Goal: Information Seeking & Learning: Find specific fact

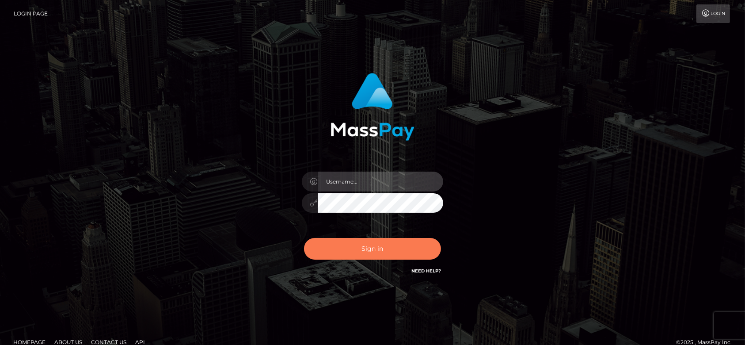
type input "fr.es"
click at [379, 252] on button "Sign in" at bounding box center [372, 249] width 137 height 22
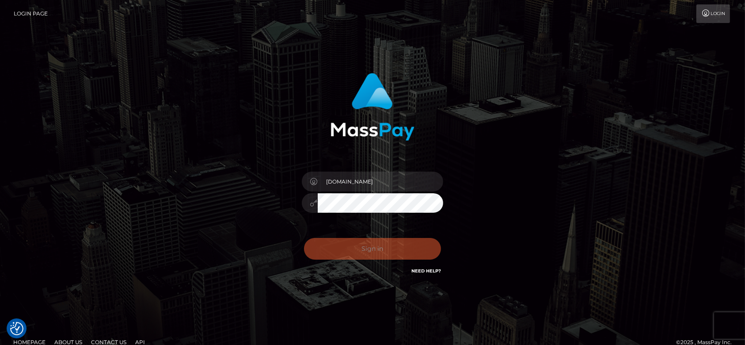
checkbox input "true"
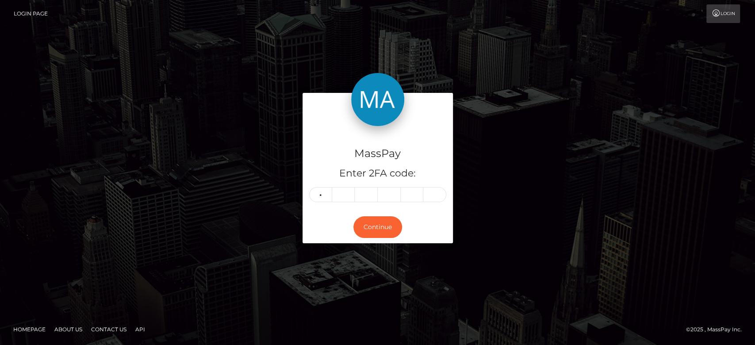
type input "2"
type input "8"
type input "3"
type input "5"
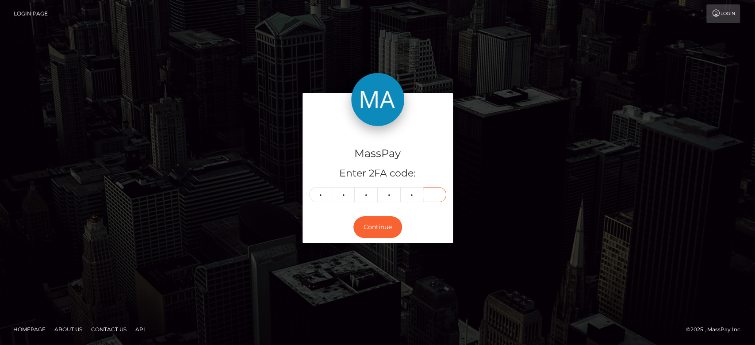
type input "8"
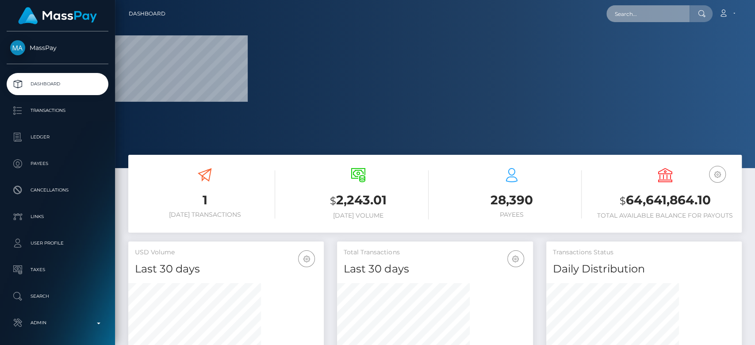
click at [634, 16] on input "text" at bounding box center [647, 13] width 83 height 17
paste input "nikolettanasiouli@gmail.com"
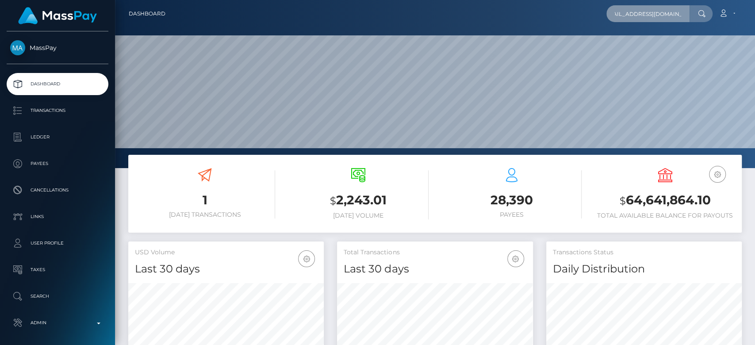
scroll to position [156, 195]
type input "[EMAIL_ADDRESS][DOMAIN_NAME]"
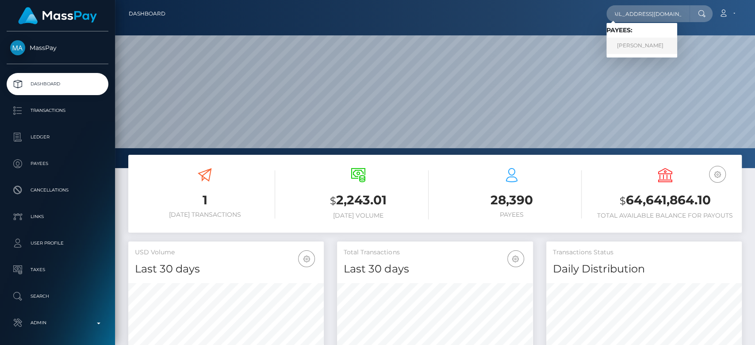
scroll to position [0, 0]
click at [637, 45] on link "NIKOLETTA NASIOULI" at bounding box center [641, 46] width 71 height 16
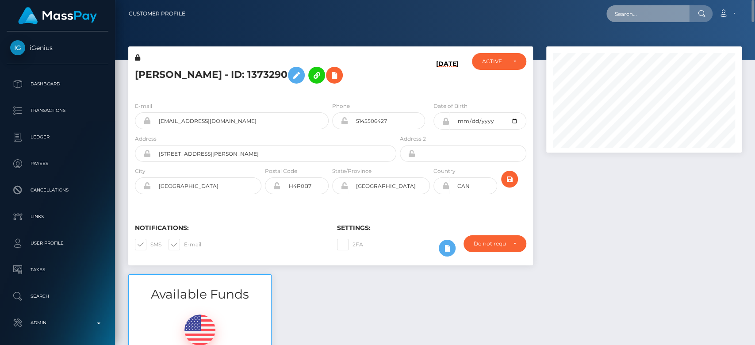
click at [673, 12] on input "text" at bounding box center [647, 13] width 83 height 17
paste input "workmariane39@gmail.com"
type input "workmariane39@gmail.com"
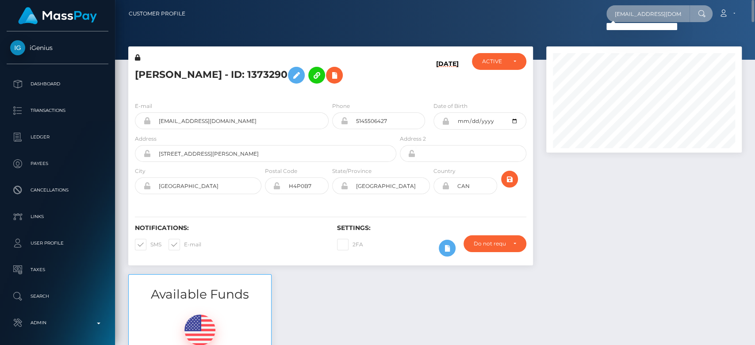
click at [643, 12] on input "workmariane39@gmail.com" at bounding box center [647, 13] width 83 height 17
paste input "nazligoddess@gmail.com"
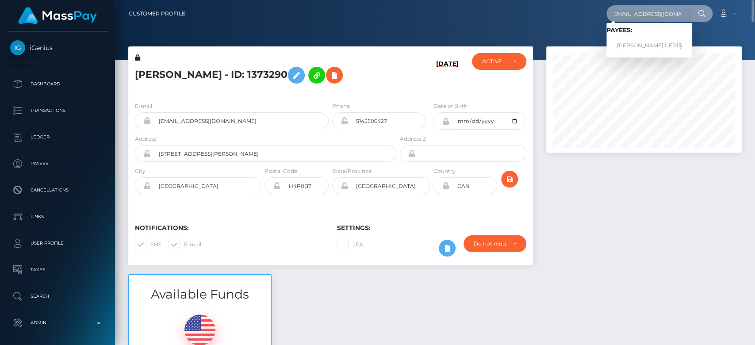
type input "nazligoddess@gmail.com"
click at [655, 40] on link "SELİN BAHAR GEDİŞ" at bounding box center [649, 46] width 86 height 16
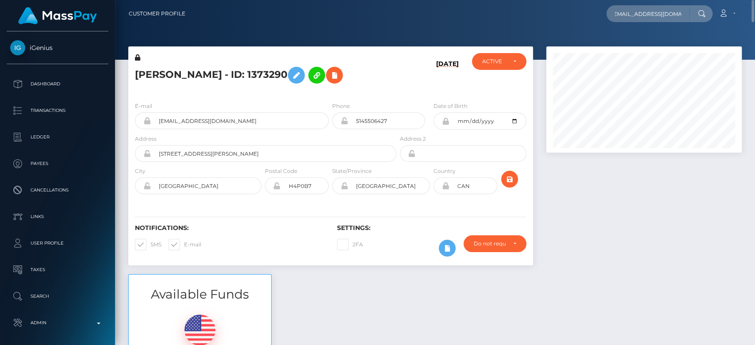
scroll to position [0, 0]
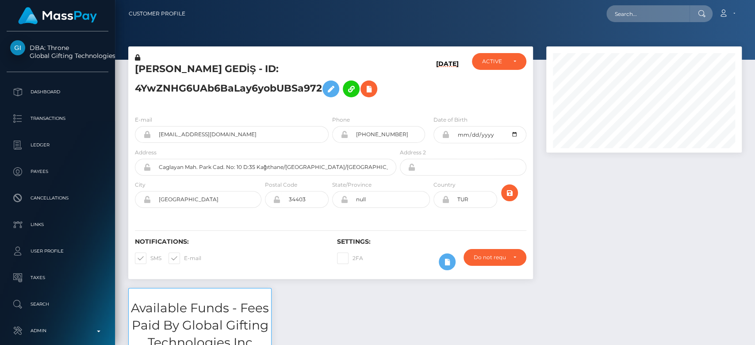
scroll to position [106, 195]
click at [599, 222] on div at bounding box center [643, 166] width 209 height 241
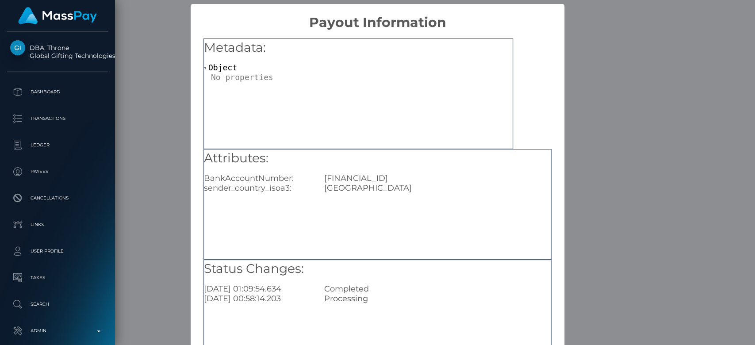
click at [612, 232] on div "× Payout Information Metadata: Object Attributes: BankAccountNumber: TR46000100…" at bounding box center [377, 172] width 755 height 345
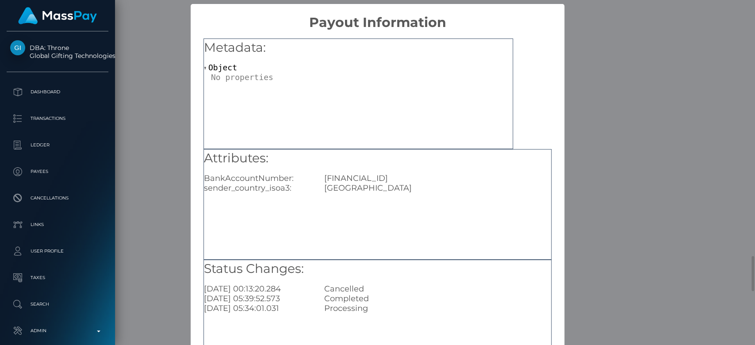
scroll to position [0, 0]
click at [704, 220] on div "× Payout Information Metadata: Object Attributes: BankAccountNumber: TR46000100…" at bounding box center [377, 172] width 755 height 345
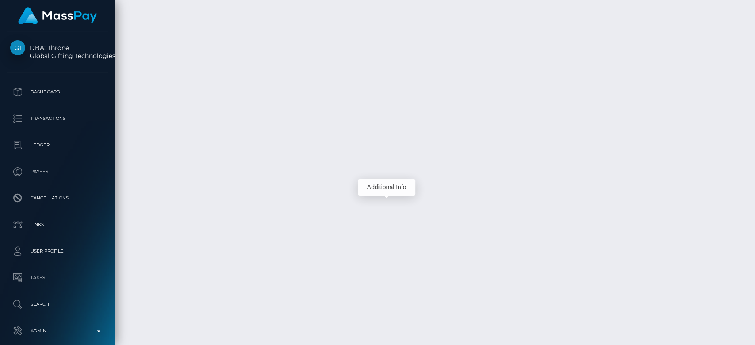
scroll to position [106, 195]
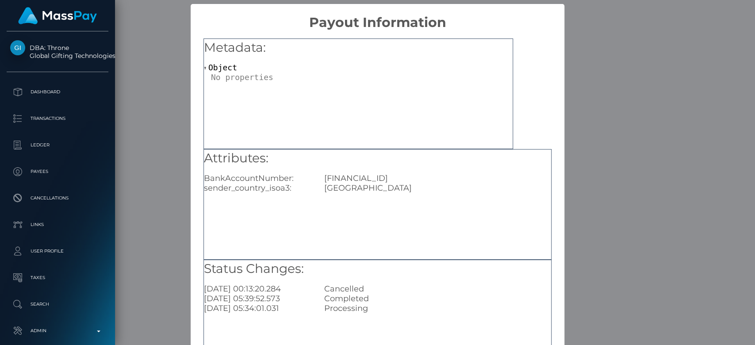
click at [580, 180] on div "× Payout Information Metadata: Object Attributes: BankAccountNumber: TR46000100…" at bounding box center [377, 172] width 755 height 345
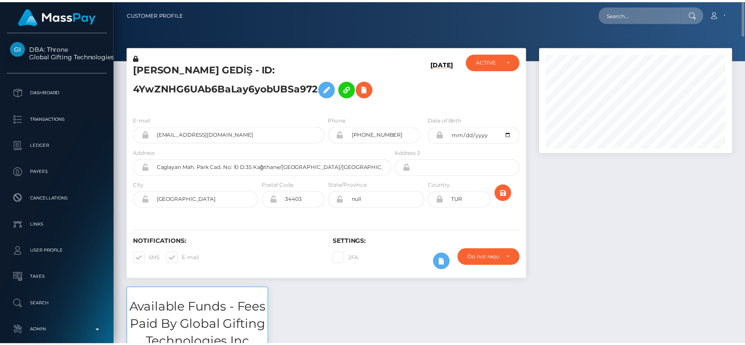
scroll to position [106, 192]
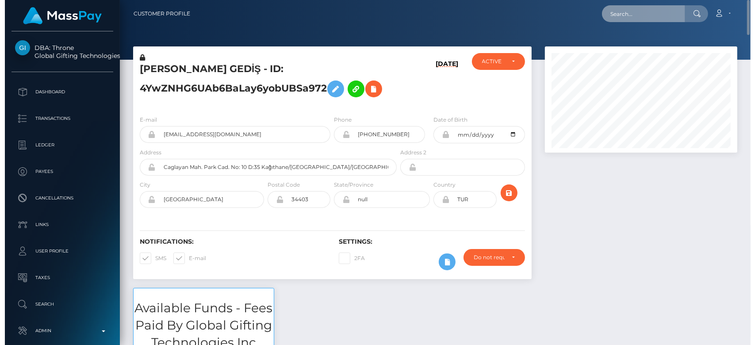
paste input "[EMAIL_ADDRESS][DOMAIN_NAME]"
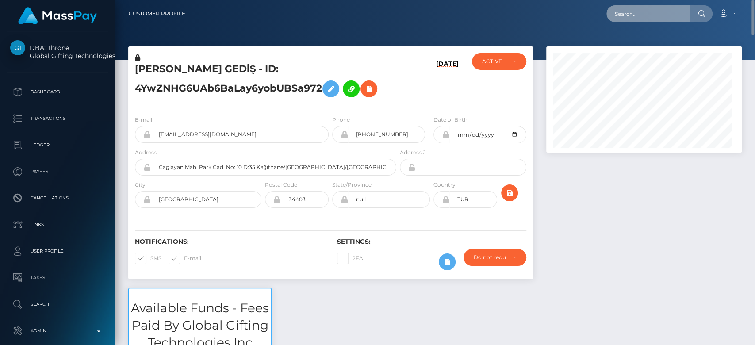
scroll to position [106, 195]
click at [633, 15] on input "titanenergy6@gmail.com" at bounding box center [647, 13] width 83 height 17
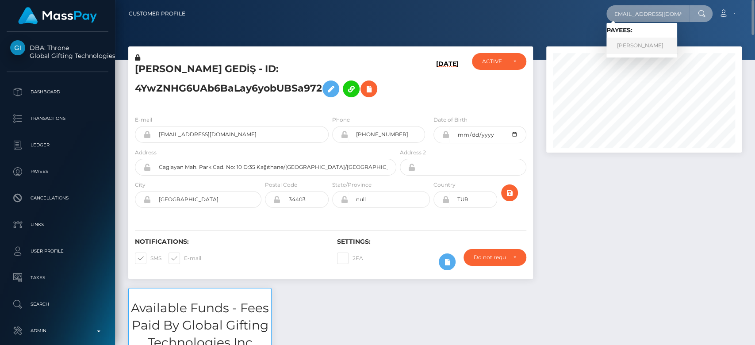
type input "titanenergy6@gmail.com"
click at [639, 44] on link "aqueel ahmed" at bounding box center [641, 46] width 71 height 16
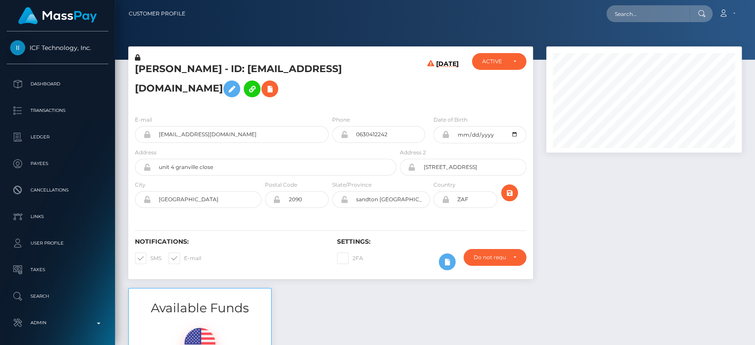
scroll to position [106, 195]
click at [566, 226] on div at bounding box center [643, 166] width 209 height 241
click at [503, 58] on div "ACTIVE" at bounding box center [493, 61] width 23 height 7
click at [502, 58] on div "ACTIVE" at bounding box center [493, 61] width 23 height 7
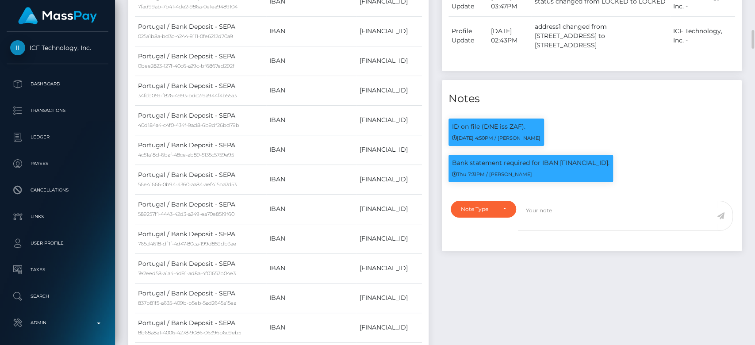
click at [624, 107] on h4 "Notes" at bounding box center [591, 98] width 287 height 15
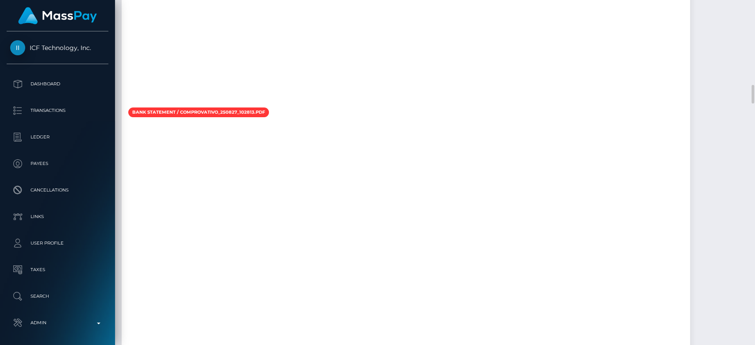
scroll to position [1564, 0]
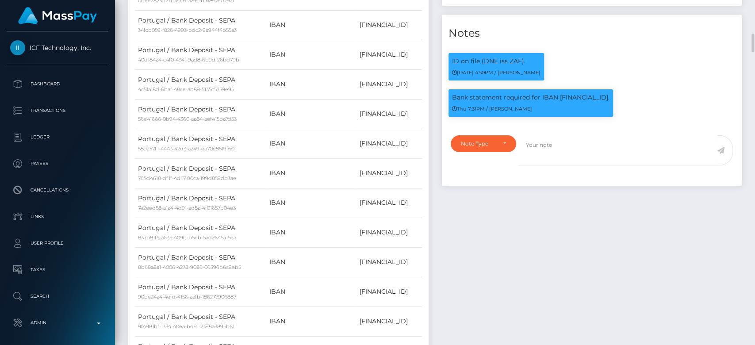
scroll to position [0, 0]
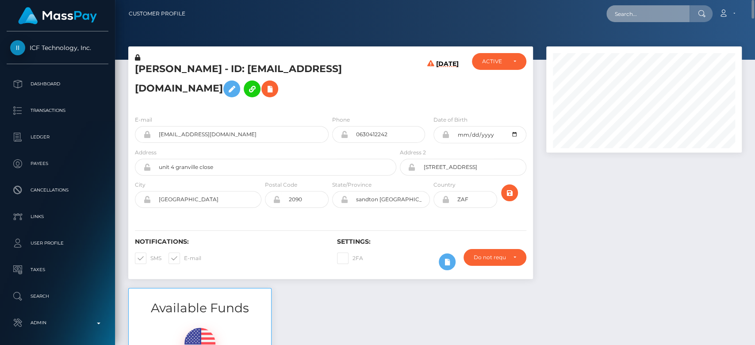
click at [633, 13] on input "text" at bounding box center [647, 13] width 83 height 17
paste input "goddesszoey8@gmail.com"
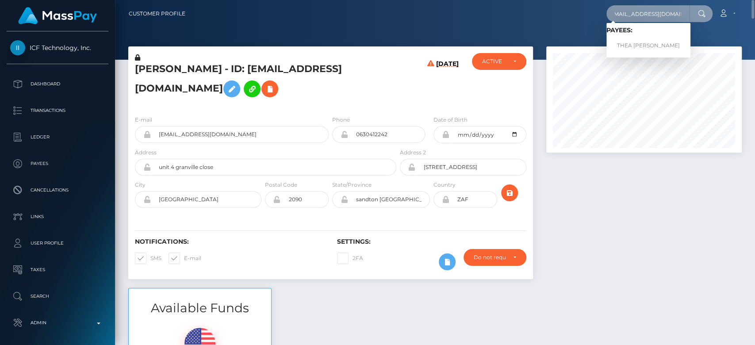
type input "goddesszoey8@gmail.com"
click at [645, 39] on link "THEA ALEXANDRA WADE" at bounding box center [648, 46] width 84 height 16
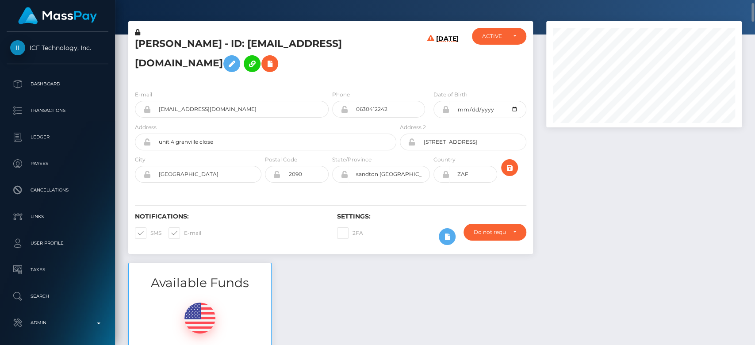
scroll to position [27, 0]
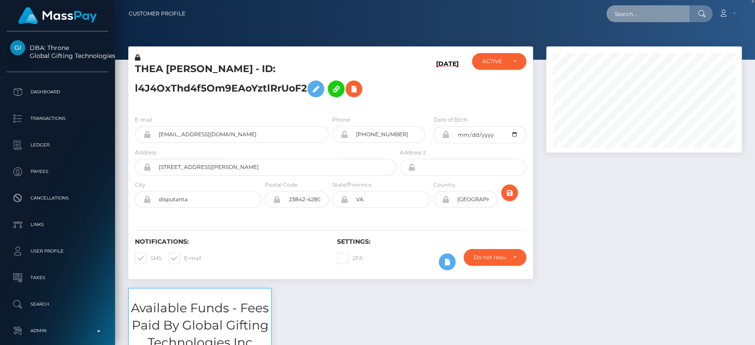
click at [634, 19] on input "text" at bounding box center [647, 13] width 83 height 17
paste input "sophieehoward@outlook.com"
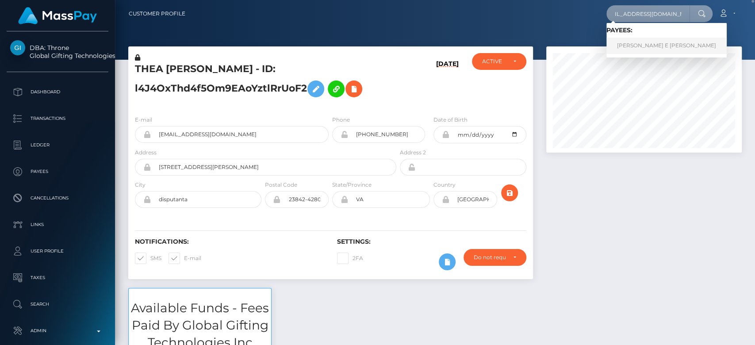
type input "sophieehoward@outlook.com"
click at [630, 45] on link "SOPHIE E HOWARD howard" at bounding box center [666, 46] width 120 height 16
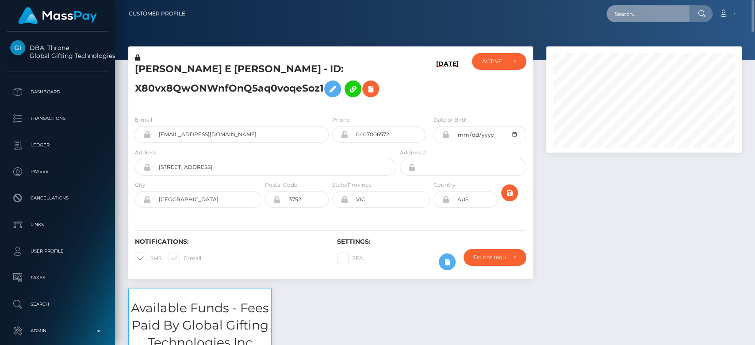
paste input "1299668664"
click at [641, 9] on input "text" at bounding box center [647, 13] width 83 height 17
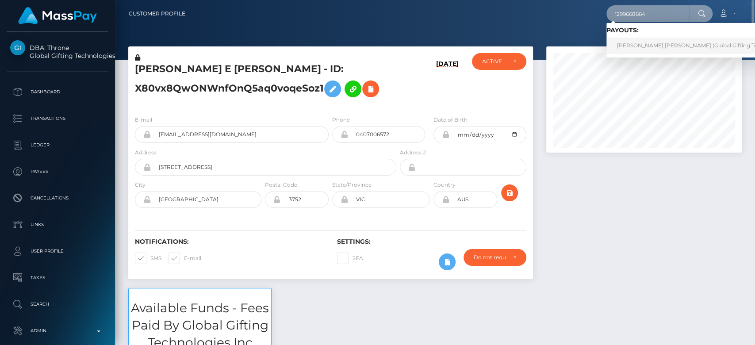
type input "1299668664"
click at [647, 38] on link "JESSICA ELLIE V FIRMINGER (Global Gifting Technologies Inc - Throne)" at bounding box center [719, 46] width 226 height 16
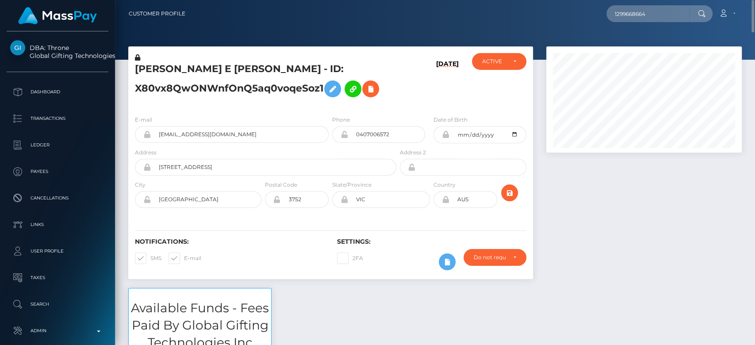
click at [601, 187] on div at bounding box center [643, 166] width 209 height 241
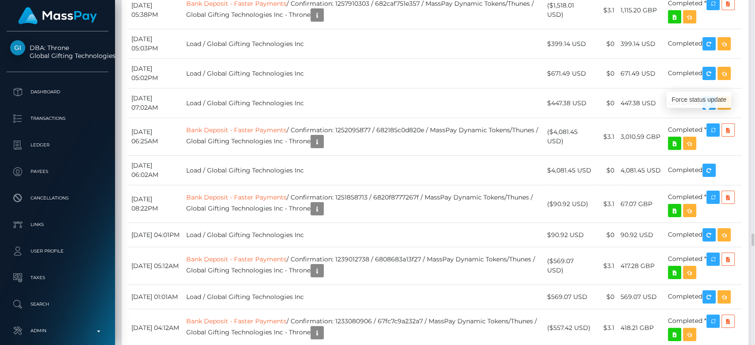
scroll to position [106, 195]
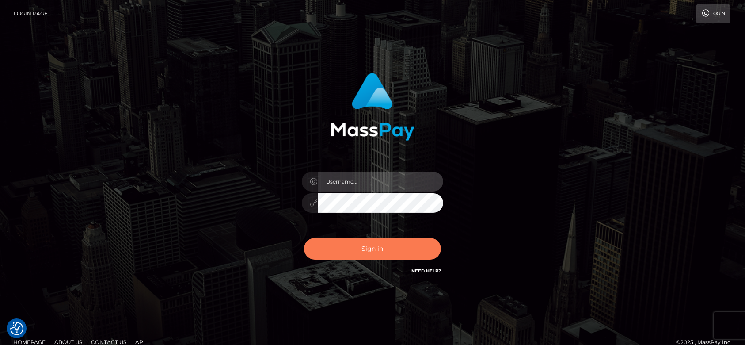
type input "[DOMAIN_NAME]"
click at [408, 242] on button "Sign in" at bounding box center [372, 249] width 137 height 22
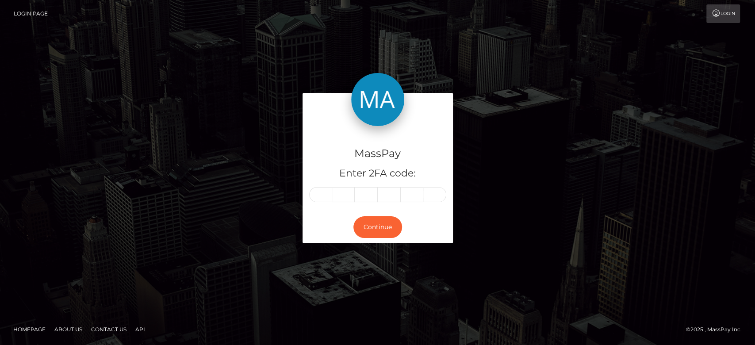
click at [321, 192] on input "text" at bounding box center [320, 194] width 23 height 15
type input "5"
type input "4"
type input "2"
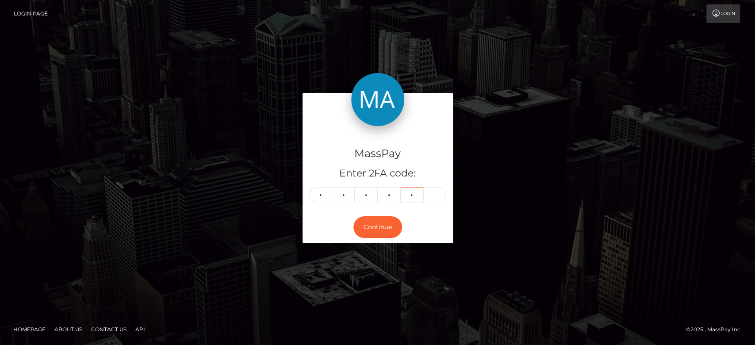
type input "7"
type input "6"
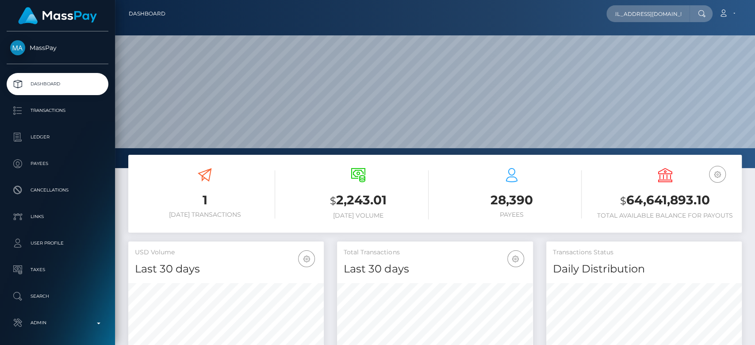
scroll to position [156, 195]
type input "[EMAIL_ADDRESS][DOMAIN_NAME]"
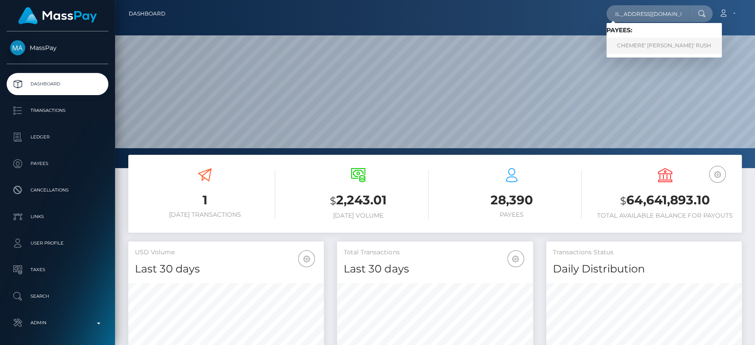
click at [647, 45] on link "CHEMERE' SHANTE' RUSH" at bounding box center [663, 46] width 115 height 16
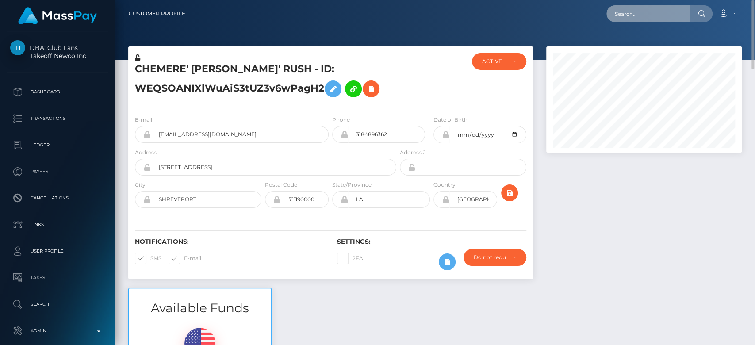
click at [625, 13] on input "text" at bounding box center [647, 13] width 83 height 17
paste input "nata012025@gmail.com"
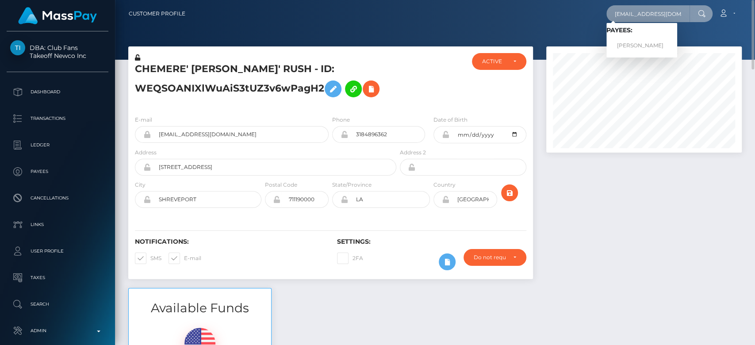
type input "nata012025@gmail.com"
click at [650, 43] on link "Nata Nikolaevna Alexeyeva" at bounding box center [641, 46] width 71 height 16
click at [650, 43] on div at bounding box center [435, 30] width 640 height 60
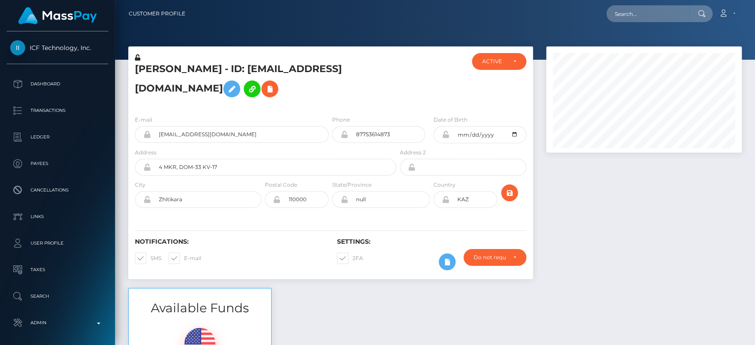
scroll to position [106, 195]
click at [618, 197] on div at bounding box center [643, 166] width 209 height 241
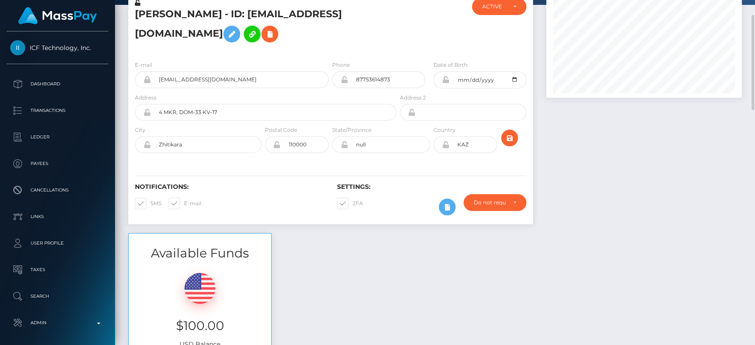
scroll to position [0, 0]
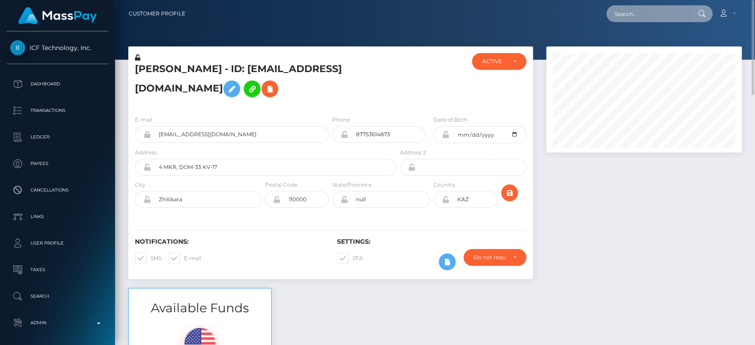
click at [656, 5] on input "text" at bounding box center [647, 13] width 83 height 17
paste input "[EMAIL_ADDRESS][DOMAIN_NAME]"
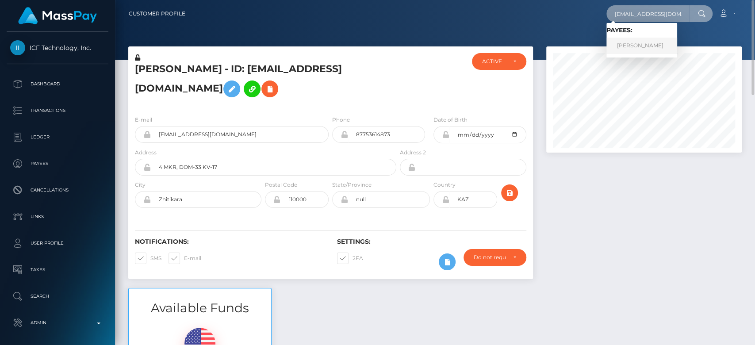
type input "[EMAIL_ADDRESS][DOMAIN_NAME]"
click at [649, 43] on link "Ellada Spyridou" at bounding box center [641, 46] width 71 height 16
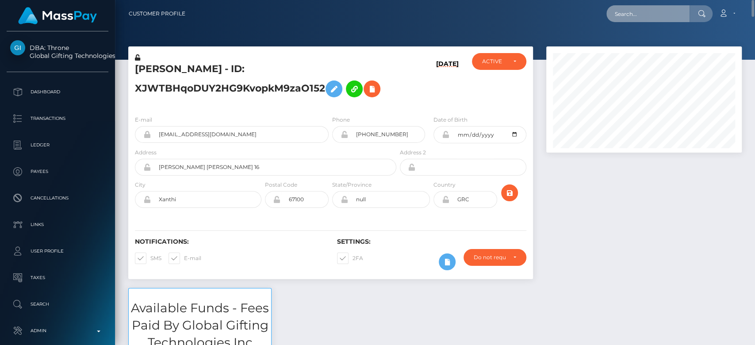
click at [620, 16] on input "text" at bounding box center [647, 13] width 83 height 17
paste input "cali.renton@icloud.com"
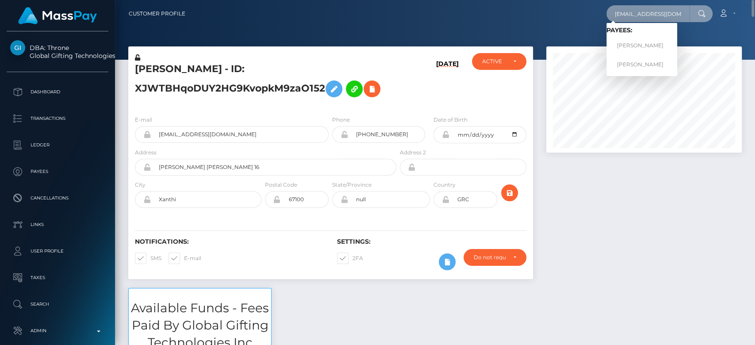
type input "cali.renton@icloud.com"
click at [652, 39] on link "SOPHIE MAUREAN RENTON" at bounding box center [641, 46] width 71 height 16
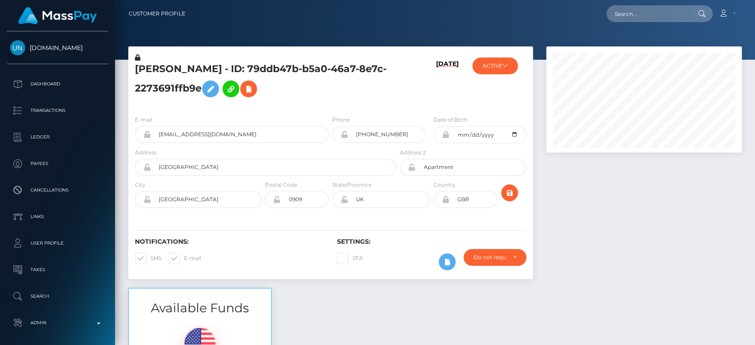
scroll to position [106, 195]
click at [614, 235] on div at bounding box center [643, 166] width 209 height 241
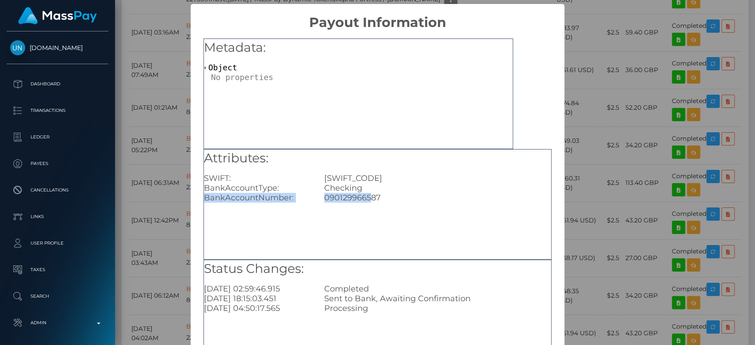
drag, startPoint x: 381, startPoint y: 192, endPoint x: 377, endPoint y: 196, distance: 5.3
click at [368, 194] on div "Attributes: SWIFT: ABBYGB2LXXX BankAccountType: Checking BankAccountNumber: 090…" at bounding box center [377, 175] width 347 height 53
click at [381, 197] on div "090129966587" at bounding box center [437, 198] width 240 height 10
drag, startPoint x: 381, startPoint y: 197, endPoint x: 339, endPoint y: 201, distance: 42.2
click at [339, 201] on div "090129966587" at bounding box center [437, 198] width 240 height 10
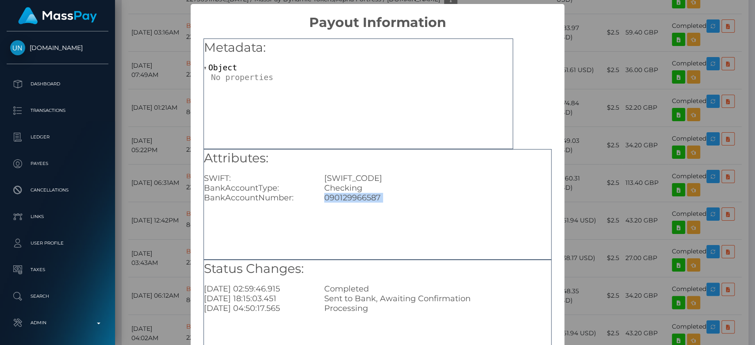
copy div "090129966587"
click at [589, 183] on div "× Payout Information Metadata: Object Attributes: SWIFT: ABBYGB2LXXX BankAccoun…" at bounding box center [377, 172] width 755 height 345
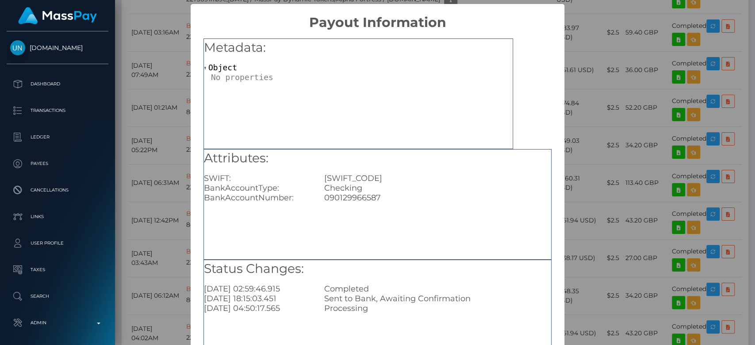
click at [644, 83] on div "× Payout Information Metadata: Object Attributes: SWIFT: ABBYGB2LXXX BankAccoun…" at bounding box center [377, 172] width 755 height 345
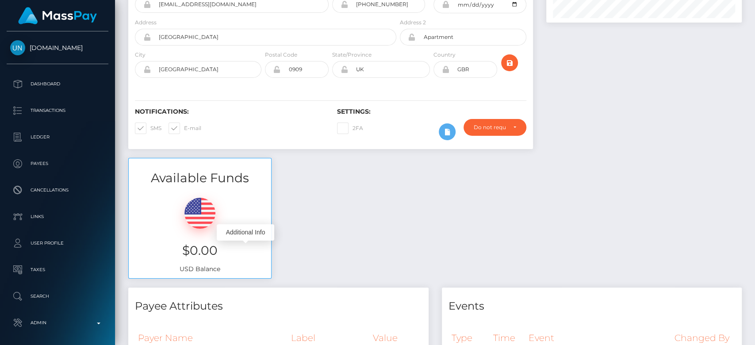
scroll to position [0, 0]
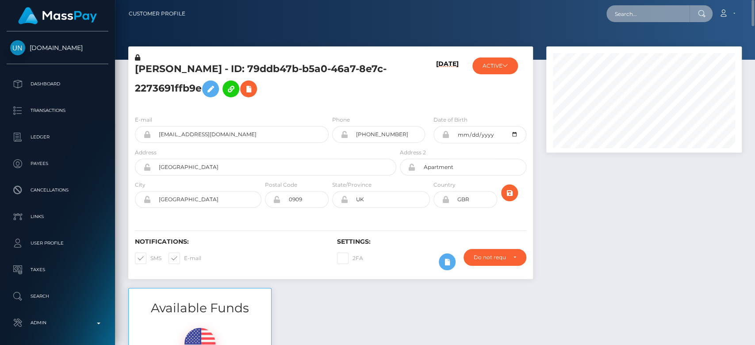
click at [629, 9] on input "text" at bounding box center [647, 13] width 83 height 17
paste input "kelly_bridges000@yahoo.co.uk"
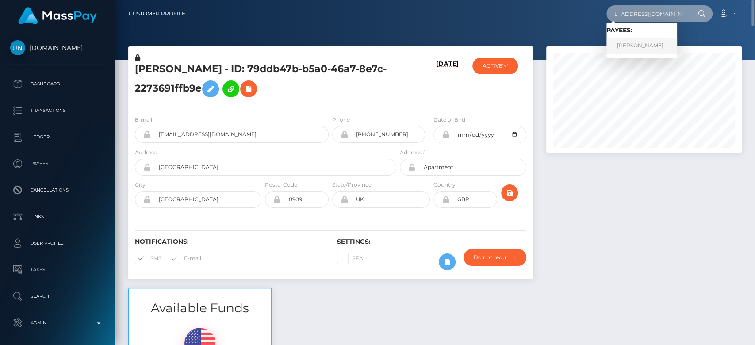
type input "kelly_bridges000@yahoo.co.uk"
click at [637, 48] on link "Kelly Bridges" at bounding box center [641, 46] width 71 height 16
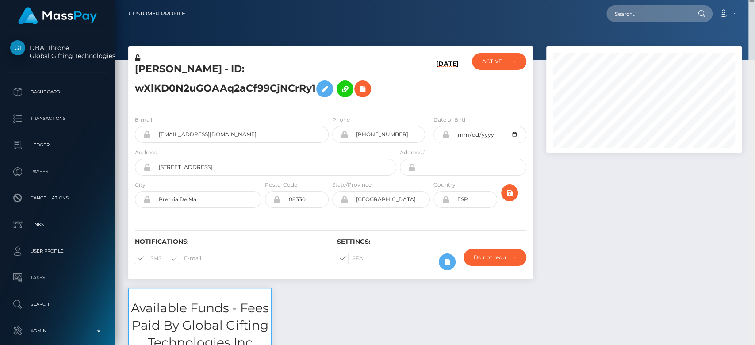
drag, startPoint x: 749, startPoint y: 3, endPoint x: 710, endPoint y: -51, distance: 66.6
click at [710, 0] on html "DBA: Throne Global Gifting Technologies Inc Dashboard Transactions Ledger Payee…" at bounding box center [377, 172] width 755 height 345
click at [640, 16] on input "text" at bounding box center [647, 13] width 83 height 17
paste input "femgoddess3@gmail.com"
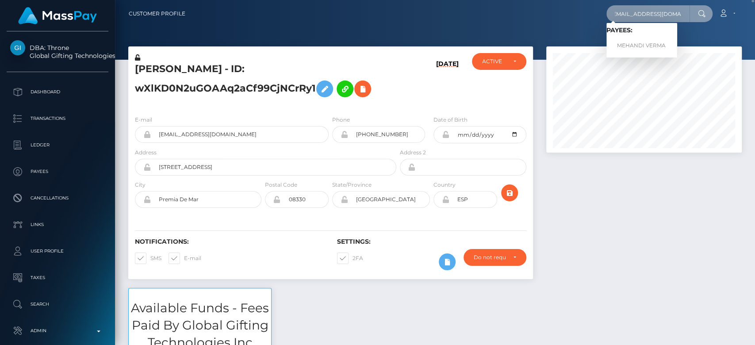
type input "femgoddess3@gmail.com"
click at [637, 42] on link "MEHANDI VERMA" at bounding box center [641, 46] width 71 height 16
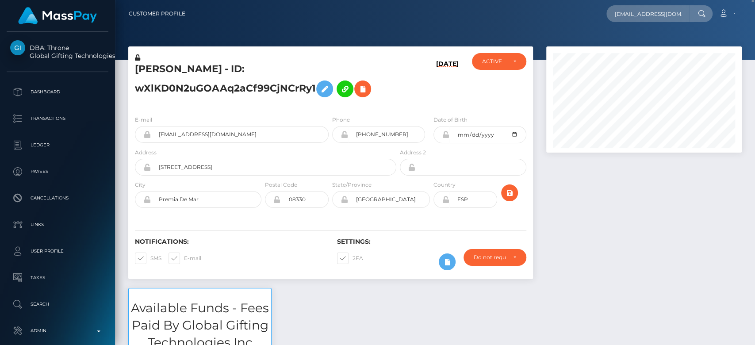
click at [591, 208] on div at bounding box center [643, 166] width 209 height 241
click at [597, 195] on div at bounding box center [643, 166] width 209 height 241
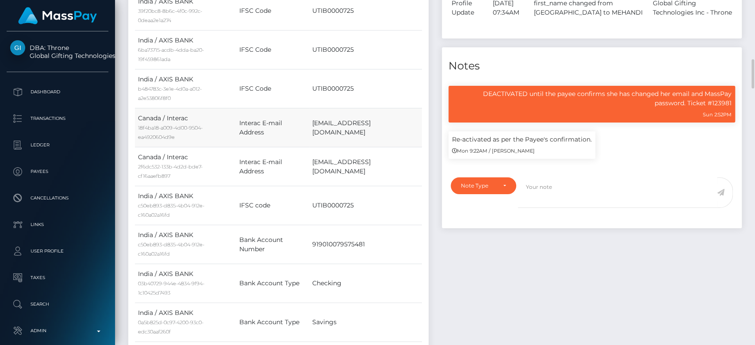
scroll to position [106, 195]
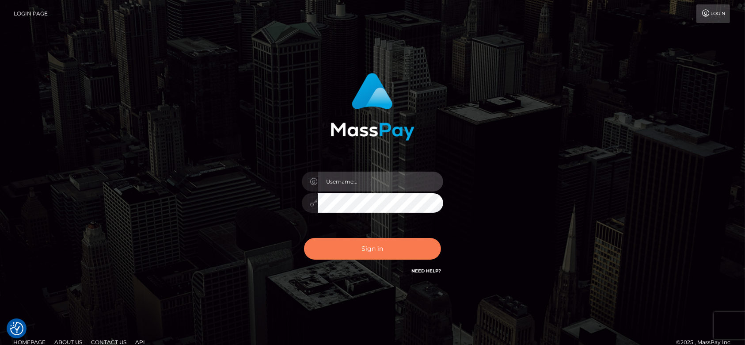
type input "[DOMAIN_NAME]"
click at [374, 244] on button "Sign in" at bounding box center [372, 249] width 137 height 22
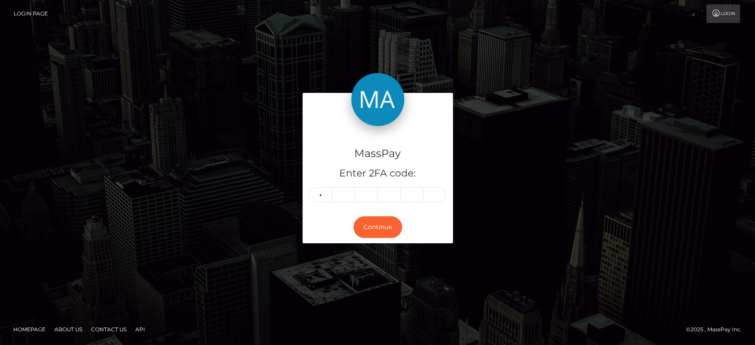
type input "0"
type input "8"
type input "4"
type input "6"
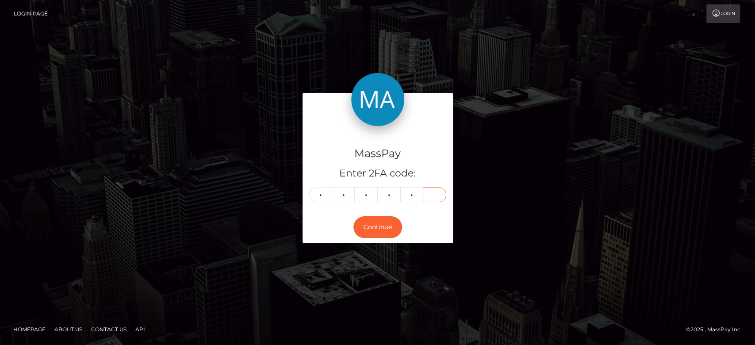
type input "2"
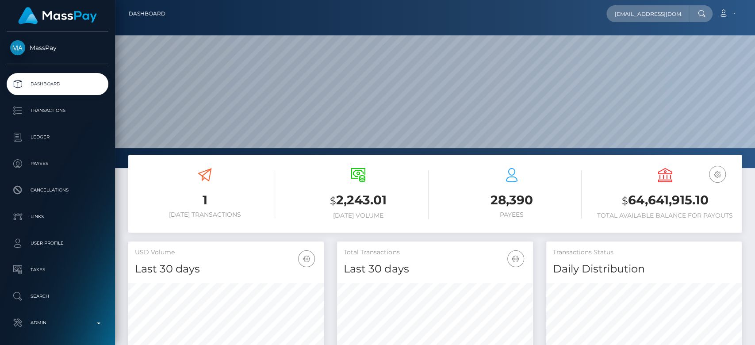
scroll to position [156, 195]
type input "[EMAIL_ADDRESS][DOMAIN_NAME]"
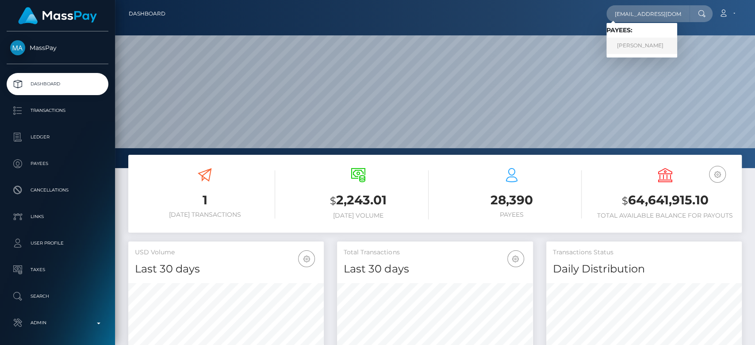
click at [660, 45] on link "Jacki Smith" at bounding box center [641, 46] width 71 height 16
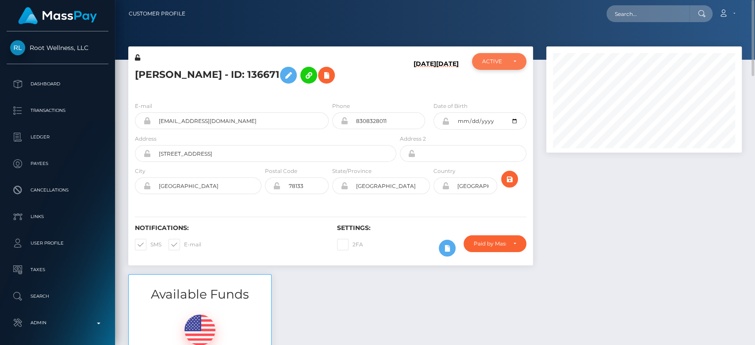
click at [512, 65] on div "ACTIVE" at bounding box center [499, 61] width 54 height 17
click at [496, 122] on span "CLOSED" at bounding box center [493, 122] width 23 height 8
select select "CLOSED"
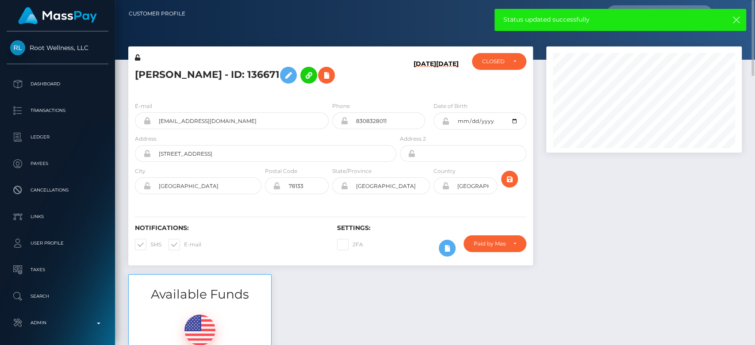
click at [184, 245] on span at bounding box center [184, 244] width 0 height 7
click at [184, 244] on input "E-mail" at bounding box center [187, 242] width 6 height 6
checkbox input "false"
click at [150, 241] on span at bounding box center [150, 244] width 0 height 7
click at [150, 240] on input "SMS" at bounding box center [153, 242] width 6 height 6
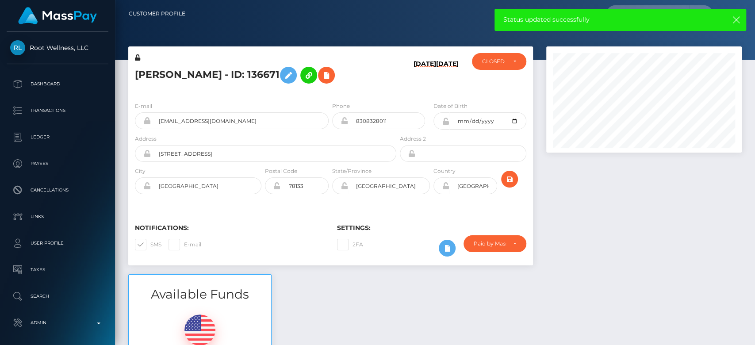
checkbox input "false"
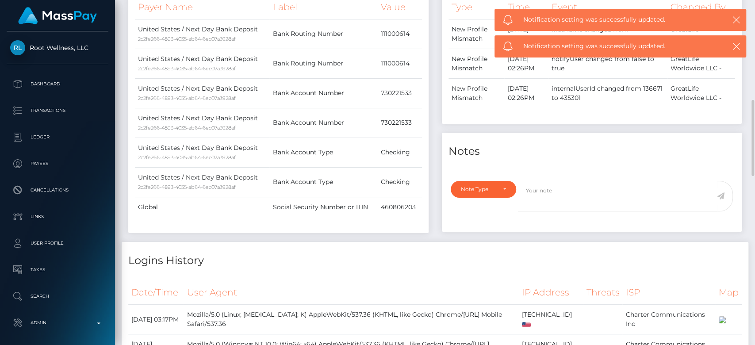
scroll to position [448, 0]
click at [495, 187] on div "Note Type" at bounding box center [478, 188] width 35 height 7
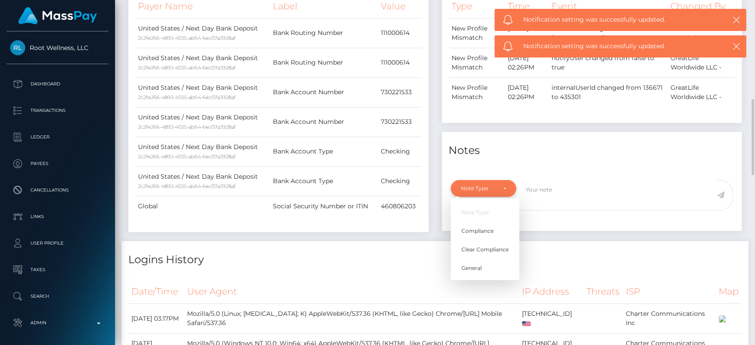
scroll to position [106, 195]
click at [477, 264] on span "General" at bounding box center [471, 268] width 20 height 8
select select "GENERAL"
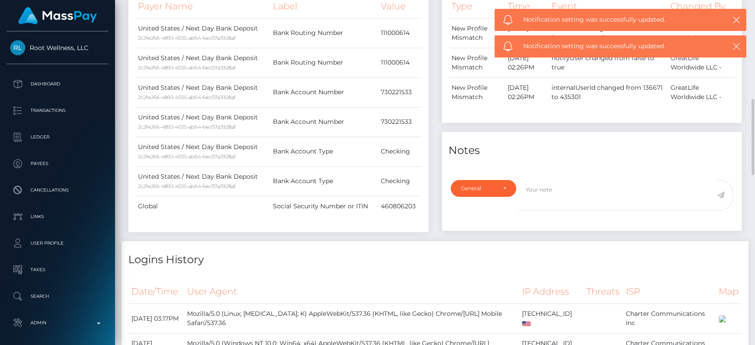
drag, startPoint x: 523, startPoint y: 210, endPoint x: 527, endPoint y: 203, distance: 7.9
click at [525, 206] on div at bounding box center [628, 200] width 221 height 41
click at [527, 202] on textarea at bounding box center [617, 195] width 199 height 31
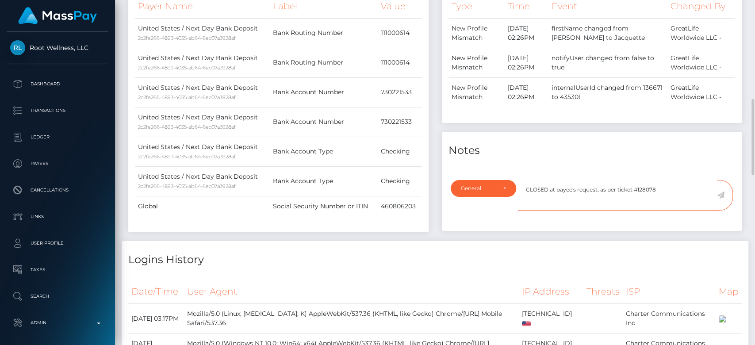
type textarea "CLOSED at payee's request, as per ticket #128078"
click at [721, 194] on icon at bounding box center [721, 194] width 8 height 7
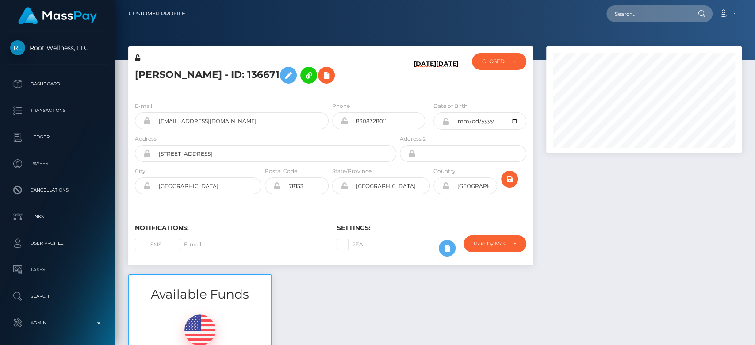
scroll to position [106, 195]
click at [635, 22] on input "text" at bounding box center [647, 13] width 83 height 17
paste input "[EMAIL_ADDRESS][DOMAIN_NAME]"
type input "[EMAIL_ADDRESS][DOMAIN_NAME]"
click at [649, 14] on input "[EMAIL_ADDRESS][DOMAIN_NAME]" at bounding box center [647, 13] width 83 height 17
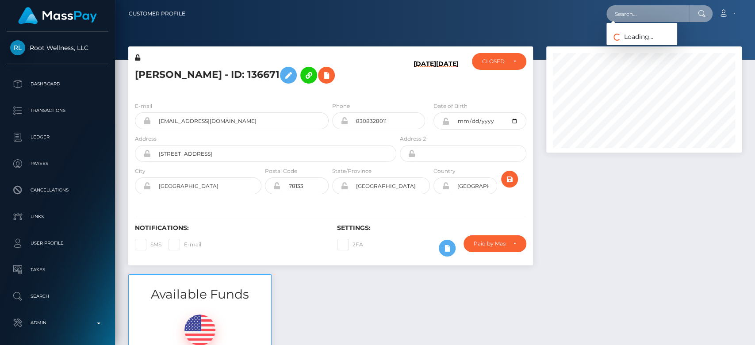
paste input "[EMAIL_ADDRESS][DOMAIN_NAME]"
type input "[EMAIL_ADDRESS][DOMAIN_NAME]"
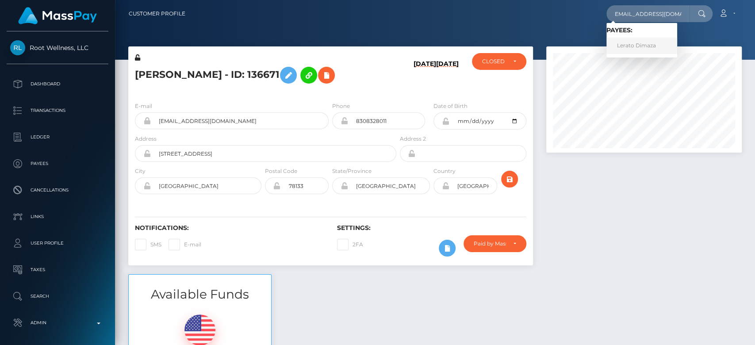
scroll to position [0, 0]
click at [649, 45] on link "Lerato Dimaza" at bounding box center [641, 46] width 71 height 16
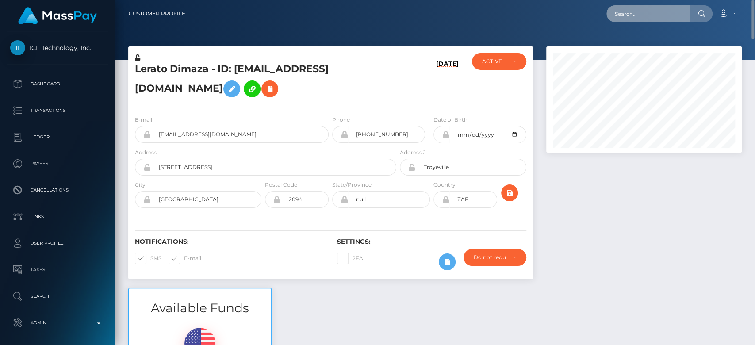
click at [668, 19] on input "text" at bounding box center [647, 13] width 83 height 17
paste input "[EMAIL_ADDRESS][DOMAIN_NAME]"
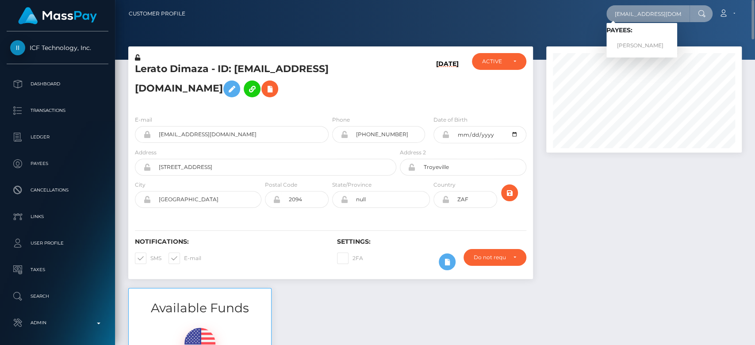
type input "[EMAIL_ADDRESS][DOMAIN_NAME]"
click at [647, 39] on link "[PERSON_NAME]" at bounding box center [641, 46] width 71 height 16
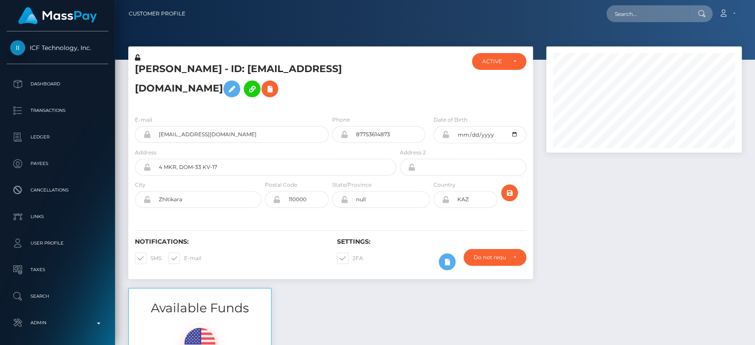
scroll to position [106, 195]
click at [614, 234] on div at bounding box center [643, 166] width 209 height 241
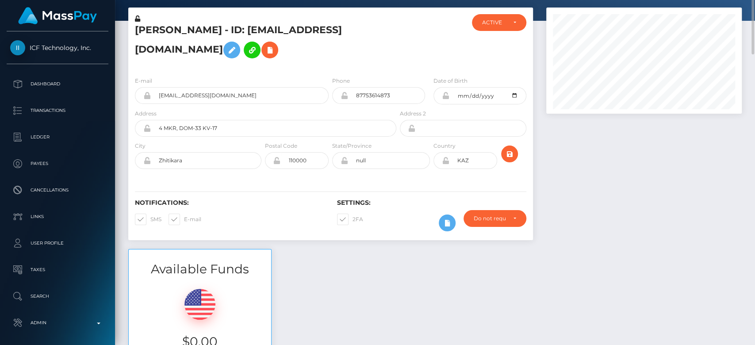
scroll to position [0, 0]
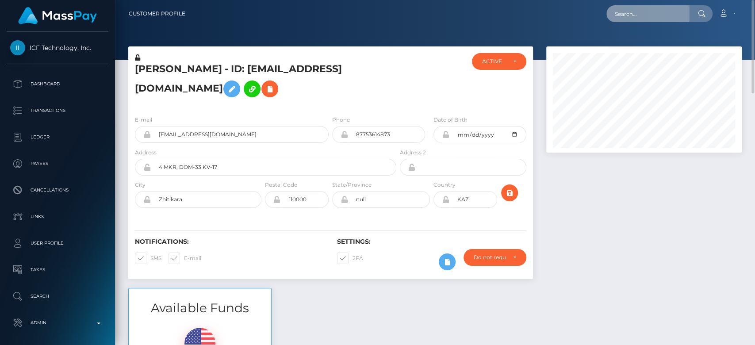
click at [678, 16] on input "text" at bounding box center [647, 13] width 83 height 17
paste input "[EMAIL_ADDRESS][DOMAIN_NAME]"
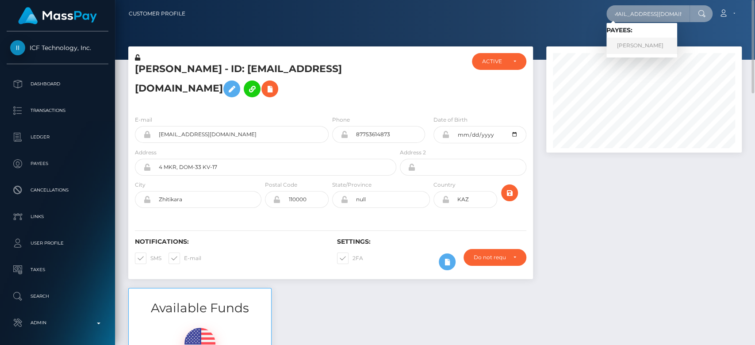
type input "[EMAIL_ADDRESS][DOMAIN_NAME]"
click at [664, 41] on link "JOCELYN DAWN SZABO" at bounding box center [641, 46] width 71 height 16
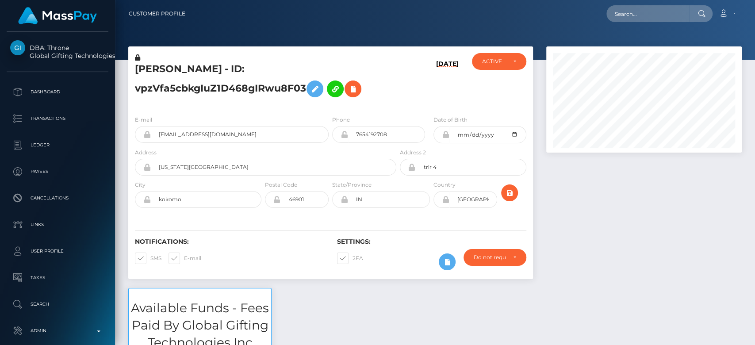
scroll to position [106, 195]
click at [372, 284] on div "[PERSON_NAME] - ID: vpzVfa5cbkgIuZ1D468gIRwu8F03 [DATE] DEACTIVE CLOSED ACTIVE …" at bounding box center [331, 166] width 418 height 241
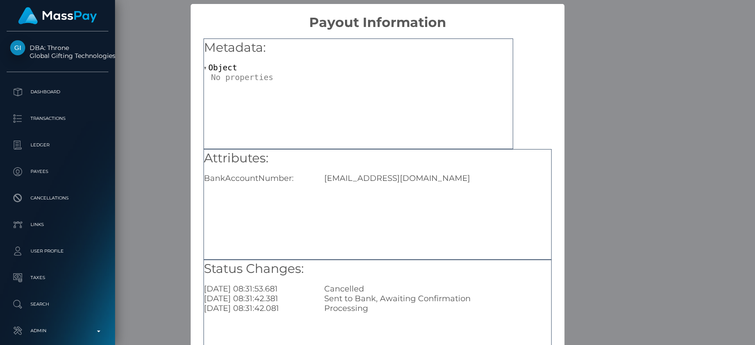
click at [608, 209] on div "× Payout Information Metadata: Object Attributes: BankAccountNumber: [EMAIL_ADD…" at bounding box center [377, 172] width 755 height 345
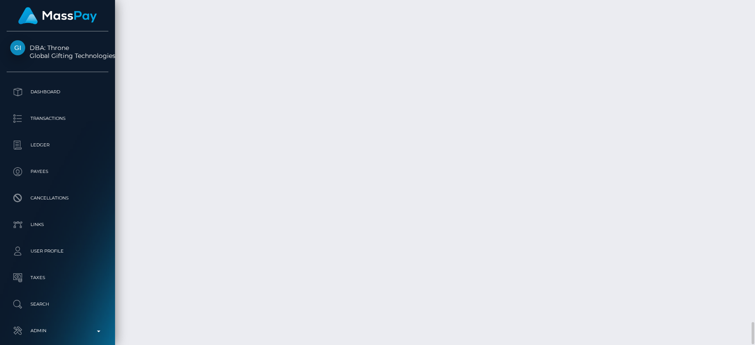
drag, startPoint x: 276, startPoint y: 196, endPoint x: 396, endPoint y: 186, distance: 120.7
copy td "98b4356d2b884d0eb2f90b20965d0757"
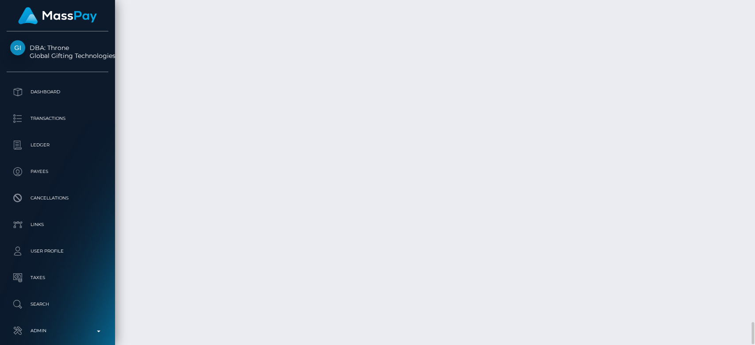
drag, startPoint x: 276, startPoint y: 157, endPoint x: 284, endPoint y: 157, distance: 8.0
copy td "d0ed6a8c003b425ba1bce14288dfd952"
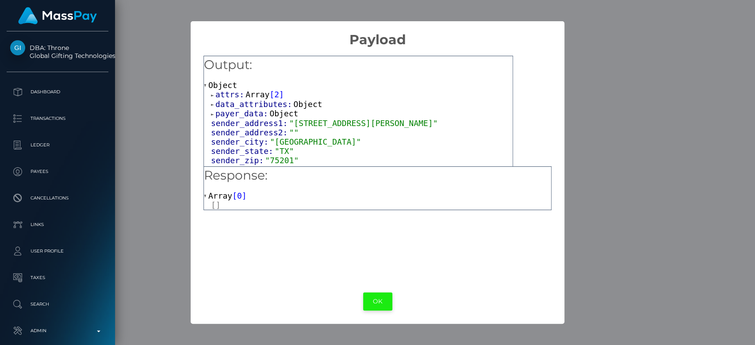
click at [376, 302] on button "OK" at bounding box center [377, 301] width 29 height 18
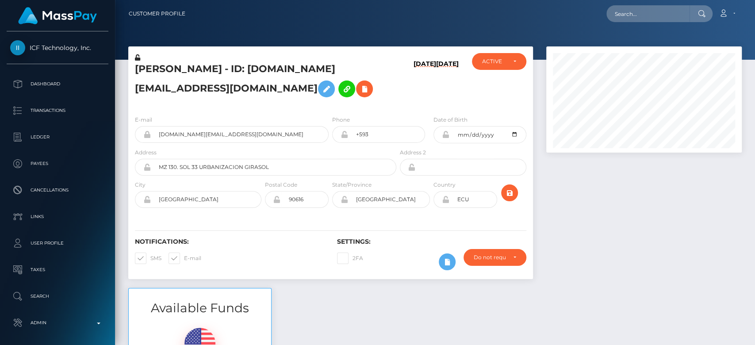
scroll to position [106, 195]
click at [584, 243] on div at bounding box center [643, 166] width 209 height 241
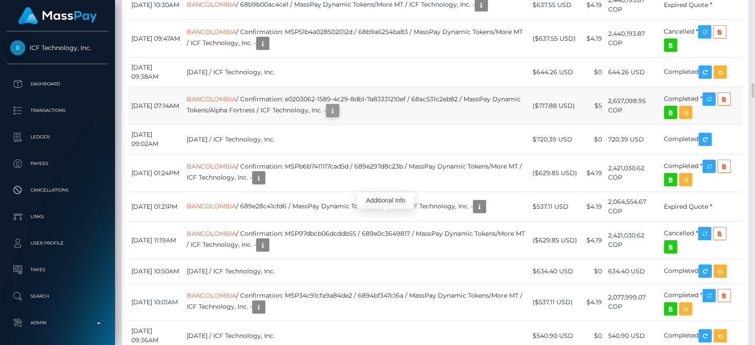
click at [338, 116] on icon "button" at bounding box center [332, 110] width 11 height 11
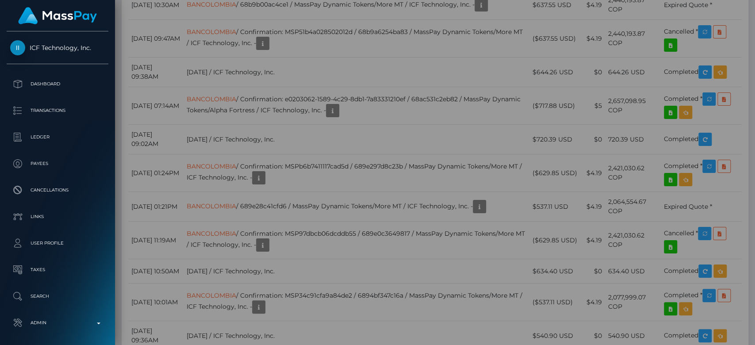
scroll to position [0, 0]
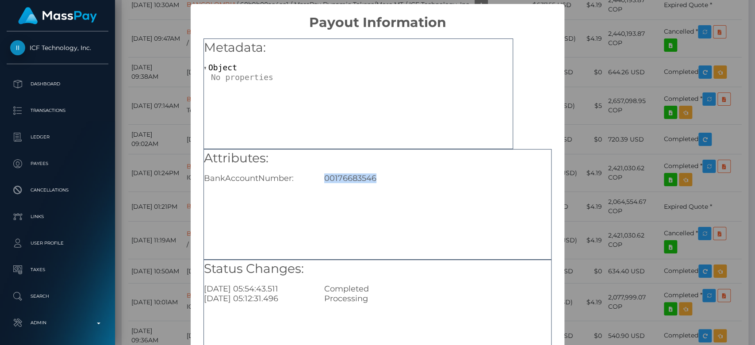
drag, startPoint x: 388, startPoint y: 181, endPoint x: 321, endPoint y: 177, distance: 66.9
click at [321, 177] on div "00176683546" at bounding box center [437, 178] width 240 height 10
copy div "00176683546"
click at [606, 205] on div "× Payout Information Metadata: Object Attributes: BankAccountNumber: 0017668354…" at bounding box center [377, 172] width 755 height 345
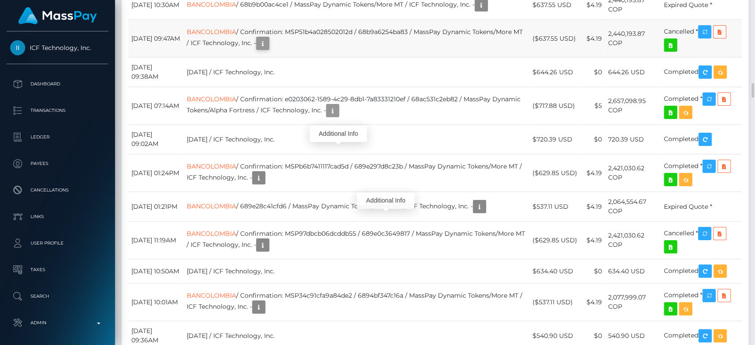
scroll to position [106, 195]
click at [268, 49] on icon "button" at bounding box center [262, 43] width 11 height 11
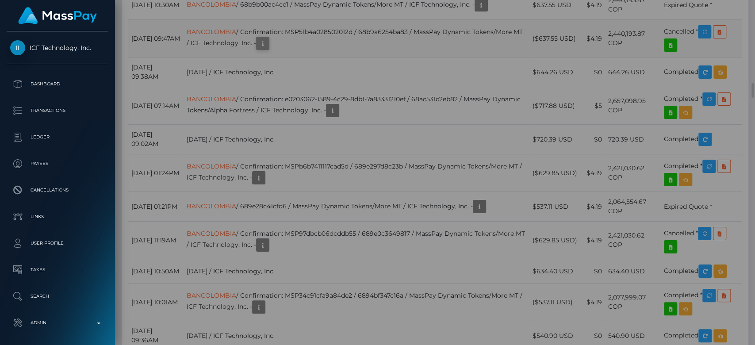
scroll to position [0, 0]
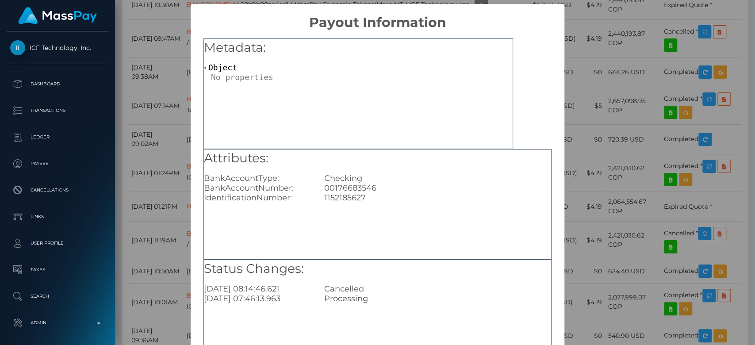
click at [631, 233] on div "× Payout Information Metadata: Object Attributes: BankAccountType: Checking Ban…" at bounding box center [377, 172] width 755 height 345
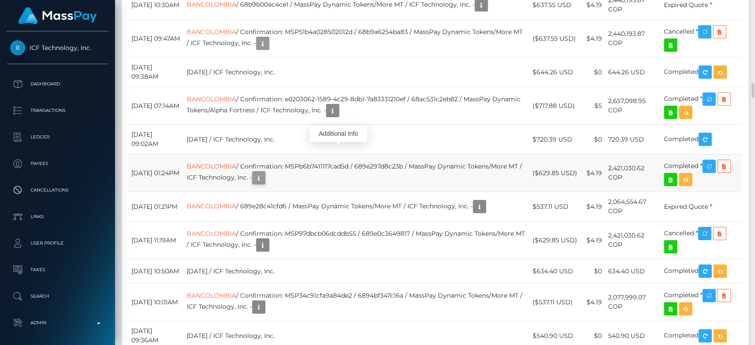
scroll to position [106, 195]
click at [264, 183] on icon "button" at bounding box center [258, 177] width 11 height 11
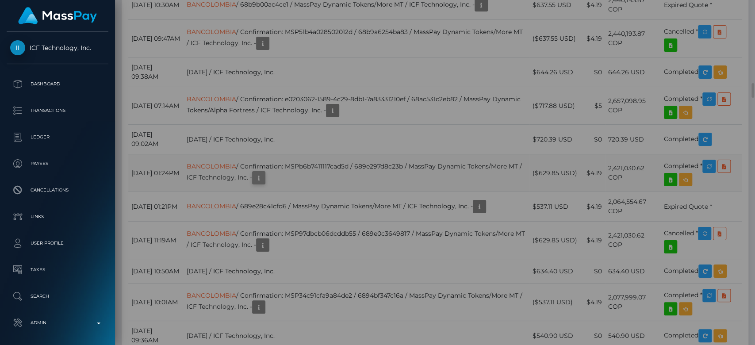
scroll to position [0, 0]
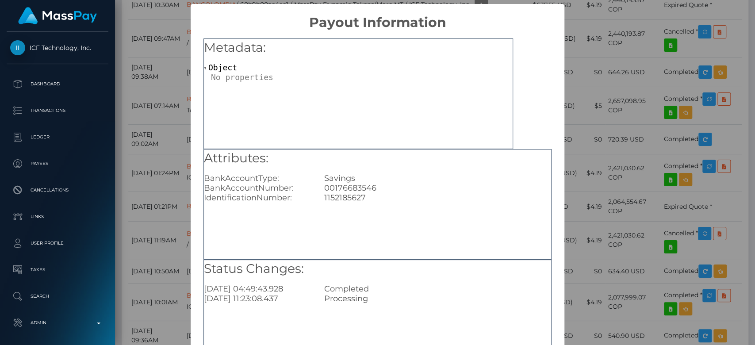
click at [372, 200] on div "1152185627" at bounding box center [437, 198] width 240 height 10
drag, startPoint x: 364, startPoint y: 200, endPoint x: 318, endPoint y: 199, distance: 46.0
click at [318, 199] on div "1152185627" at bounding box center [437, 198] width 240 height 10
copy div "1152185627"
click at [561, 83] on div "× Payout Information Metadata: Object Attributes: BankAccountType: Savings Bank…" at bounding box center [377, 172] width 755 height 345
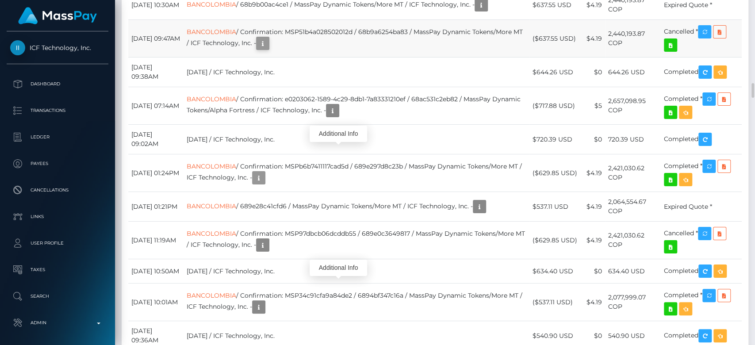
scroll to position [106, 195]
click at [268, 49] on icon "button" at bounding box center [262, 43] width 11 height 11
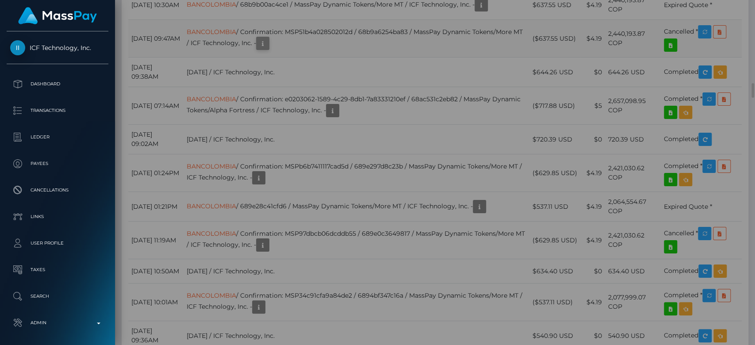
scroll to position [0, 0]
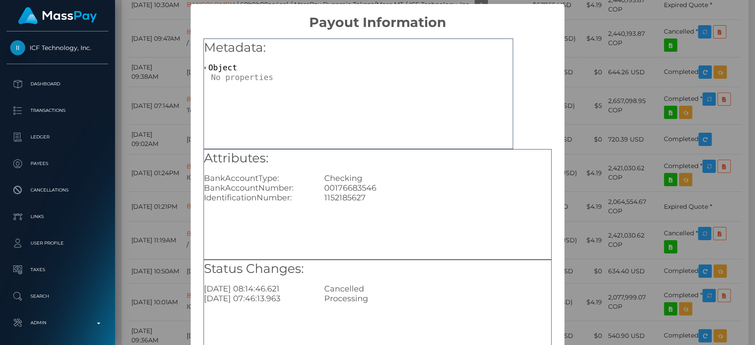
click at [614, 38] on div "× Payout Information Metadata: Object Attributes: BankAccountType: Checking Ban…" at bounding box center [377, 172] width 755 height 345
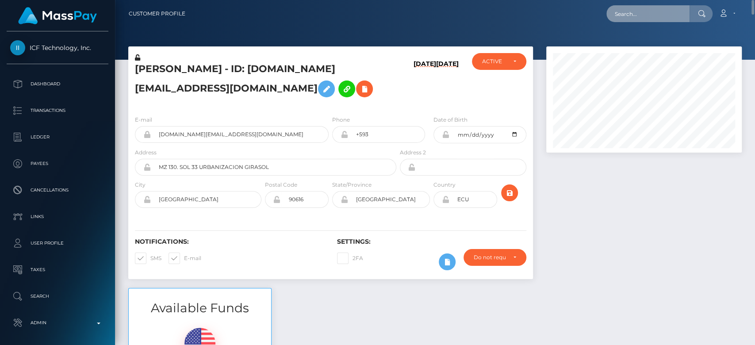
click at [668, 19] on input "text" at bounding box center [647, 13] width 83 height 17
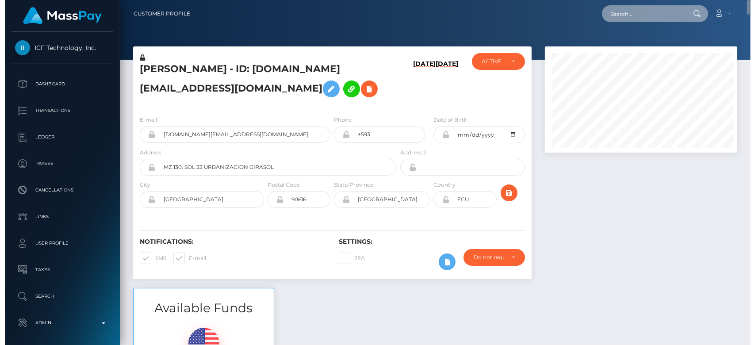
scroll to position [106, 195]
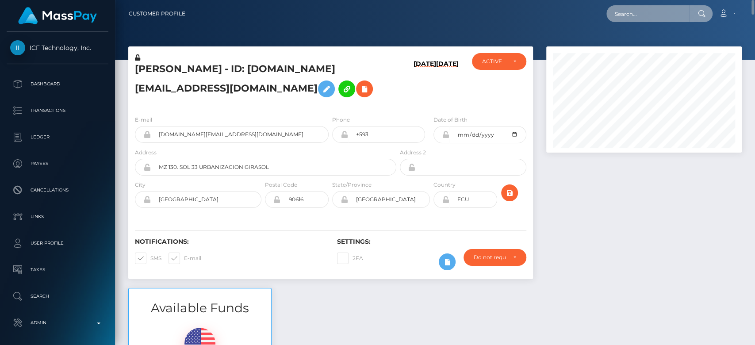
paste input "tatumskrip@gmail.com"
type input "tatumskrip@gmail.com"
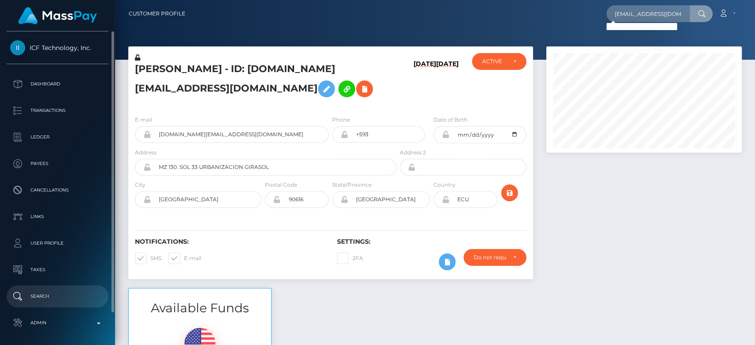
click at [50, 303] on link "Search" at bounding box center [58, 296] width 102 height 22
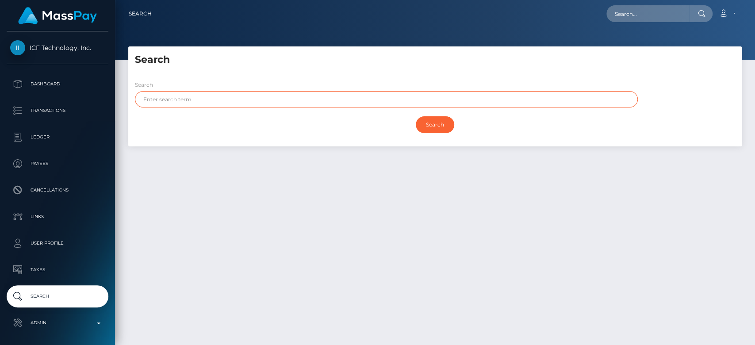
click at [240, 95] on input "text" at bounding box center [386, 99] width 503 height 16
paste input "[PERSON_NAME]"
drag, startPoint x: 215, startPoint y: 101, endPoint x: 160, endPoint y: 99, distance: 55.3
click at [160, 99] on input "[PERSON_NAME]" at bounding box center [386, 99] width 503 height 16
type input "[PERSON_NAME]"
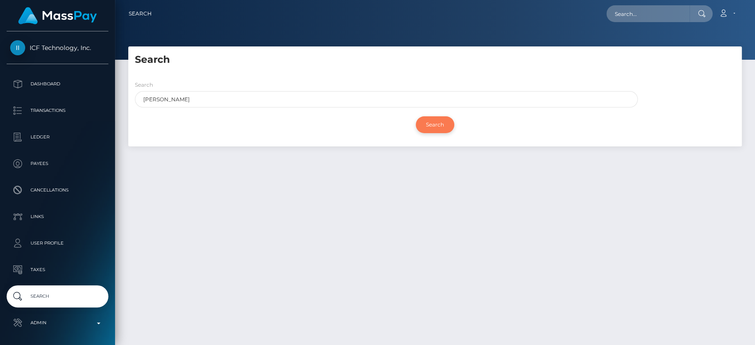
click at [428, 126] on input "Search" at bounding box center [435, 124] width 38 height 17
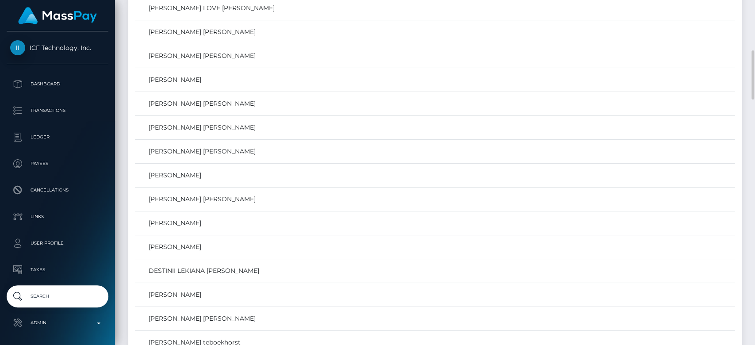
scroll to position [370, 0]
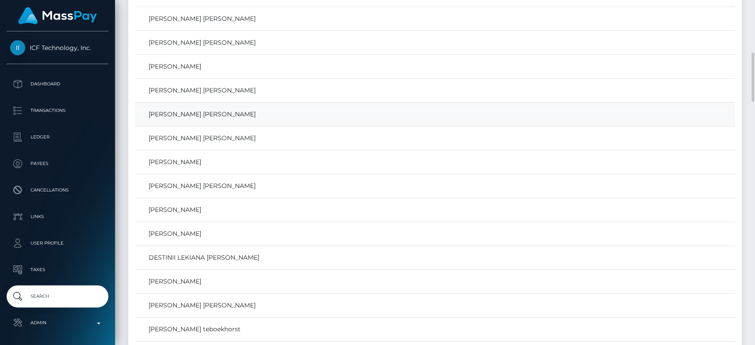
click at [296, 114] on link "[PERSON_NAME] [PERSON_NAME]" at bounding box center [435, 114] width 594 height 13
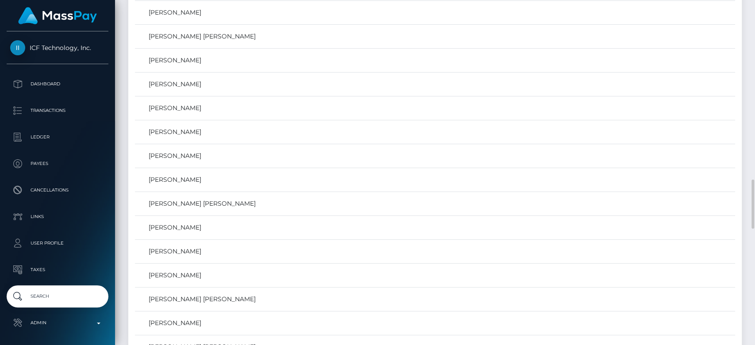
scroll to position [1261, 0]
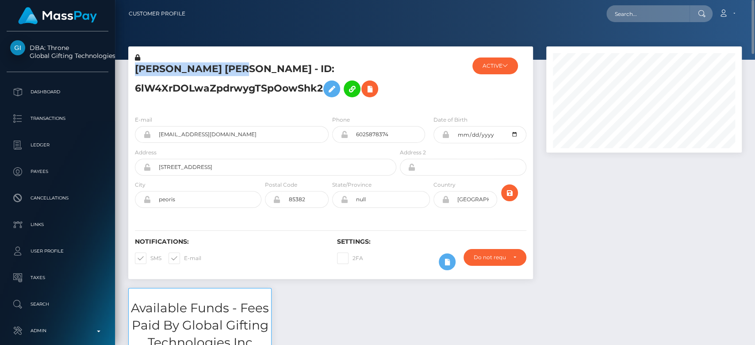
drag, startPoint x: 242, startPoint y: 68, endPoint x: 134, endPoint y: 71, distance: 107.9
click at [134, 71] on div "TATUM OLIVIA SKRIP - ID: 6lW4XrDOLwaZpdrwygTSpOowShk2" at bounding box center [263, 80] width 270 height 55
copy h5 "TATUM OLIVIA SKRIP"
drag, startPoint x: 205, startPoint y: 141, endPoint x: 152, endPoint y: 134, distance: 53.4
click at [152, 134] on input "gtatum6969@gmail.com" at bounding box center [240, 134] width 178 height 17
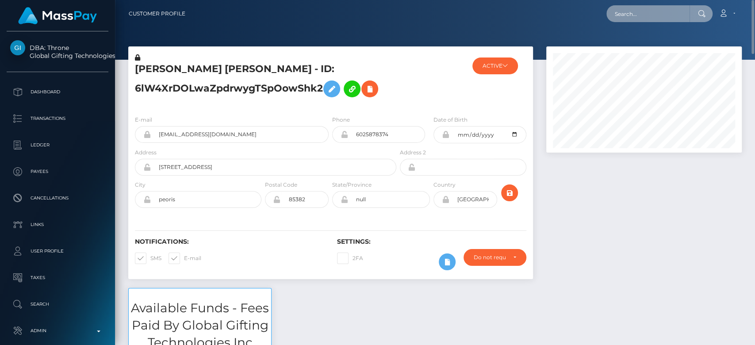
click at [625, 12] on input "text" at bounding box center [647, 13] width 83 height 17
paste input "andreyzaremba95@gmail.com"
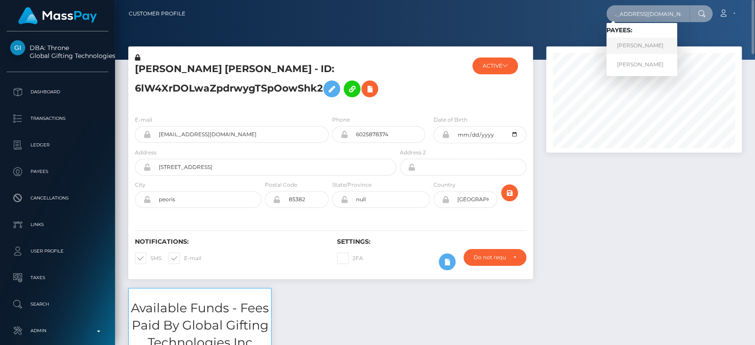
type input "andreyzaremba95@gmail.com"
click at [637, 45] on link "Andrii Zaremba" at bounding box center [641, 46] width 71 height 16
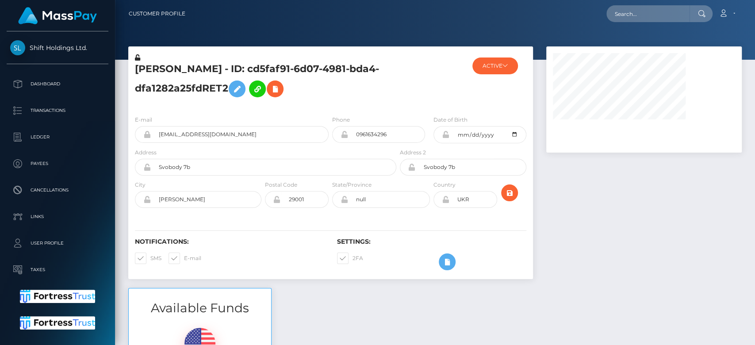
click at [608, 223] on div at bounding box center [643, 166] width 209 height 241
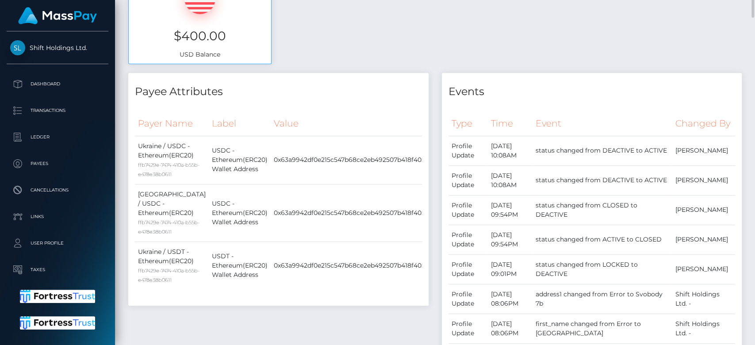
scroll to position [263, 0]
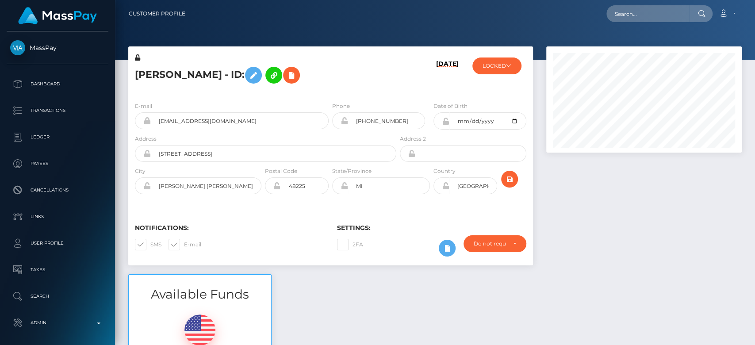
scroll to position [106, 195]
click at [625, 265] on div at bounding box center [643, 160] width 209 height 228
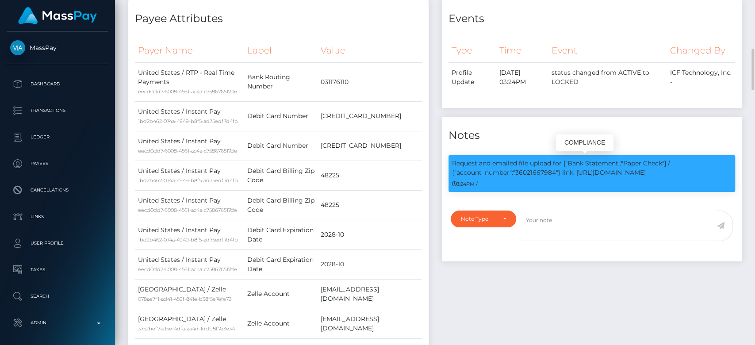
drag, startPoint x: 555, startPoint y: 172, endPoint x: 518, endPoint y: 167, distance: 37.0
click at [518, 167] on p "Request and emailed file upload for ["Bank Statement","Paper Check"] / {"accoun…" at bounding box center [592, 168] width 280 height 19
copy p "36021667984"
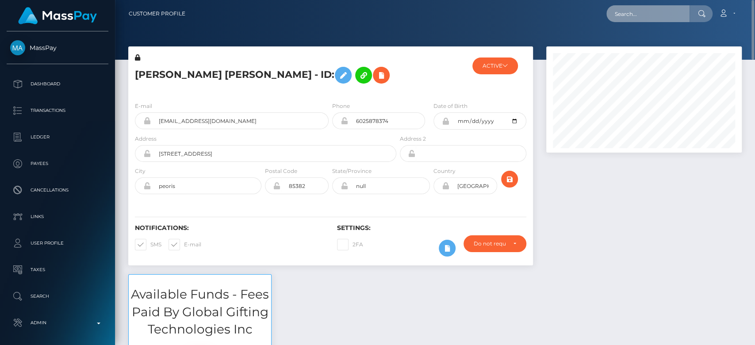
click at [634, 17] on input "text" at bounding box center [647, 13] width 83 height 17
paste input "oliviaginmanmakin@outlook.com"
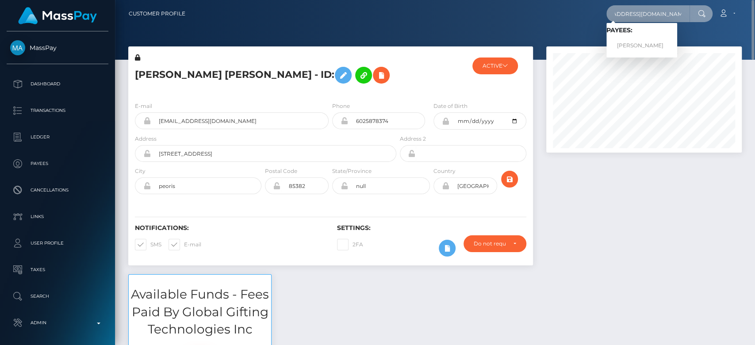
type input "oliviaginmanmakin@outlook.com"
click at [652, 46] on link "Olivia Ginman" at bounding box center [641, 46] width 71 height 16
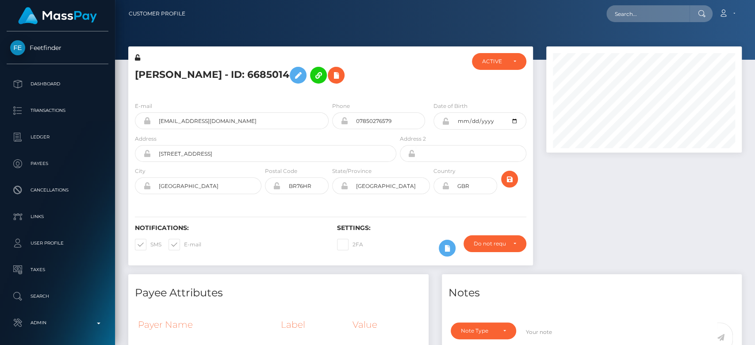
scroll to position [106, 195]
click at [611, 207] on div at bounding box center [643, 160] width 209 height 228
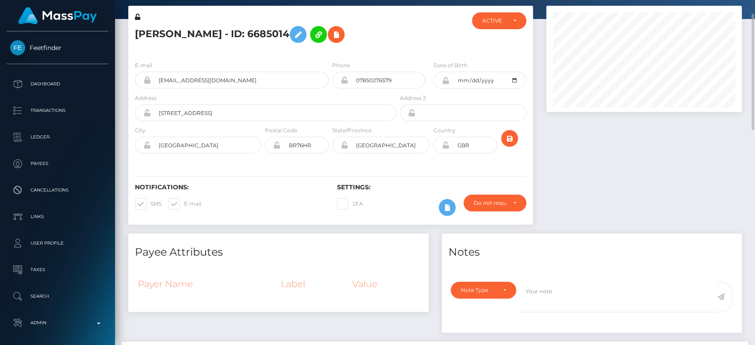
scroll to position [0, 0]
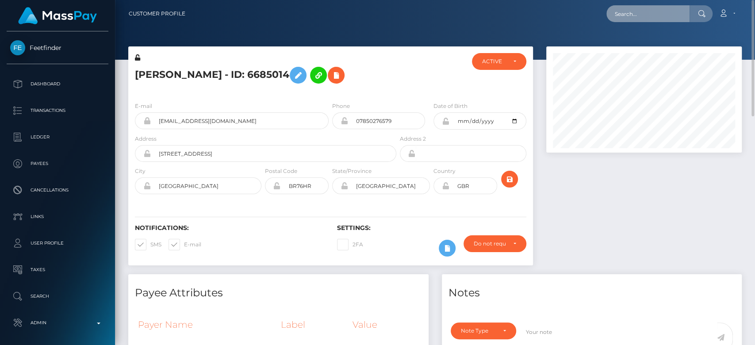
click at [637, 9] on input "text" at bounding box center [647, 13] width 83 height 17
paste input "115c0718-81d8-11f0-8023-0266f44cc279"
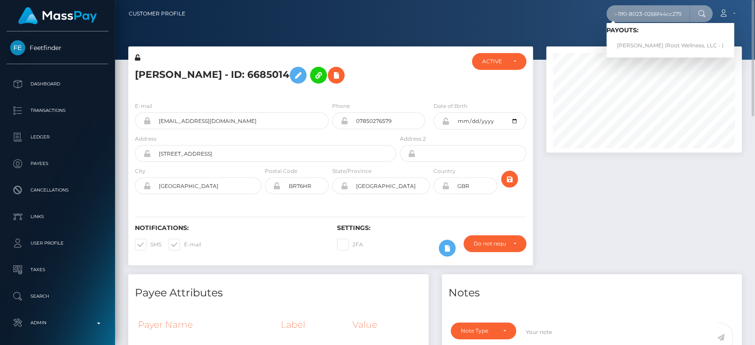
type input "115c0718-81d8-11f0-8023-0266f44cc279"
click at [642, 41] on link "Michaela Zenker (Root Wellness, LLC - )" at bounding box center [670, 46] width 128 height 16
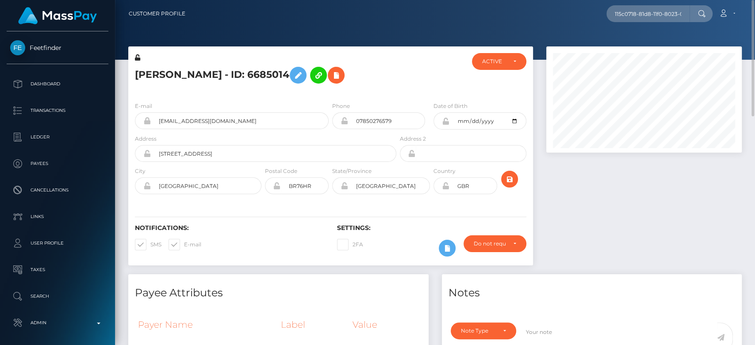
click at [620, 235] on div at bounding box center [643, 160] width 209 height 228
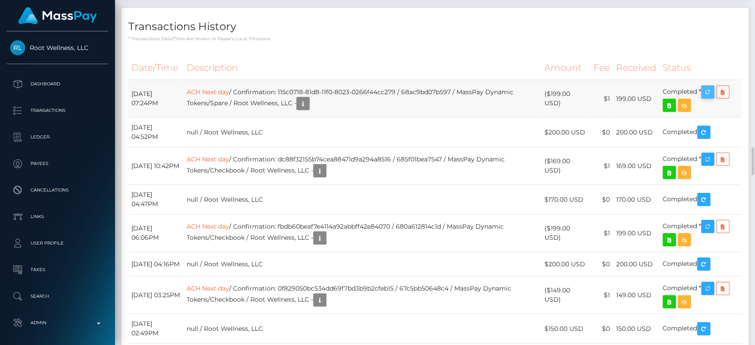
scroll to position [106, 195]
click at [712, 98] on icon "button" at bounding box center [707, 92] width 11 height 11
click at [308, 109] on icon "button" at bounding box center [302, 103] width 11 height 11
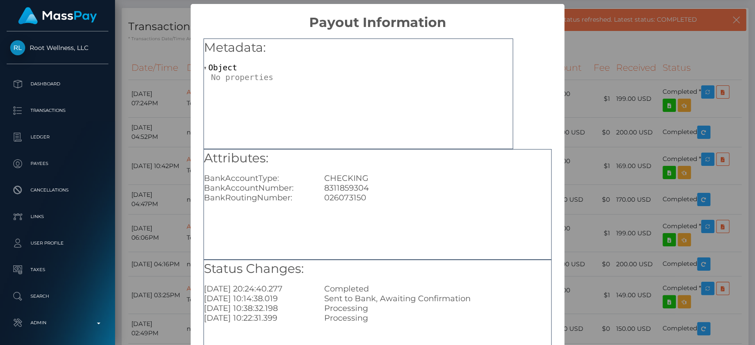
click at [618, 145] on div "× Payout Information Metadata: Object Attributes: BankAccountType: CHECKING Ban…" at bounding box center [377, 172] width 755 height 345
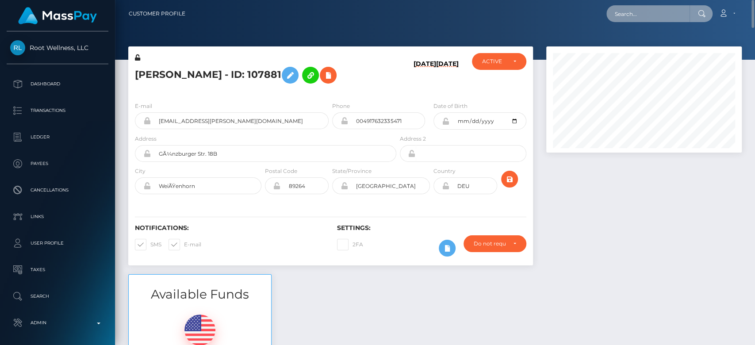
click at [640, 13] on input "text" at bounding box center [647, 13] width 83 height 17
paste input "della.rimskaya@mail.ru"
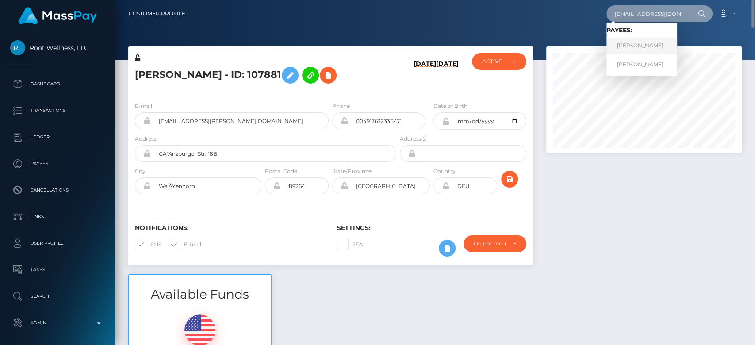
type input "della.rimskaya@mail.ru"
click at [645, 45] on link "Adelina Peantcovschi" at bounding box center [641, 46] width 71 height 16
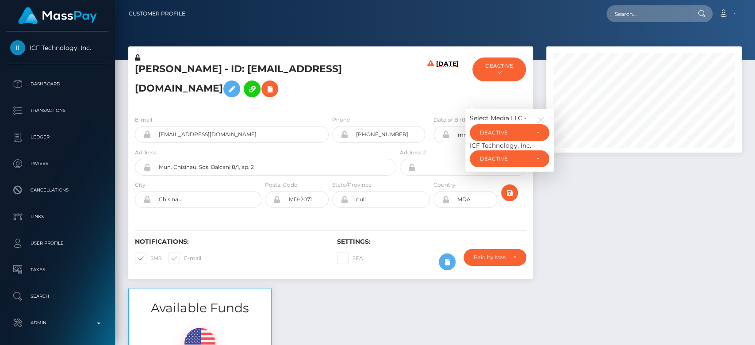
scroll to position [106, 195]
click at [539, 119] on icon "button" at bounding box center [541, 120] width 8 height 8
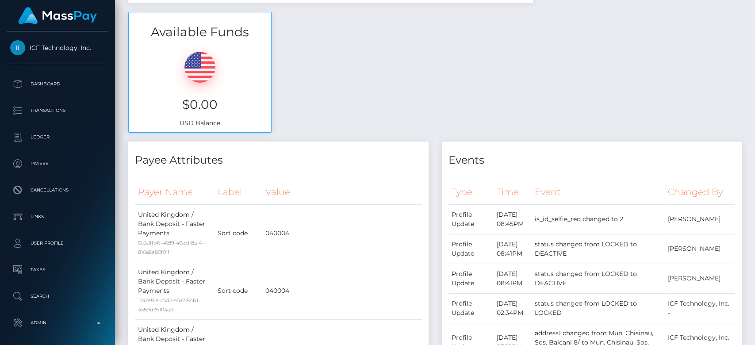
scroll to position [0, 0]
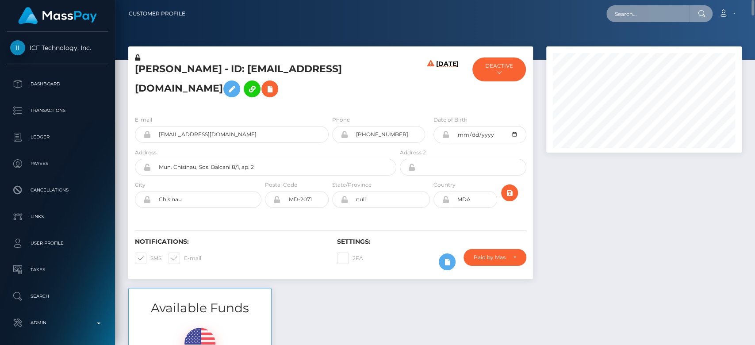
paste input "[EMAIL_ADDRESS][DOMAIN_NAME]"
click at [637, 15] on input "[EMAIL_ADDRESS][DOMAIN_NAME]" at bounding box center [647, 13] width 83 height 17
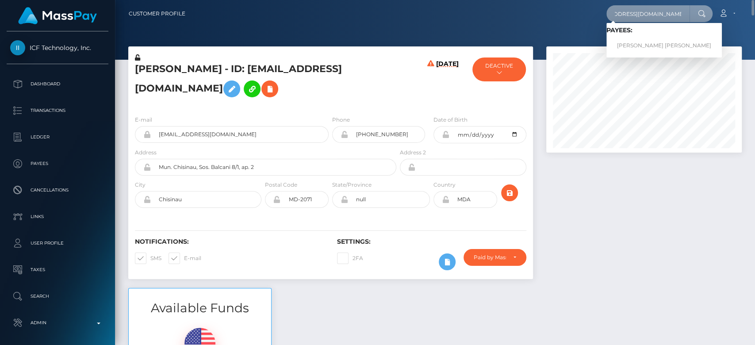
type input "[EMAIL_ADDRESS][DOMAIN_NAME]"
click at [626, 38] on link "SHAMOYA MONIQUE ABIGAIL HUTCHINSON" at bounding box center [663, 46] width 115 height 16
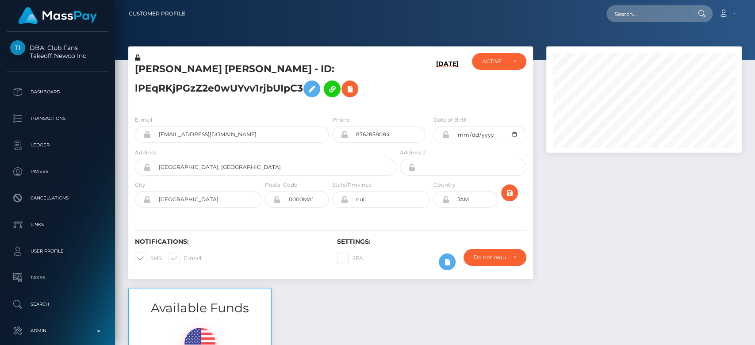
scroll to position [106, 195]
click at [549, 210] on div at bounding box center [643, 166] width 209 height 241
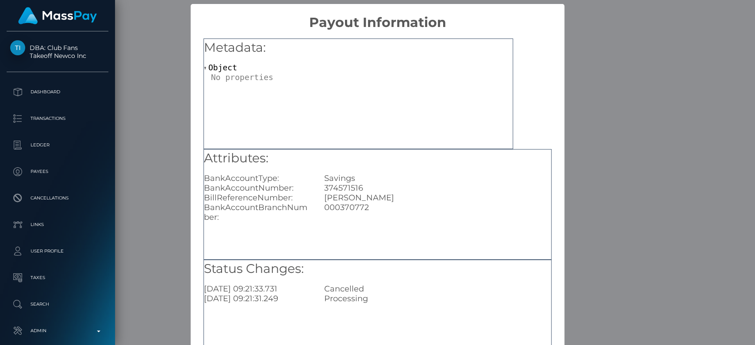
click at [566, 182] on div "× Payout Information Metadata: Object Attributes: BankAccountType: Savings Bank…" at bounding box center [377, 172] width 755 height 345
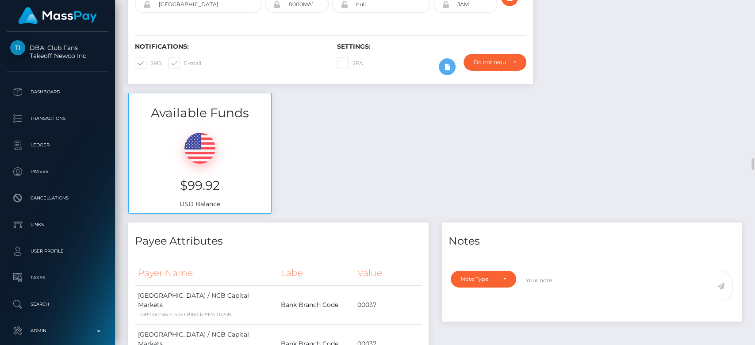
scroll to position [0, 0]
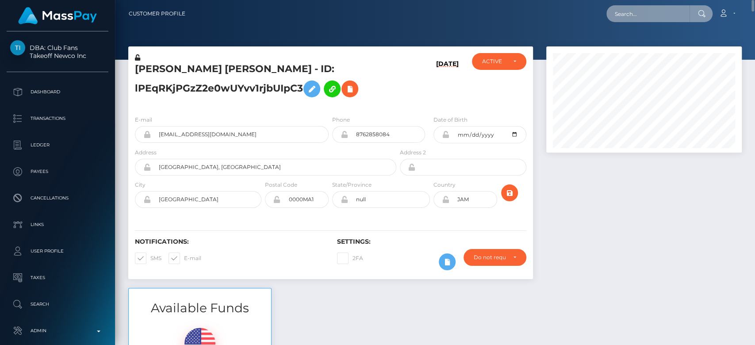
click at [633, 9] on input "text" at bounding box center [647, 13] width 83 height 17
paste input "deborahpascuito@gmail.com"
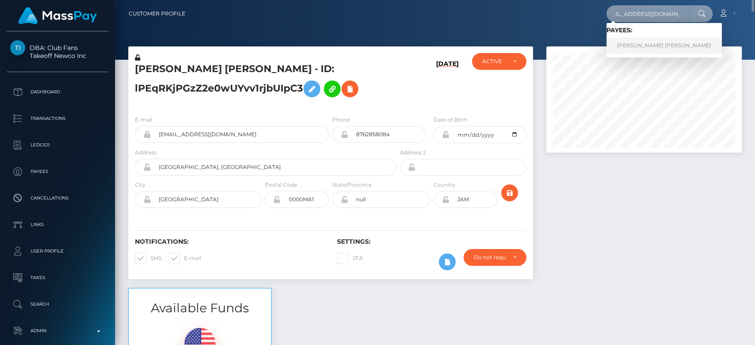
type input "deborahpascuito@gmail.com"
click at [637, 43] on link "Deborah Candy Pascuito" at bounding box center [663, 46] width 115 height 16
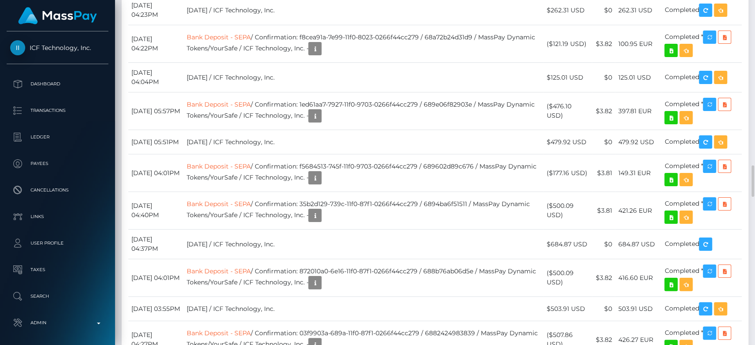
scroll to position [106, 195]
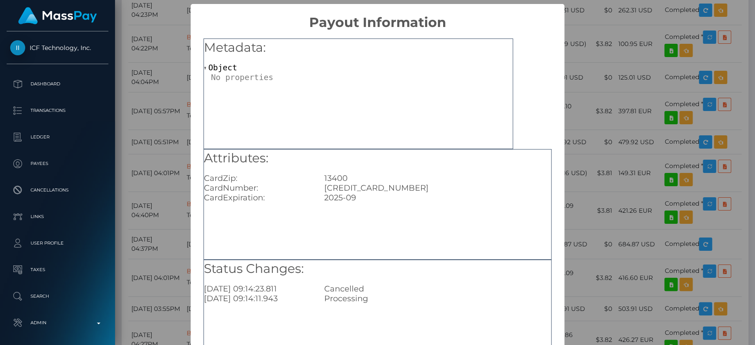
click at [580, 179] on div "× Payout Information Metadata: Object Attributes: CardZip: 13400 CardNumber: 45…" at bounding box center [377, 172] width 755 height 345
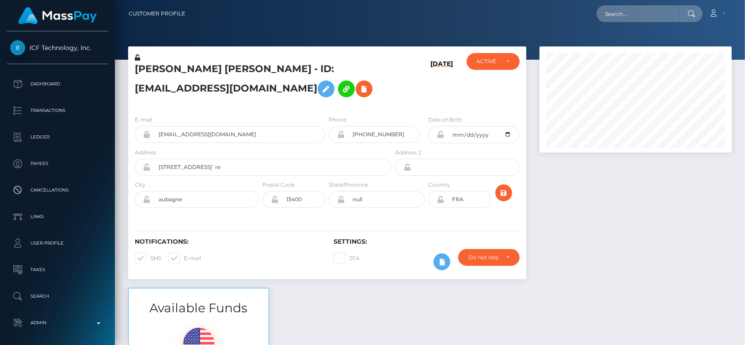
scroll to position [106, 192]
click at [640, 12] on input "text" at bounding box center [638, 13] width 83 height 17
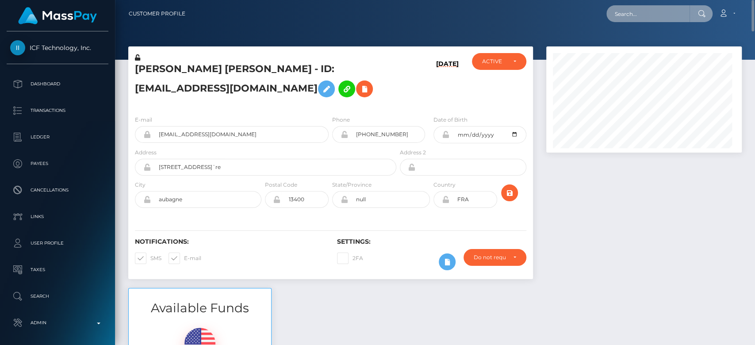
scroll to position [106, 195]
paste input "lissadw88@yahoo.com"
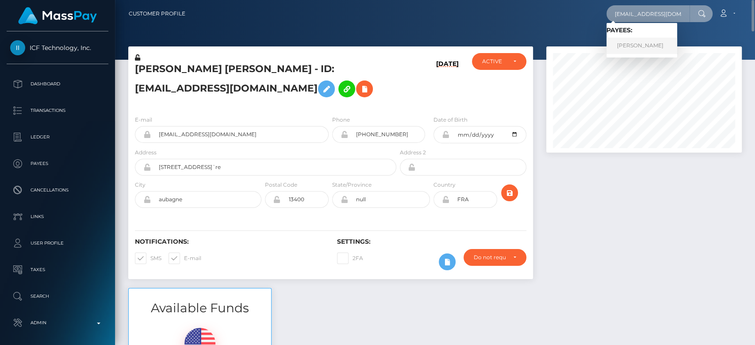
type input "lissadw88@yahoo.com"
click at [649, 44] on link "MELISSA DELAINE WALLING" at bounding box center [641, 46] width 71 height 16
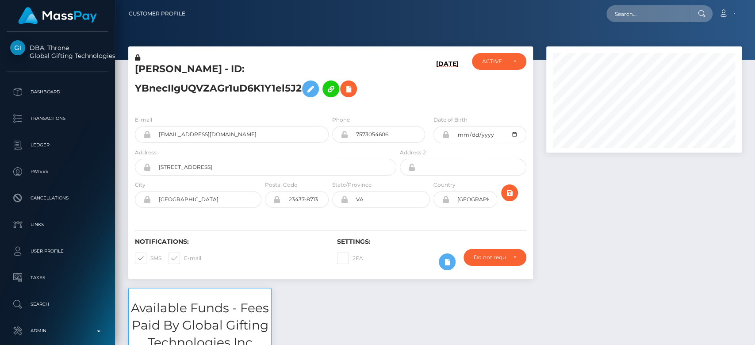
scroll to position [106, 195]
click at [626, 14] on input "text" at bounding box center [647, 13] width 83 height 17
paste input "[PERSON_NAME][EMAIL_ADDRESS][DOMAIN_NAME]"
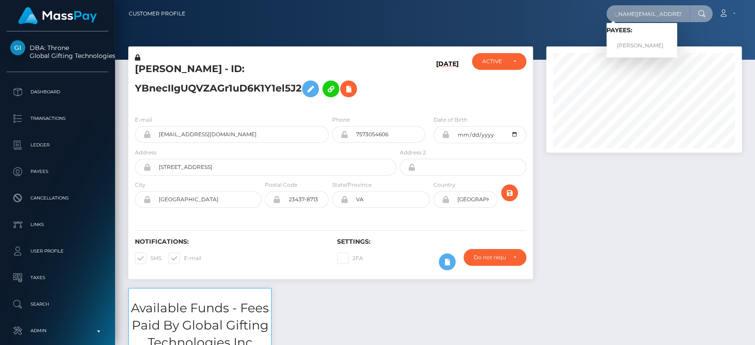
type input "[PERSON_NAME][EMAIL_ADDRESS][DOMAIN_NAME]"
click at [637, 45] on link "[PERSON_NAME]" at bounding box center [641, 46] width 71 height 16
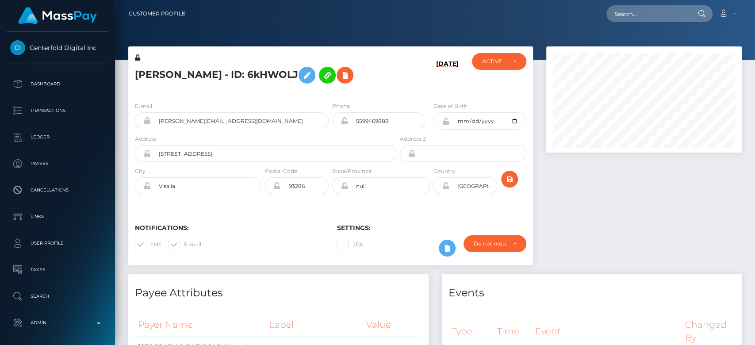
scroll to position [106, 195]
click at [608, 228] on div at bounding box center [643, 160] width 209 height 228
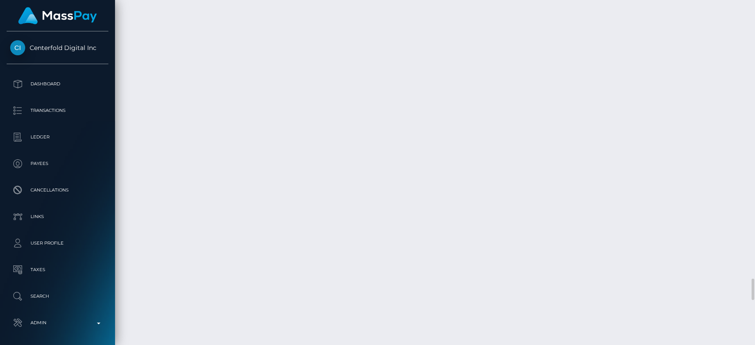
scroll to position [4483, 0]
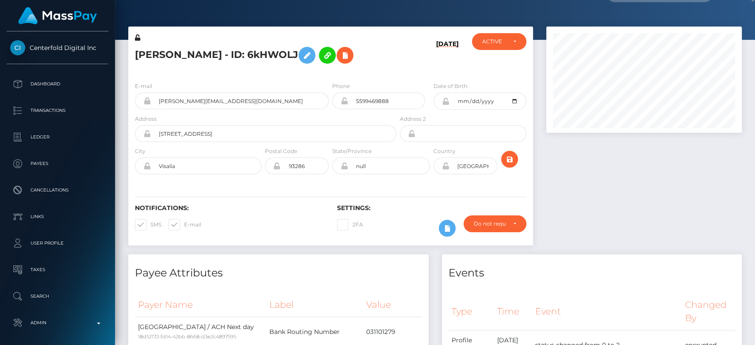
scroll to position [0, 0]
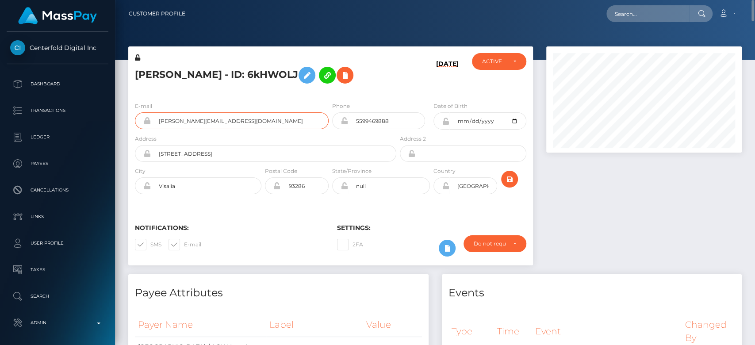
drag, startPoint x: 248, startPoint y: 123, endPoint x: 161, endPoint y: 120, distance: 87.6
click at [161, 120] on input "esmeralda.ortizlopez@icloud.com" at bounding box center [240, 120] width 178 height 17
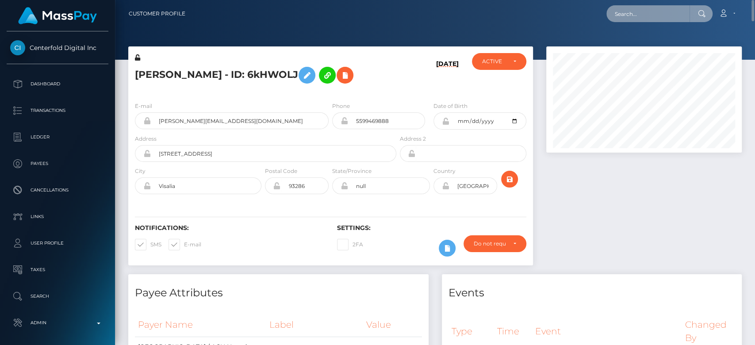
click at [657, 16] on input "text" at bounding box center [647, 13] width 83 height 17
paste input "deborahpascuito@gmail.com"
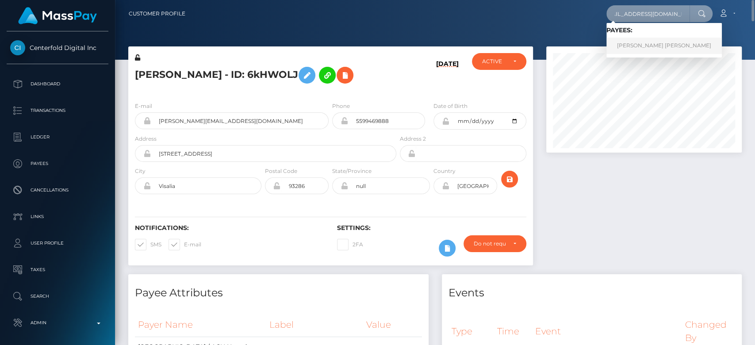
type input "deborahpascuito@gmail.com"
click at [651, 42] on link "Deborah Candy Pascuito" at bounding box center [663, 46] width 115 height 16
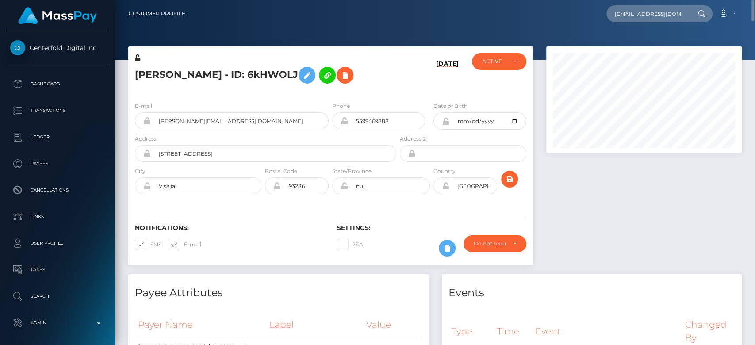
click at [584, 178] on div at bounding box center [643, 160] width 209 height 228
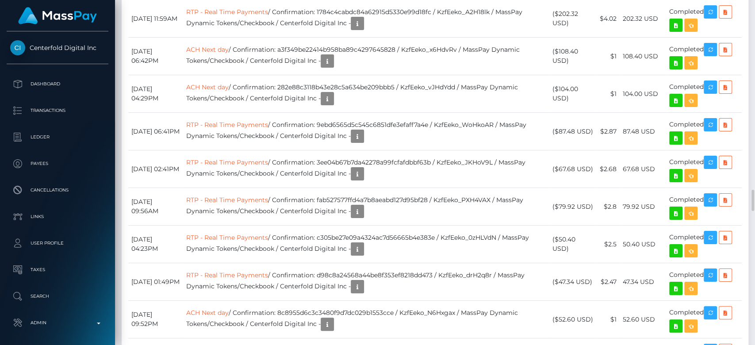
scroll to position [2943, 0]
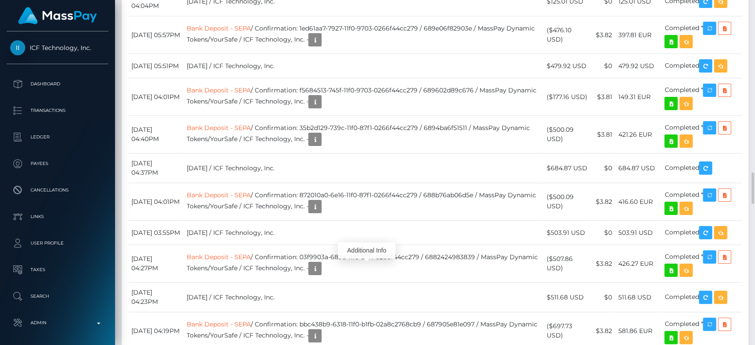
scroll to position [106, 195]
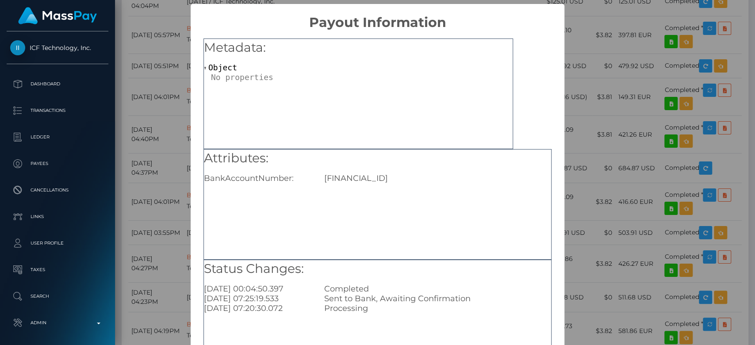
click at [610, 173] on div "× Payout Information Metadata: Object Attributes: BankAccountNumber: FR76113060…" at bounding box center [377, 172] width 755 height 345
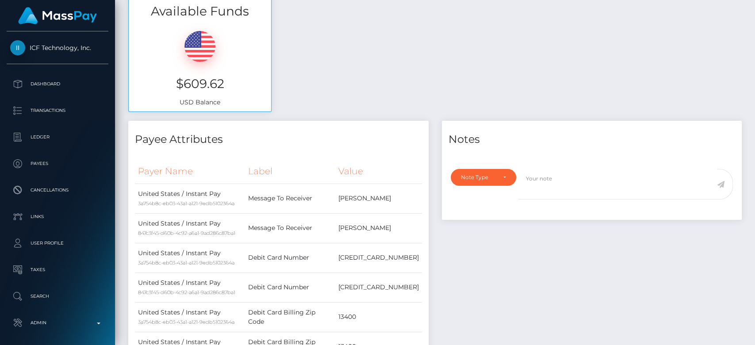
scroll to position [0, 0]
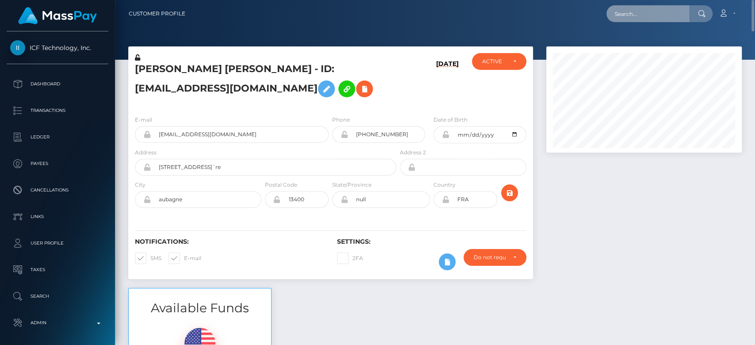
click at [643, 7] on input "text" at bounding box center [647, 13] width 83 height 17
paste input "jess010402@icloud.com"
type input "jess010402@icloud.com"
click at [635, 12] on input "jess010402@icloud.com" at bounding box center [647, 13] width 83 height 17
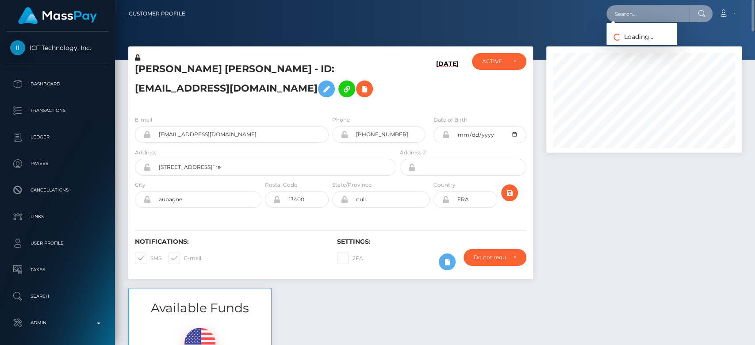
paste input "daBthmMzClUUIWjeaUBABnLQbx62"
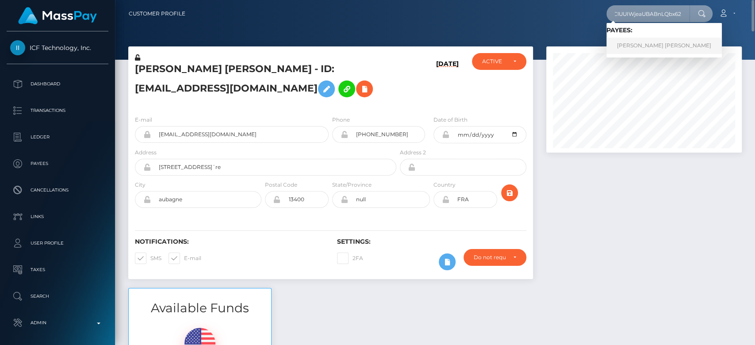
type input "daBthmMzClUUIWjeaUBABnLQbx62"
click at [673, 41] on link "JESSICA ELLIE V FIRMINGER" at bounding box center [663, 46] width 115 height 16
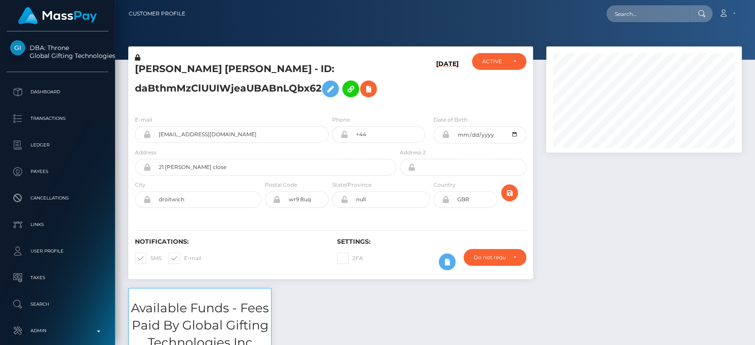
scroll to position [106, 195]
click at [595, 228] on div at bounding box center [643, 166] width 209 height 241
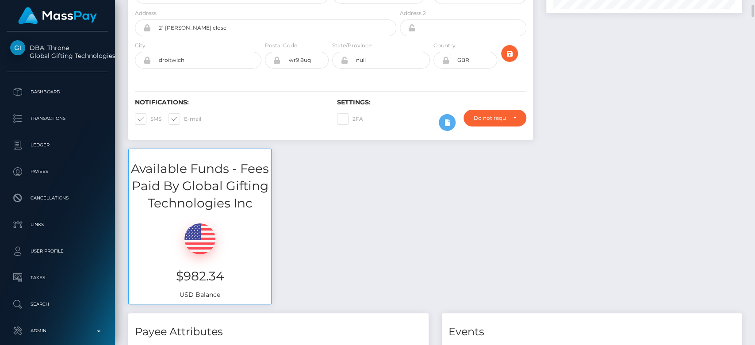
scroll to position [0, 0]
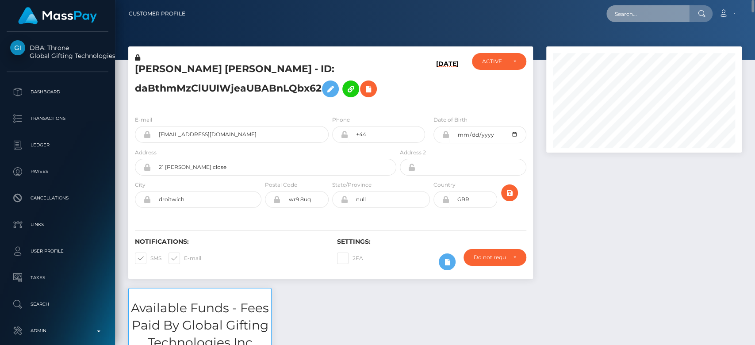
click at [641, 17] on input "text" at bounding box center [647, 13] width 83 height 17
paste input "1325576708"
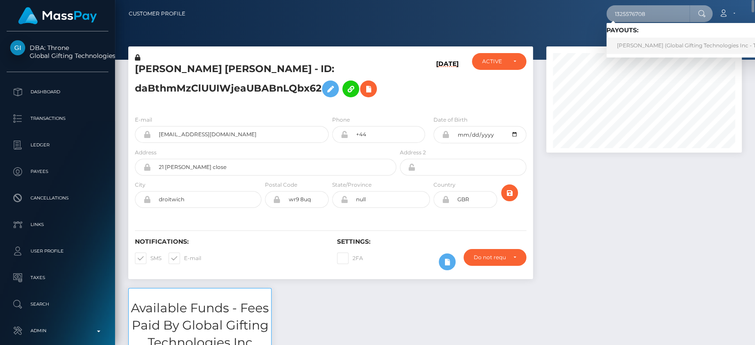
type input "1325576708"
click at [650, 41] on link "[PERSON_NAME] (Global Gifting Technologies Inc - Throne)" at bounding box center [695, 46] width 178 height 16
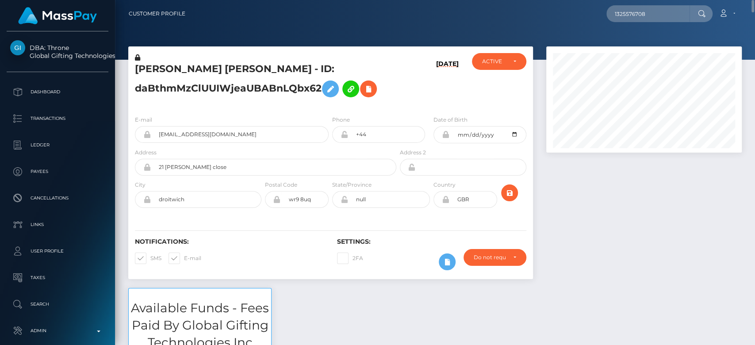
click at [599, 171] on div at bounding box center [643, 166] width 209 height 241
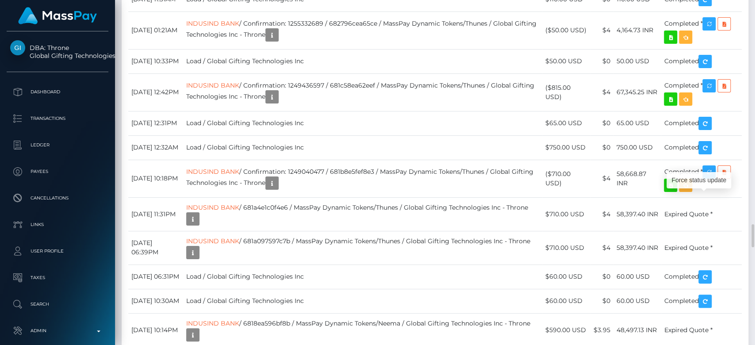
scroll to position [106, 195]
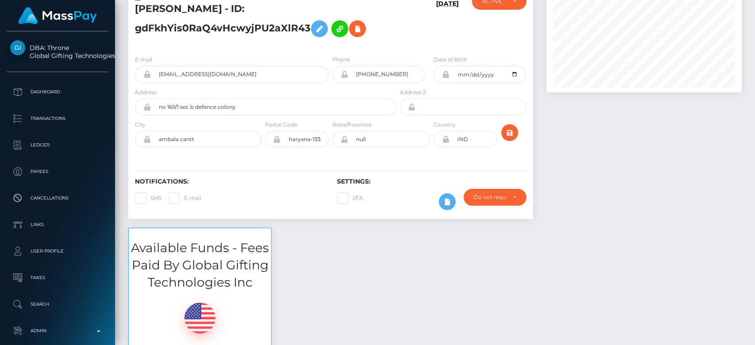
scroll to position [0, 0]
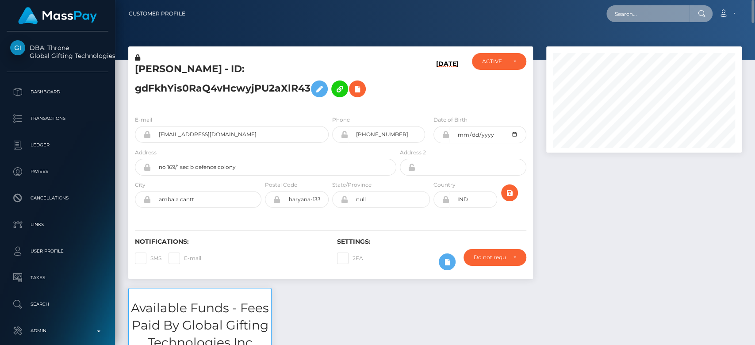
click at [652, 19] on input "text" at bounding box center [647, 13] width 83 height 17
paste input "aabff4afb588412ca353941a70621843."
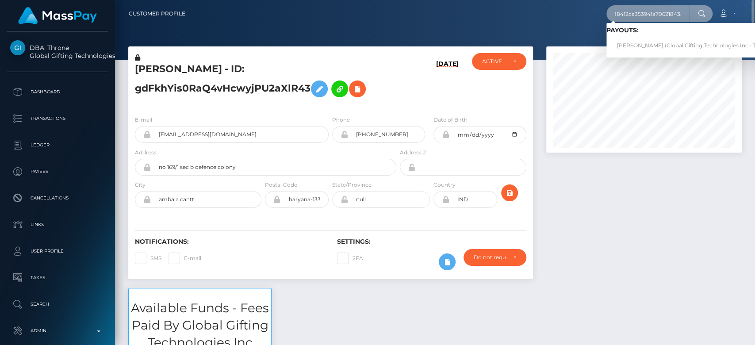
type input "aabff4afb588412ca353941a70621843."
click at [649, 41] on link "CHARLES THOMAS SOLTIS III (Global Gifting Technologies Inc - Throne)" at bounding box center [695, 46] width 178 height 16
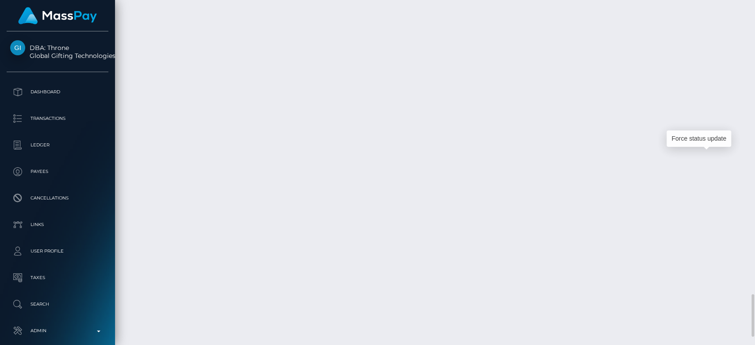
scroll to position [106, 195]
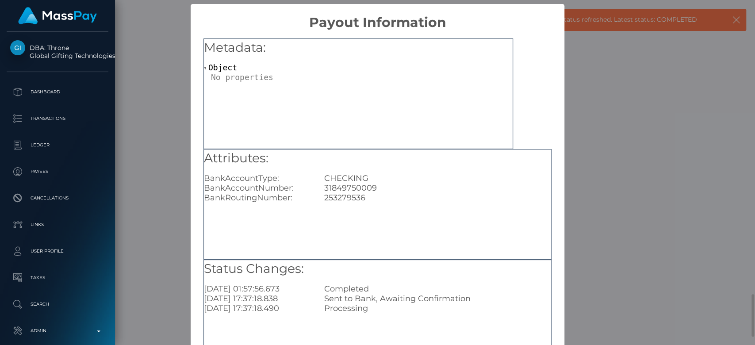
scroll to position [0, 0]
click at [170, 179] on div "× Payout Information Metadata: Object Attributes: BankAccountType: CHECKING Ban…" at bounding box center [377, 172] width 755 height 345
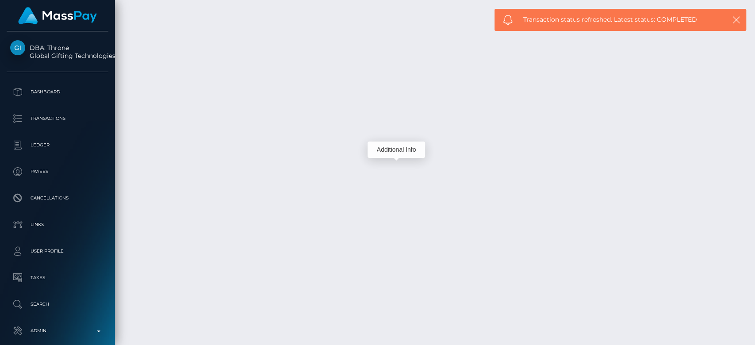
scroll to position [106, 195]
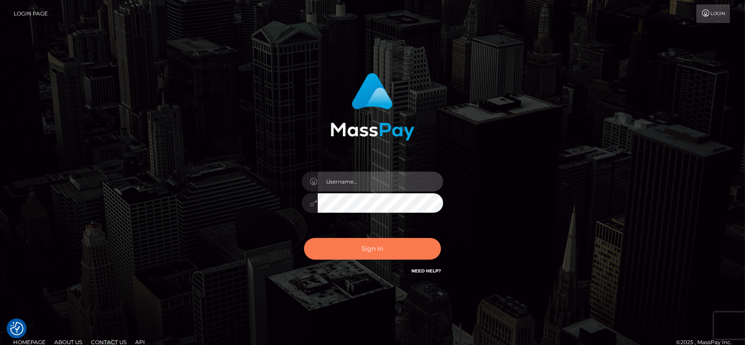
type input "[DOMAIN_NAME]"
click at [387, 246] on button "Sign in" at bounding box center [372, 249] width 137 height 22
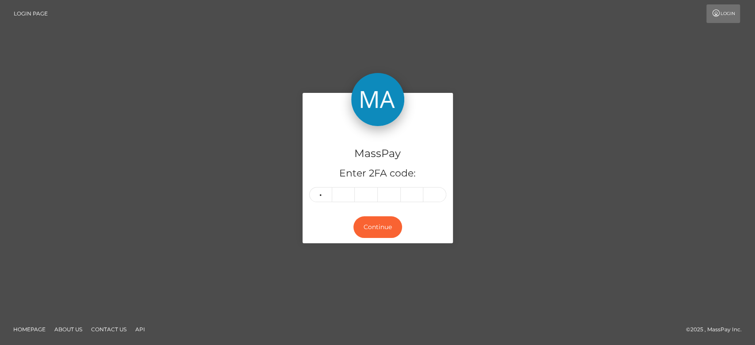
type input "5"
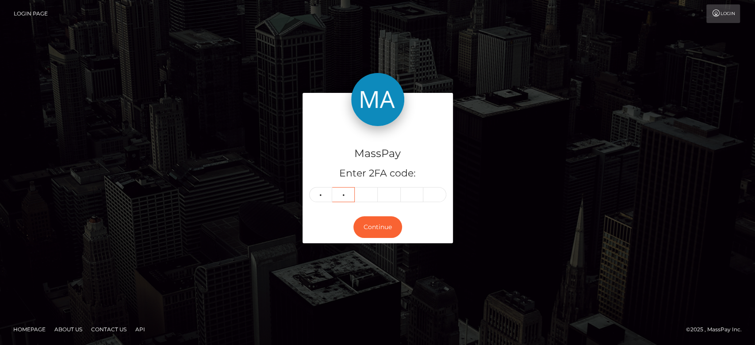
type input "9"
type input "1"
type input "9"
type input "4"
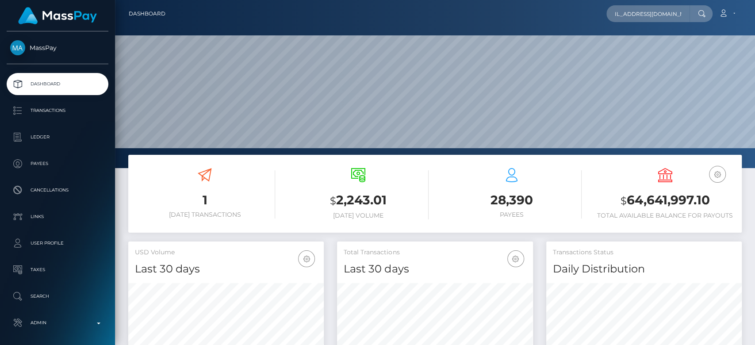
scroll to position [156, 195]
type input "[EMAIL_ADDRESS][DOMAIN_NAME]"
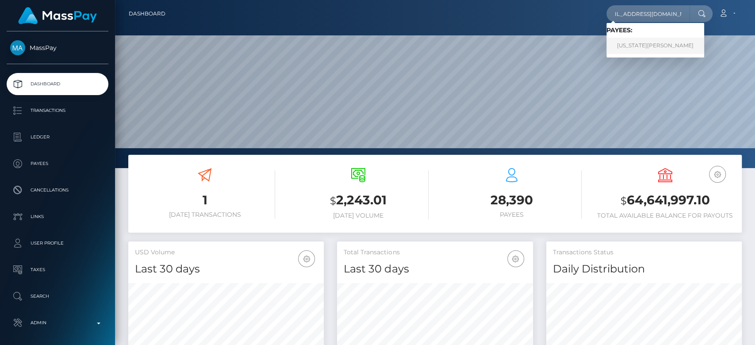
click at [644, 46] on link "[US_STATE][PERSON_NAME]" at bounding box center [655, 46] width 98 height 16
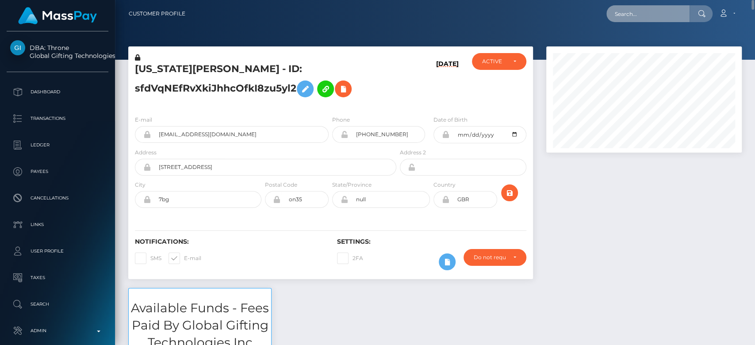
click at [625, 11] on input "text" at bounding box center [647, 13] width 83 height 17
paste input "lizajeiza@gmail.com"
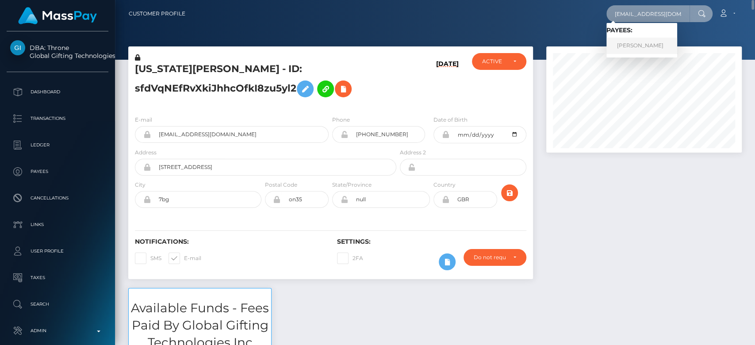
type input "lizajeiza@gmail.com"
click at [639, 40] on link "EMILY MAE LONG" at bounding box center [641, 46] width 71 height 16
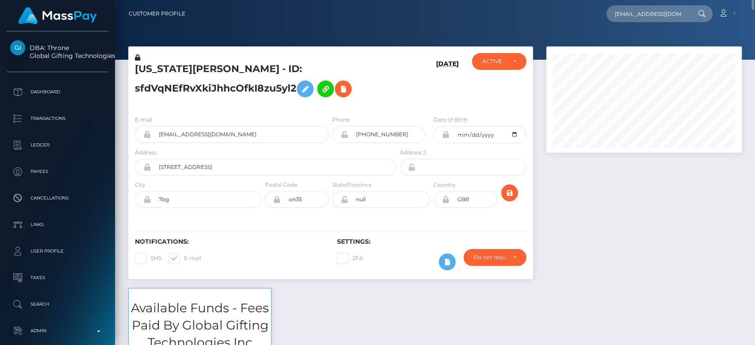
click at [604, 201] on div at bounding box center [643, 166] width 209 height 241
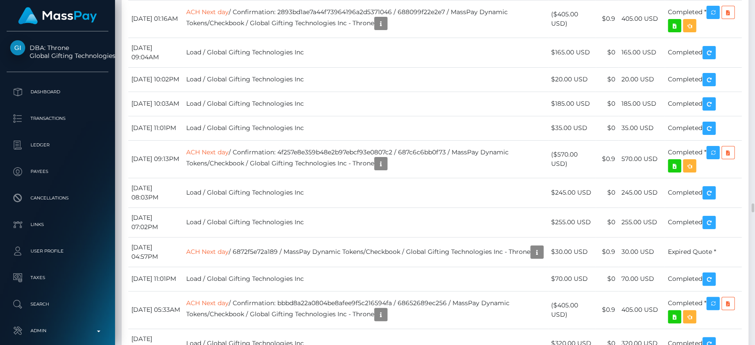
scroll to position [106, 195]
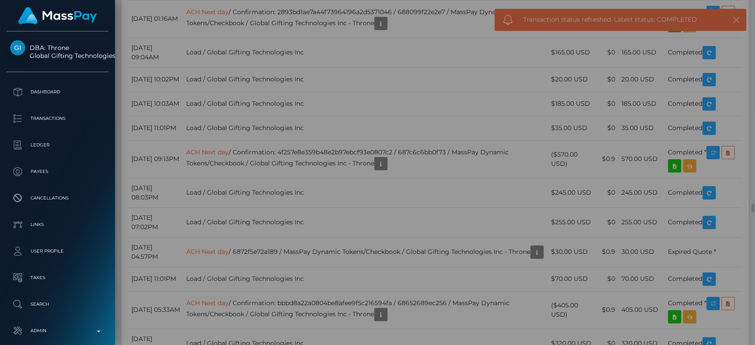
scroll to position [0, 0]
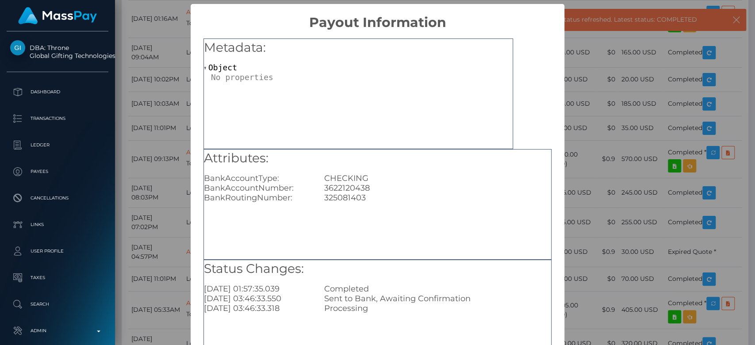
click at [588, 203] on div "× Payout Information Metadata: Object Attributes: BankAccountType: CHECKING Ban…" at bounding box center [377, 172] width 755 height 345
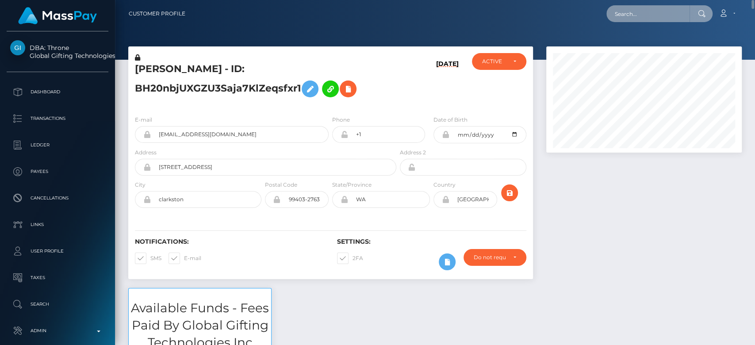
click at [654, 19] on input "text" at bounding box center [647, 13] width 83 height 17
paste input "alexia_evans@outlook.com"
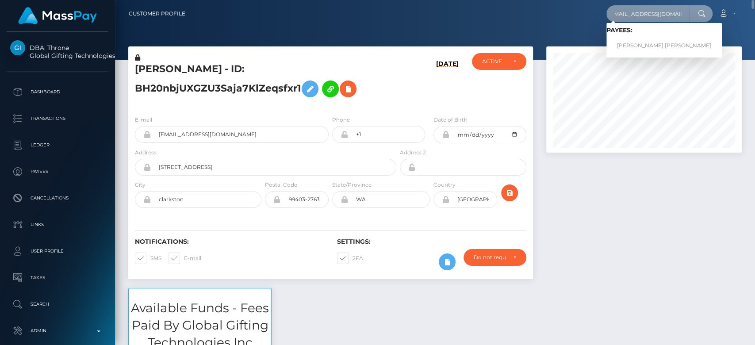
type input "alexia_evans@outlook.com"
click at [657, 43] on link "PAOLA ANDREA DELGADO ARGUELLO" at bounding box center [663, 46] width 115 height 16
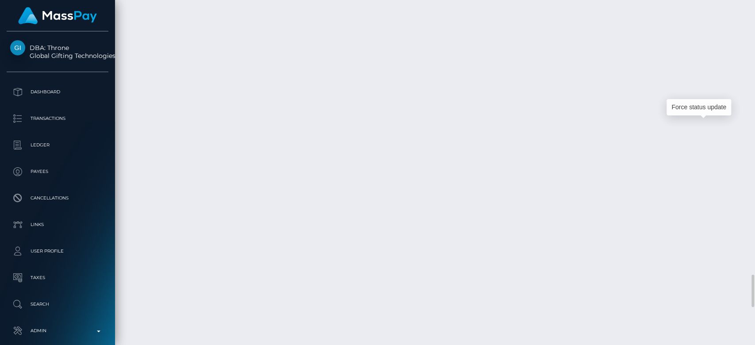
scroll to position [106, 195]
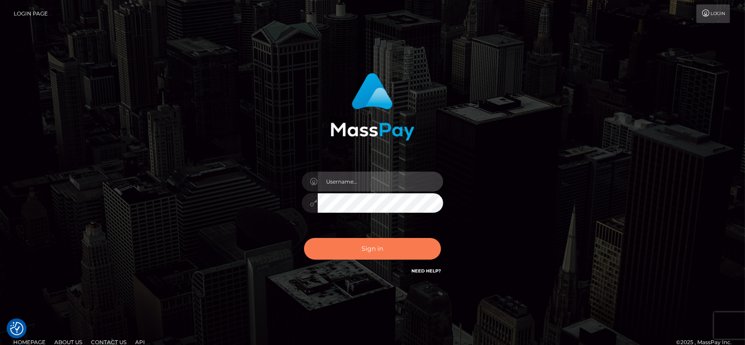
type input "[DOMAIN_NAME]"
click at [344, 245] on button "Sign in" at bounding box center [372, 249] width 137 height 22
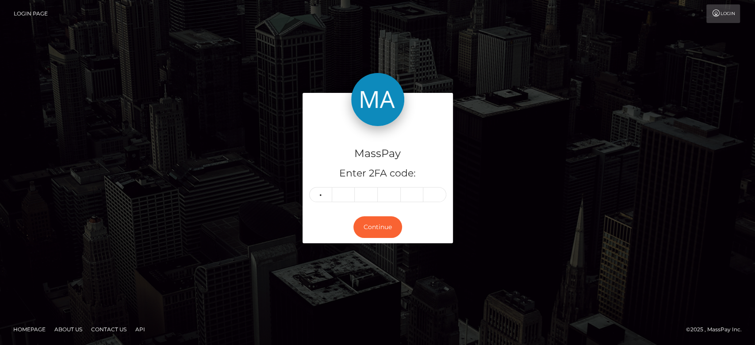
type input "9"
type input "8"
type input "7"
type input "6"
type input "9"
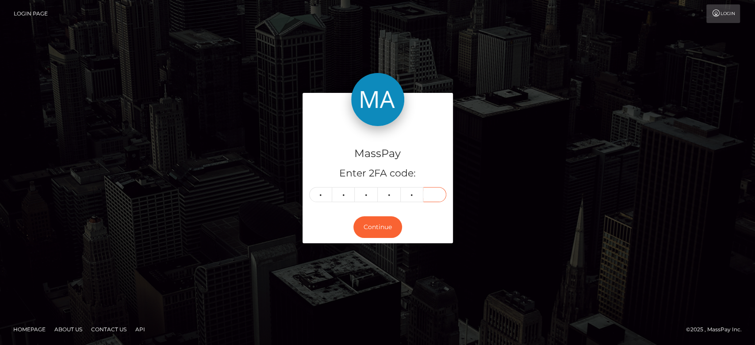
type input "5"
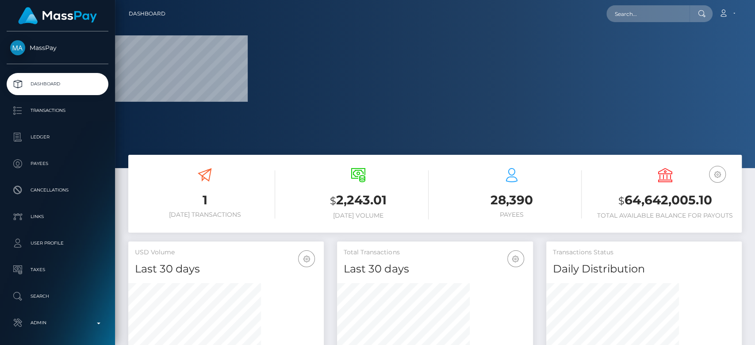
click at [639, 23] on nav "Dashboard Loading... Loading... Account Edit Profile" at bounding box center [435, 13] width 640 height 27
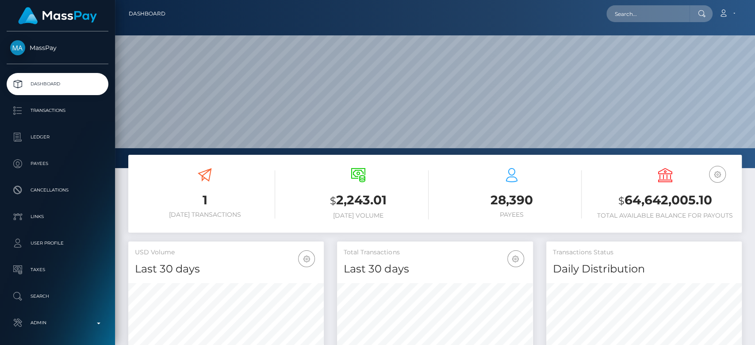
scroll to position [156, 195]
click at [644, 17] on input "text" at bounding box center [647, 13] width 83 height 17
paste input "yuliiashtanko19871@gmail.com"
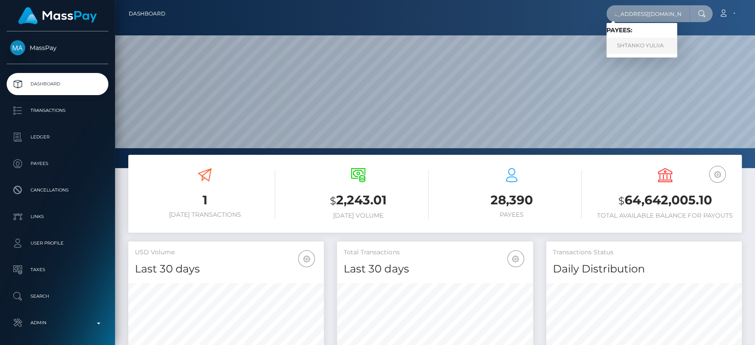
type input "yuliiashtanko19871@gmail.com"
click at [637, 48] on link "SHTANKO YULIIA" at bounding box center [641, 46] width 71 height 16
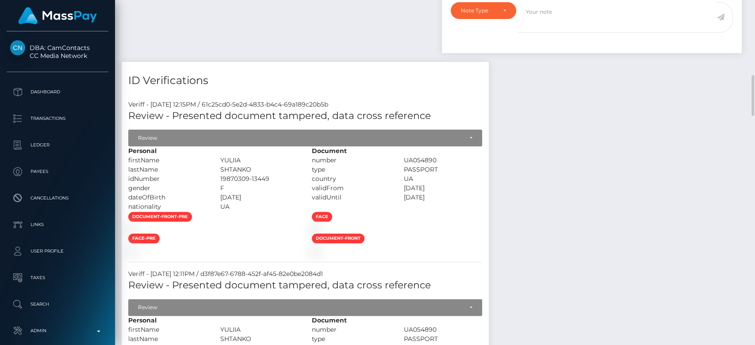
scroll to position [588, 0]
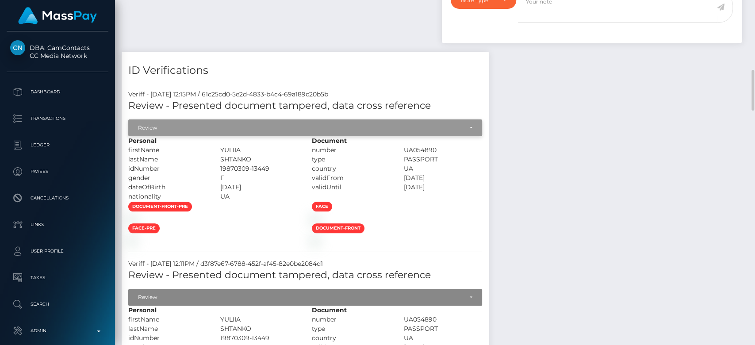
click at [325, 136] on div "Review" at bounding box center [305, 127] width 354 height 17
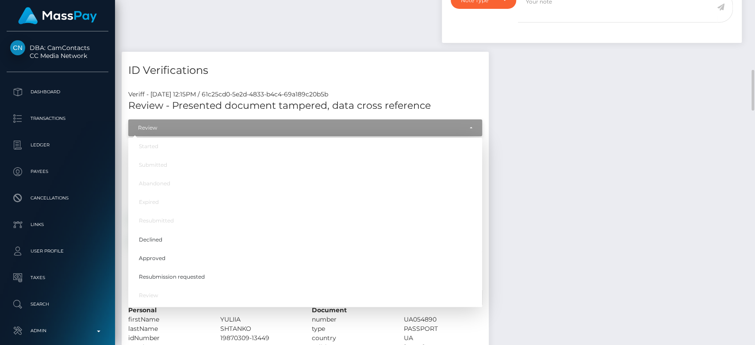
scroll to position [106, 195]
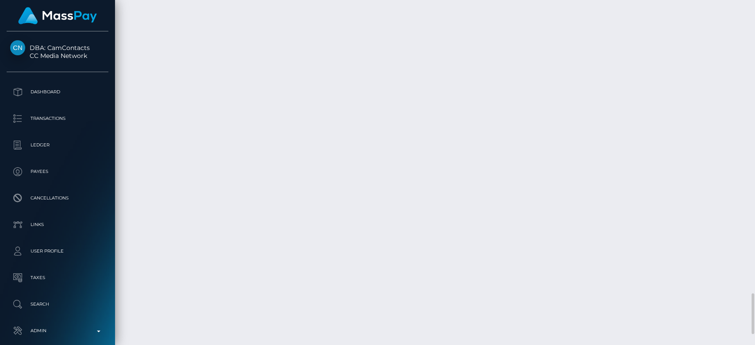
scroll to position [2461, 0]
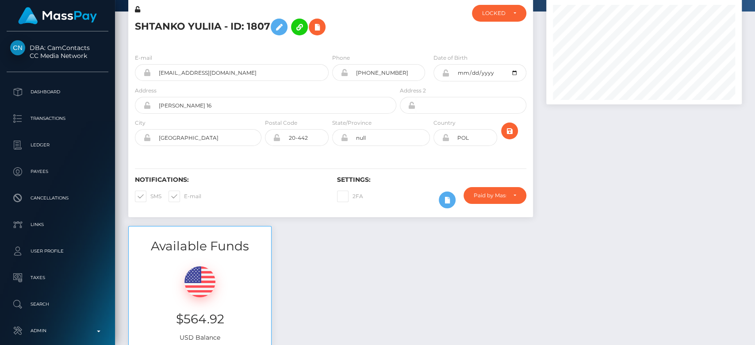
scroll to position [0, 0]
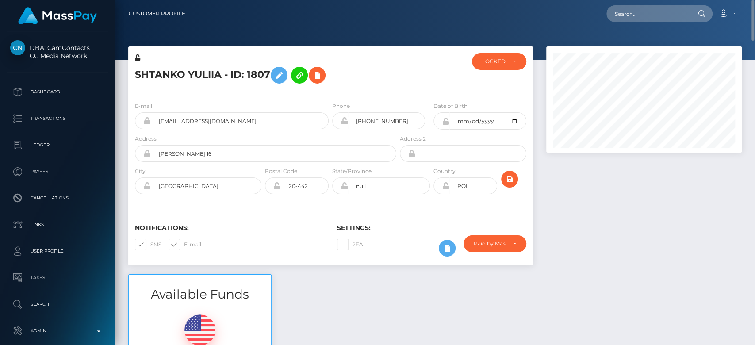
click at [572, 196] on div at bounding box center [643, 160] width 209 height 228
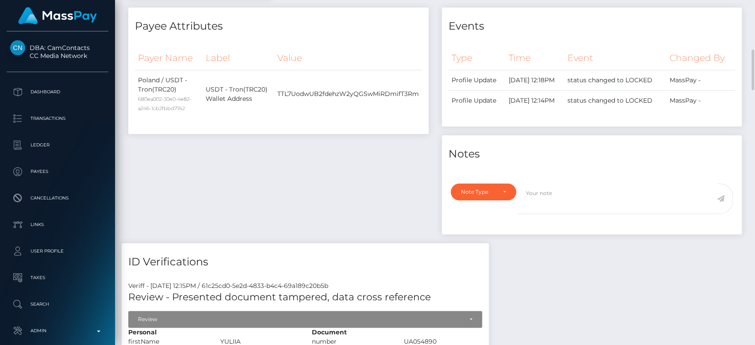
scroll to position [399, 0]
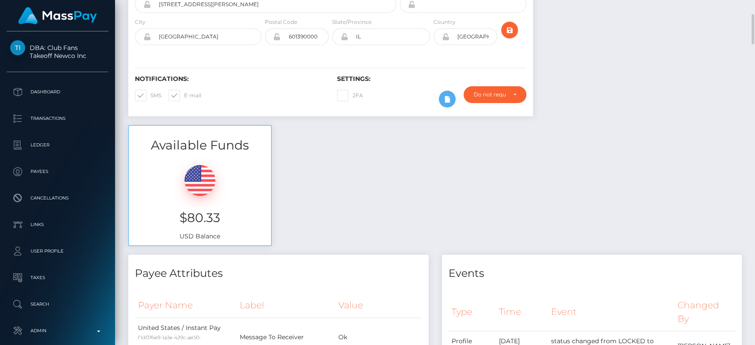
scroll to position [163, 0]
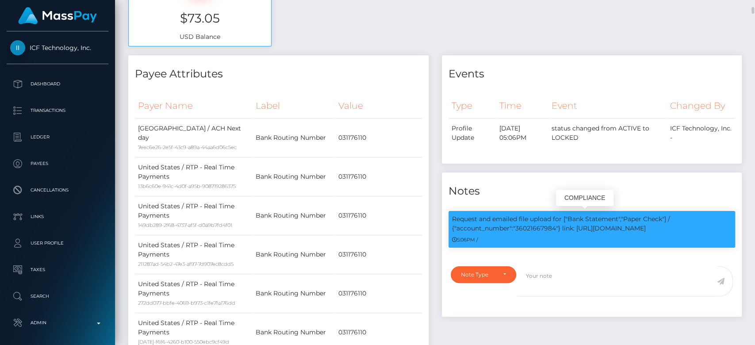
scroll to position [106, 195]
drag, startPoint x: 555, startPoint y: 229, endPoint x: 518, endPoint y: 226, distance: 37.7
click at [518, 226] on p "Request and emailed file upload for ["Bank Statement","Paper Check"] / {"accoun…" at bounding box center [592, 223] width 280 height 19
copy p "36021667984"
drag, startPoint x: 656, startPoint y: 228, endPoint x: 575, endPoint y: 224, distance: 81.0
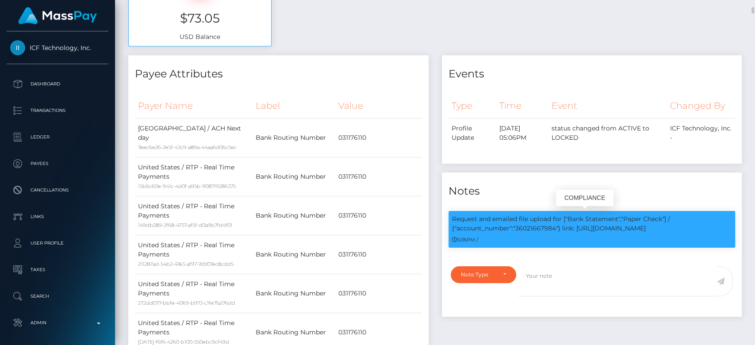
click at [575, 224] on p "Request and emailed file upload for ["Bank Statement","Paper Check"] / {"accoun…" at bounding box center [592, 223] width 280 height 19
copy p "https://l.maspay.io/Lju0Z"
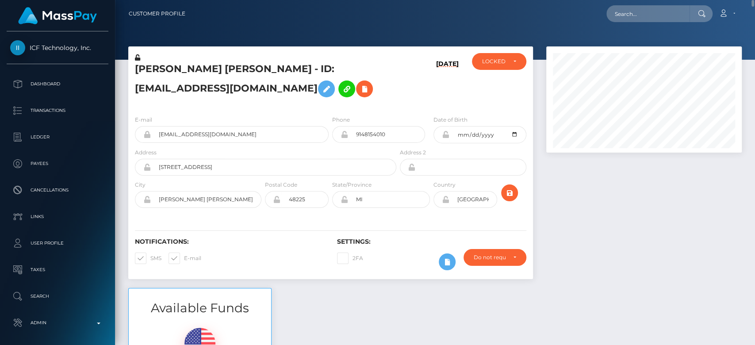
scroll to position [0, 0]
click at [631, 15] on input "text" at bounding box center [647, 13] width 83 height 17
paste input "helenroundmodelling@gmail.com"
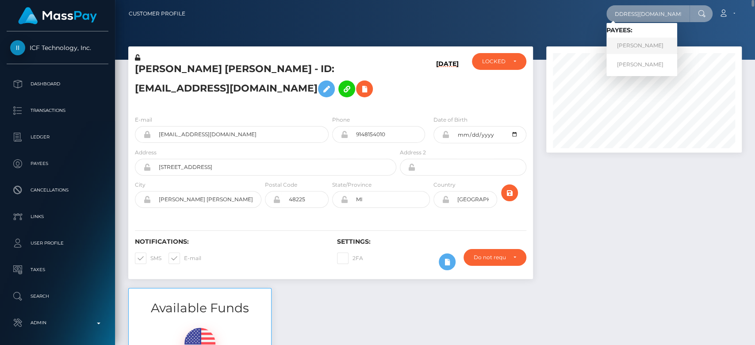
type input "helenroundmodelling@gmail.com"
click at [627, 41] on link "HELEN JAYNE ROUND" at bounding box center [641, 46] width 71 height 16
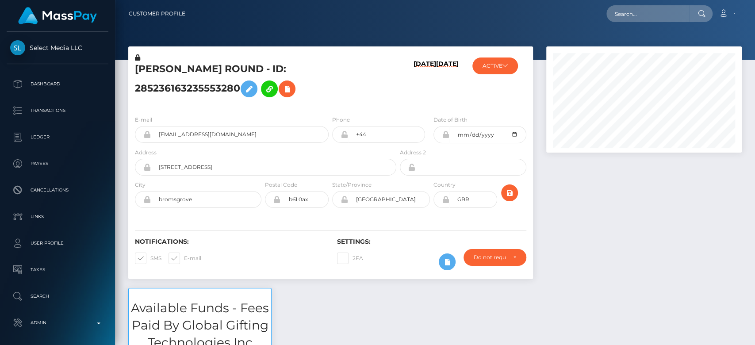
scroll to position [106, 195]
click at [618, 219] on div at bounding box center [643, 166] width 209 height 241
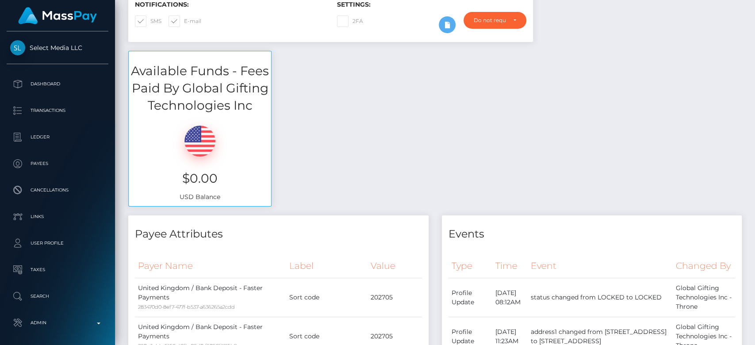
scroll to position [0, 0]
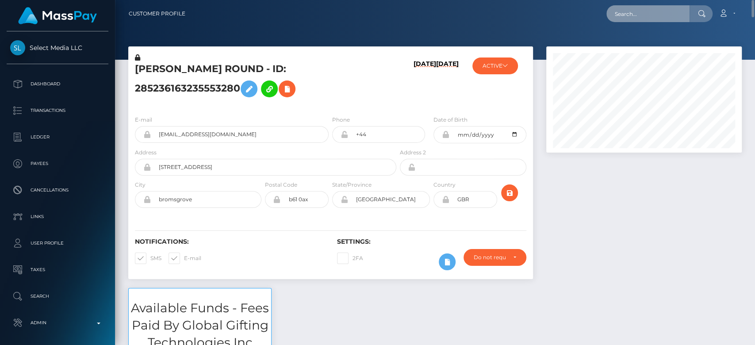
click at [626, 12] on input "text" at bounding box center [647, 13] width 83 height 17
paste input "jess010402@icloud.com"
type input "jess010402@icloud.com"
click at [658, 15] on input "jess010402@icloud.com" at bounding box center [647, 13] width 83 height 17
click at [651, 10] on input "jess010402@icloud.com" at bounding box center [647, 13] width 83 height 17
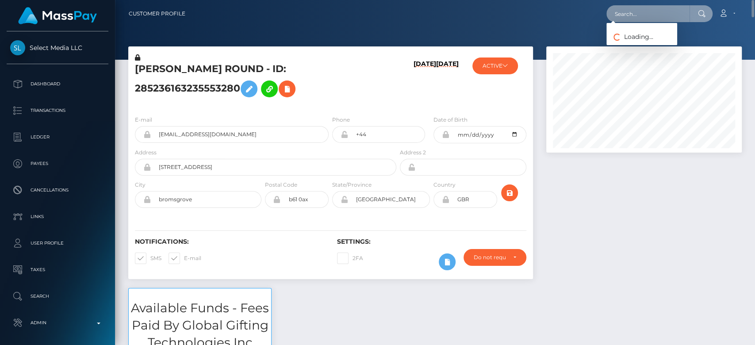
paste input "daBthmMzClUUIWjeaUBABnLQbx62"
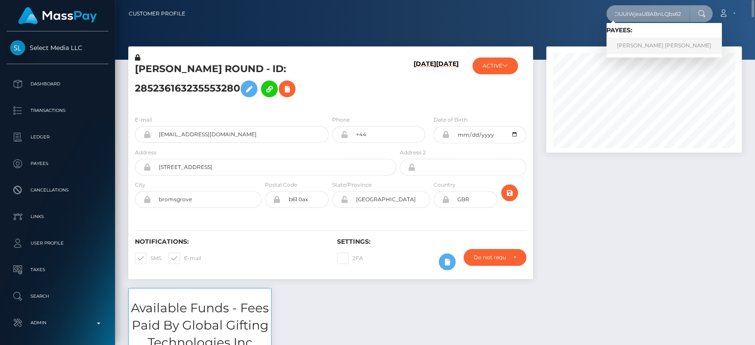
type input "daBthmMzClUUIWjeaUBABnLQbx62"
click at [625, 44] on link "JESSICA ELLIE V FIRMINGER" at bounding box center [663, 46] width 115 height 16
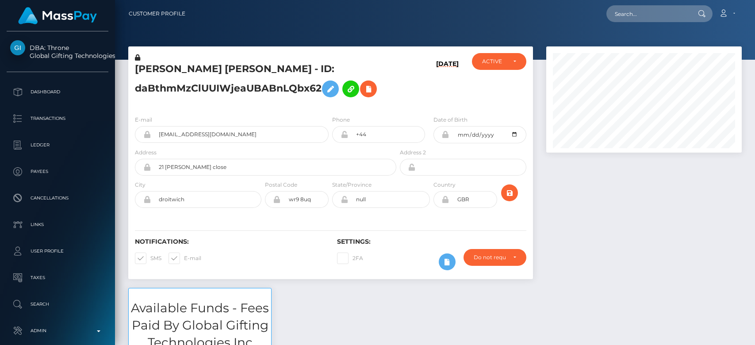
click at [613, 170] on div at bounding box center [643, 166] width 209 height 241
click at [633, 16] on input "text" at bounding box center [647, 13] width 83 height 17
paste input "jordanmreid213@gmail.com"
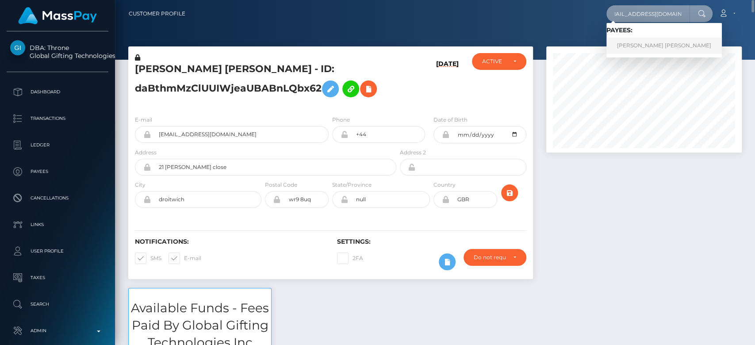
type input "jordanmreid213@gmail.com"
click at [644, 46] on link "Jordan Michael Reid" at bounding box center [663, 46] width 115 height 16
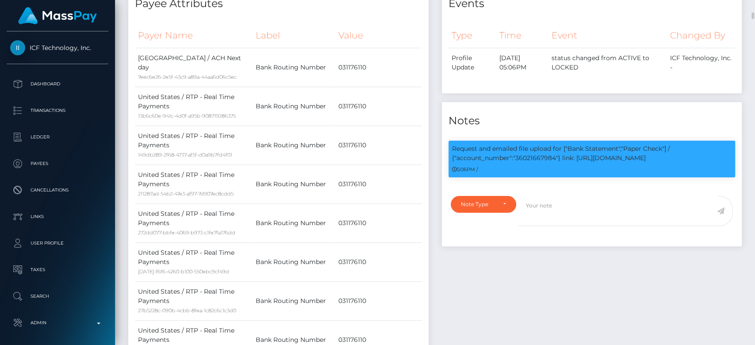
scroll to position [439, 0]
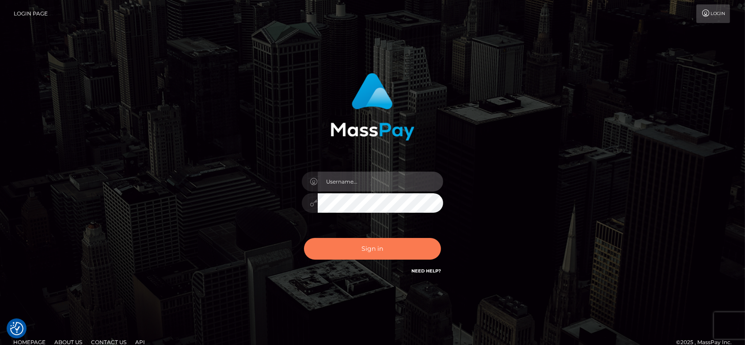
type input "[DOMAIN_NAME]"
click at [397, 240] on button "Sign in" at bounding box center [372, 249] width 137 height 22
type input "[DOMAIN_NAME]"
click at [383, 253] on button "Sign in" at bounding box center [372, 249] width 137 height 22
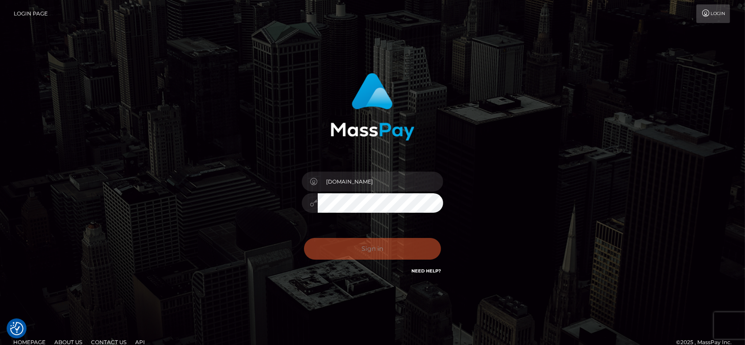
checkbox input "true"
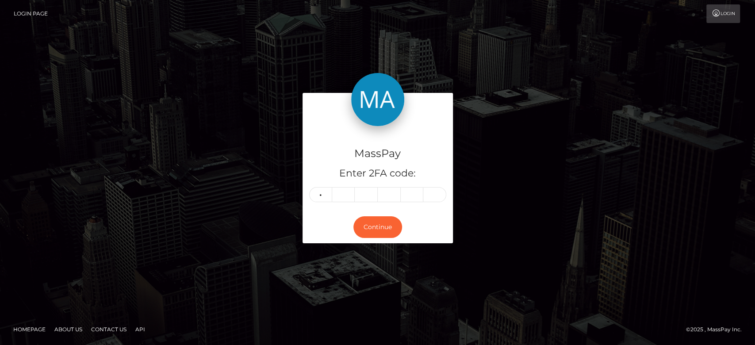
type input "1"
type input "9"
type input "2"
type input "4"
type input "9"
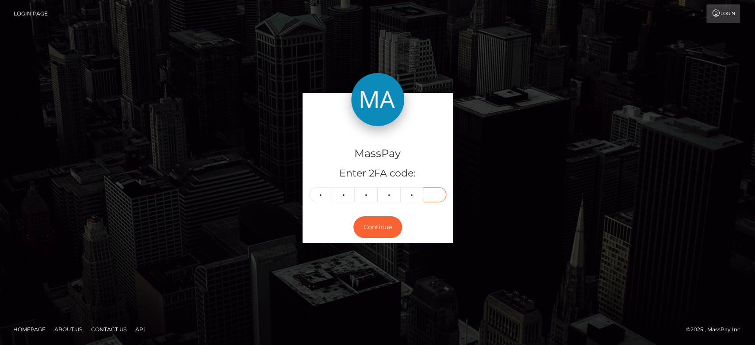
type input "2"
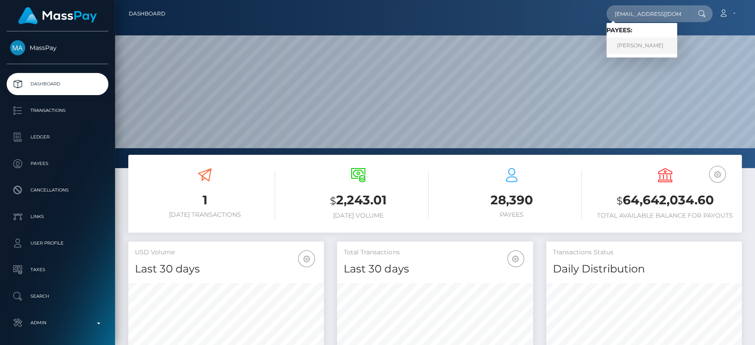
click at [624, 43] on link "Beverley Hanson" at bounding box center [641, 46] width 71 height 16
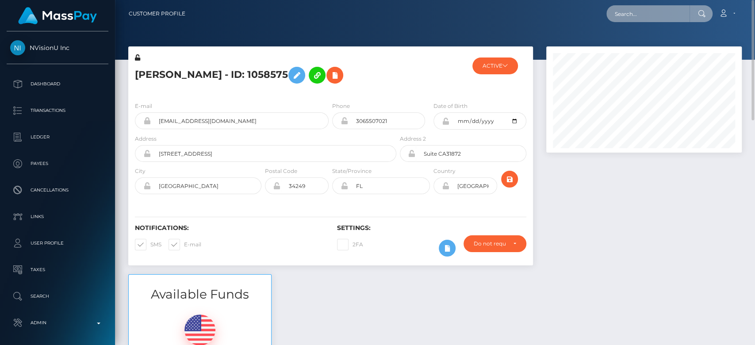
click at [664, 15] on input "text" at bounding box center [647, 13] width 83 height 17
paste input "modestvolgare@gmail.com"
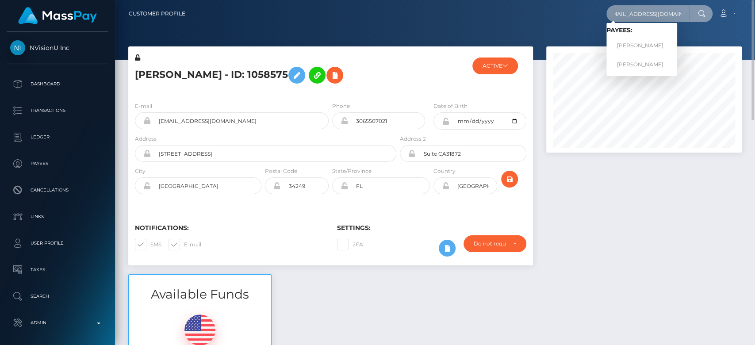
type input "modestvolgare@gmail.com"
click at [643, 41] on link "Natalie Jeffery" at bounding box center [641, 46] width 71 height 16
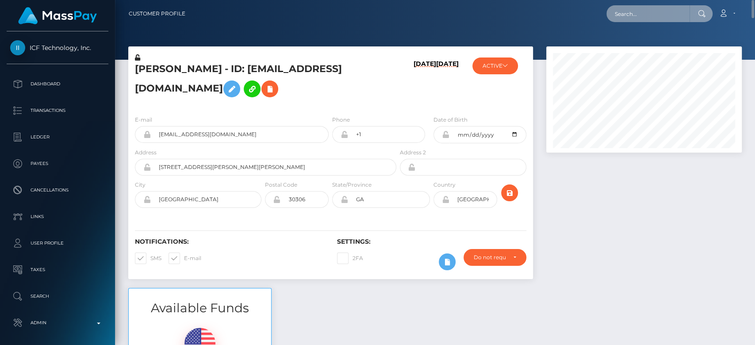
click at [640, 9] on input "text" at bounding box center [647, 13] width 83 height 17
paste input "visioncoronado@yahoo.com"
type input "visioncoronado@yahoo.com"
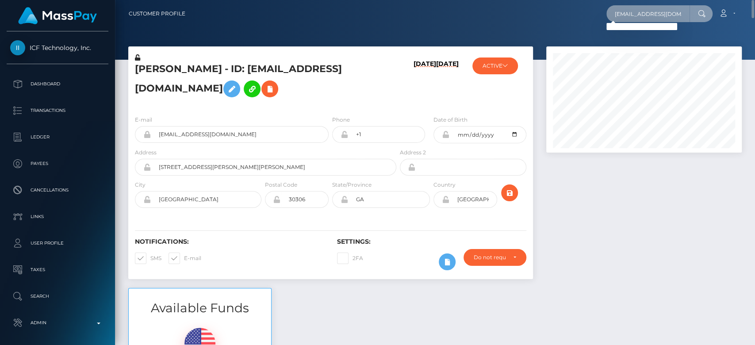
click at [646, 11] on input "visioncoronado@yahoo.com" at bounding box center [647, 13] width 83 height 17
paste input "Coronadoglobal@gmail.com"
type input "Coronadoglobal@gmail.com"
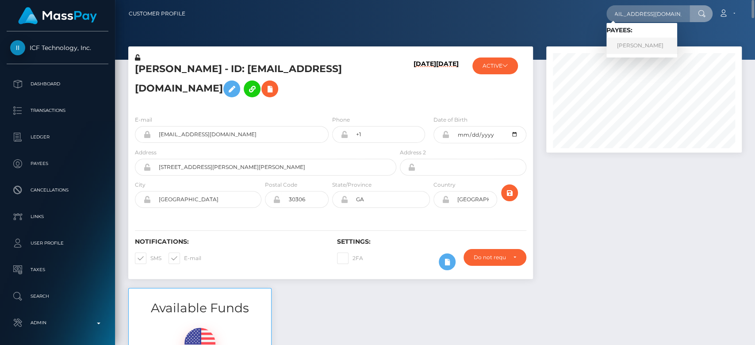
click at [637, 40] on link "Daniela Coronado" at bounding box center [641, 46] width 71 height 16
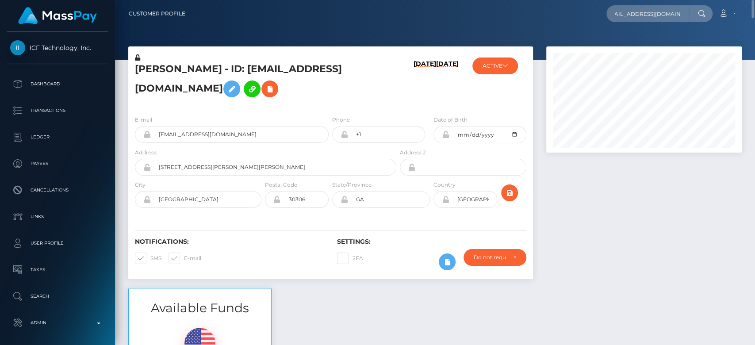
scroll to position [0, 0]
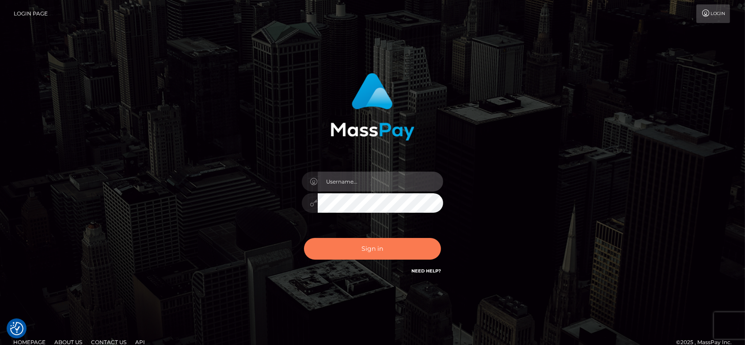
type input "[DOMAIN_NAME]"
click at [346, 244] on button "Sign in" at bounding box center [372, 249] width 137 height 22
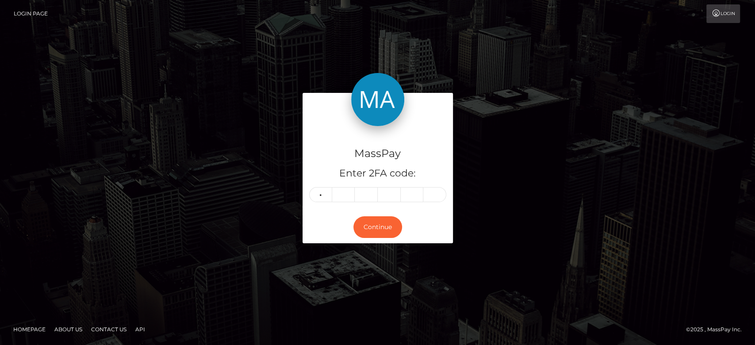
type input "5"
type input "3"
type input "9"
type input "7"
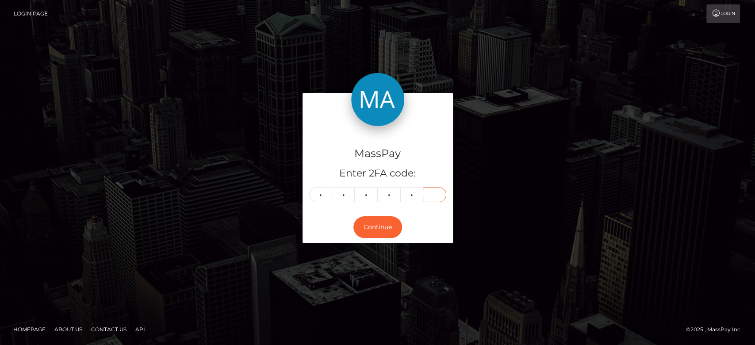
type input "0"
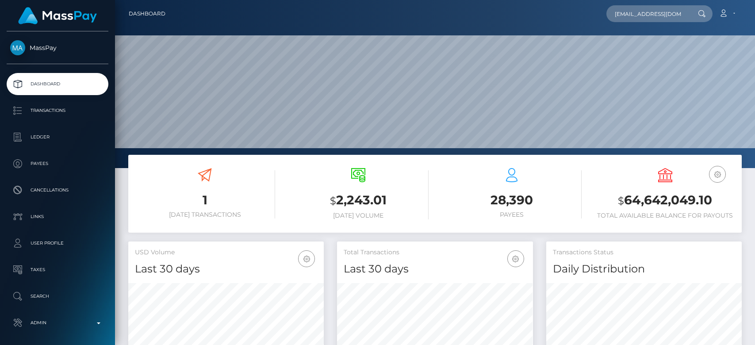
type input "[EMAIL_ADDRESS][DOMAIN_NAME]"
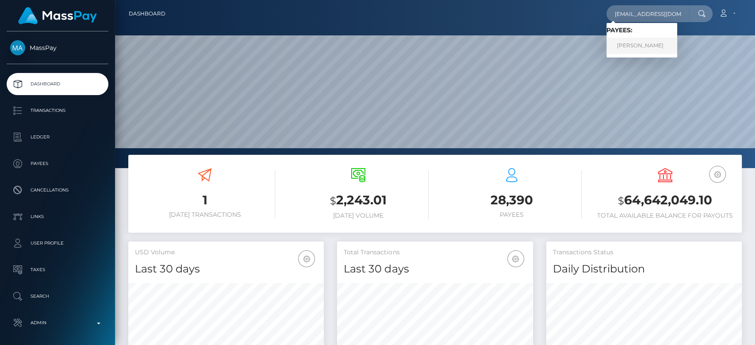
click at [630, 44] on link "Natalia Rudy" at bounding box center [641, 46] width 71 height 16
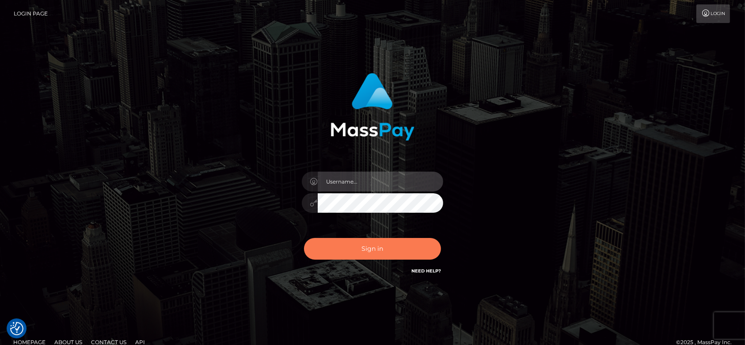
type input "[DOMAIN_NAME]"
click at [351, 248] on button "Sign in" at bounding box center [372, 249] width 137 height 22
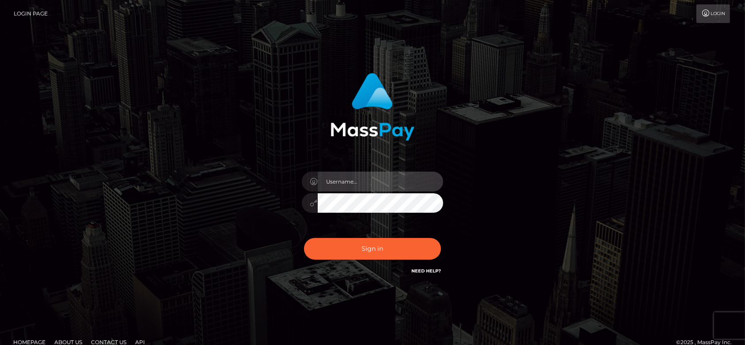
type input "fr.es"
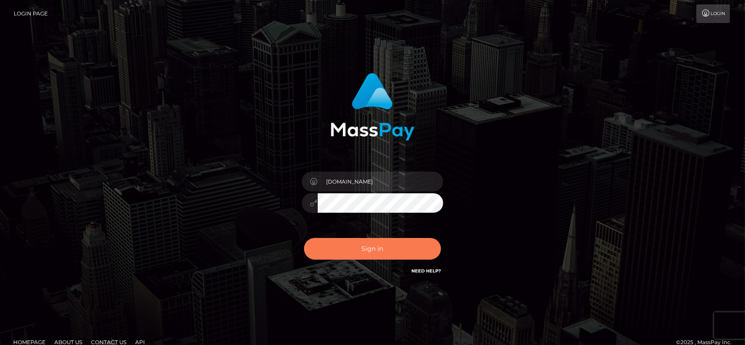
click at [354, 246] on button "Sign in" at bounding box center [372, 249] width 137 height 22
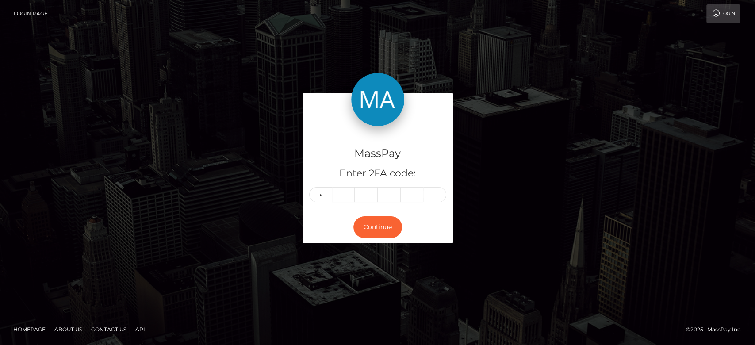
type input "2"
type input "1"
type input "6"
type input "4"
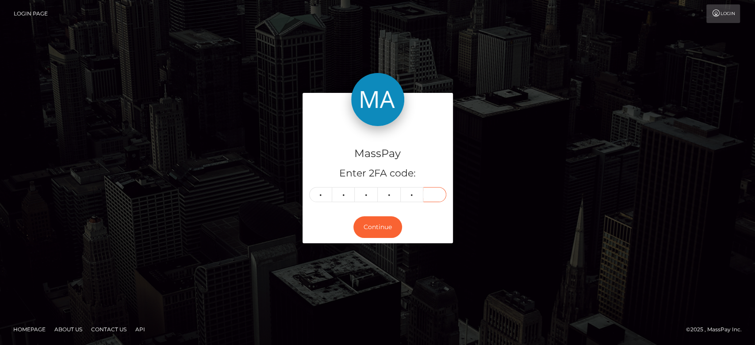
type input "2"
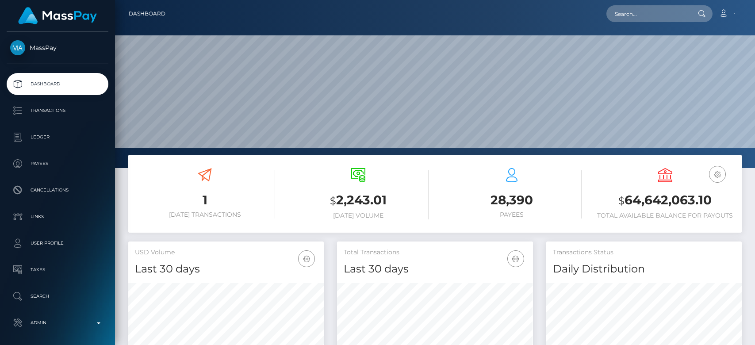
click at [621, 2] on nav "Dashboard Loading... Loading... Account Edit Profile" at bounding box center [435, 13] width 640 height 27
click at [624, 11] on input "text" at bounding box center [647, 13] width 83 height 17
paste input "isabellathemarlin305@icloud.com"
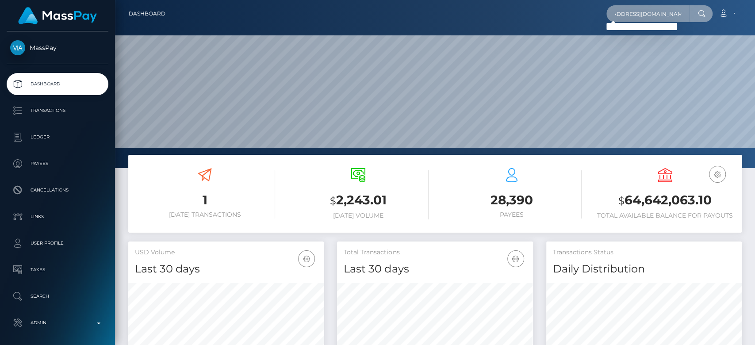
type input "isabellathemarlin305@icloud.com"
click at [673, 17] on input "isabellathemarlin305@icloud.com" at bounding box center [647, 13] width 83 height 17
paste input "[EMAIL_ADDRESS][DOMAIN_NAME]"
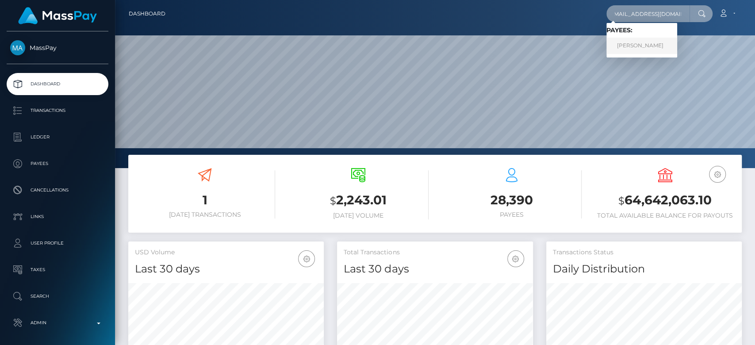
type input "[EMAIL_ADDRESS][DOMAIN_NAME]"
click at [650, 49] on link "[PERSON_NAME]" at bounding box center [641, 46] width 71 height 16
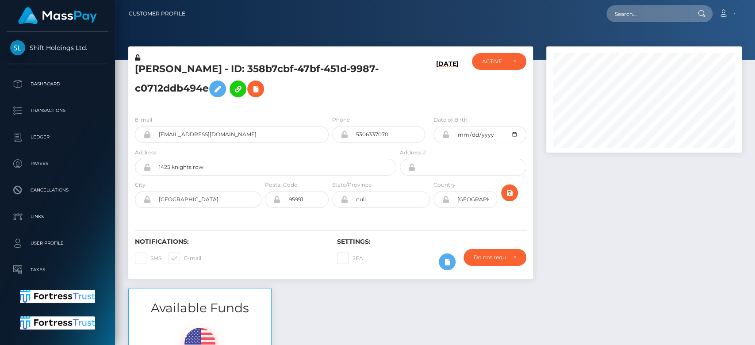
scroll to position [106, 195]
click at [625, 8] on input "text" at bounding box center [647, 13] width 83 height 17
paste input "[EMAIL_ADDRESS][DOMAIN_NAME]"
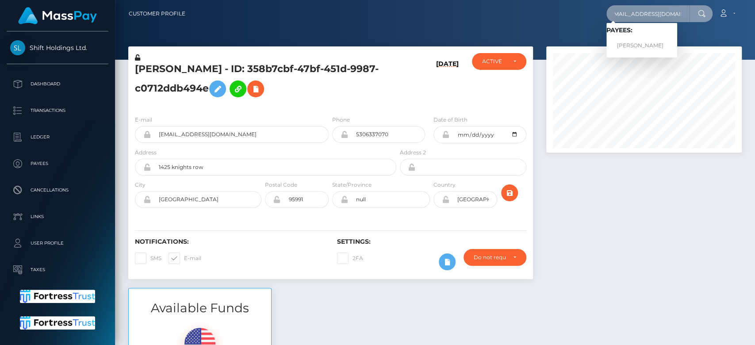
type input "[EMAIL_ADDRESS][DOMAIN_NAME]"
click at [646, 41] on link "Erotika Silva" at bounding box center [641, 46] width 71 height 16
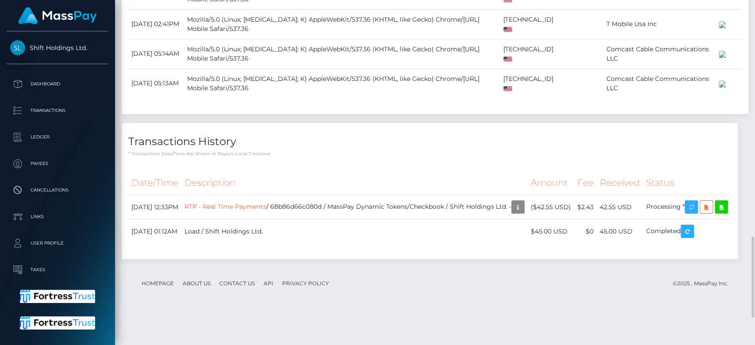
scroll to position [1125, 0]
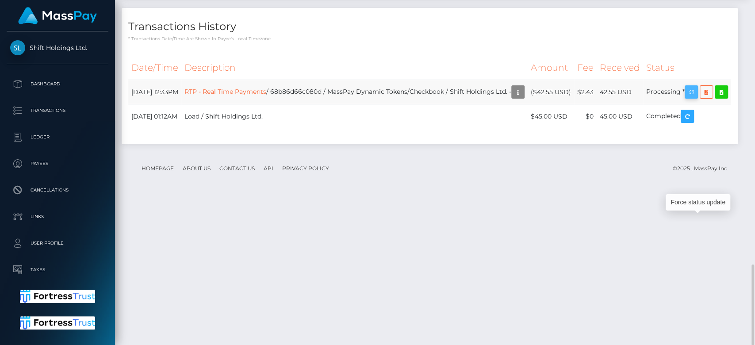
scroll to position [106, 195]
drag, startPoint x: 131, startPoint y: 225, endPoint x: 703, endPoint y: 225, distance: 572.4
click at [703, 104] on tr "September 3, 2025 12:33PM RTP - Real Time Payments / 68b86d66c080d / MassPay Dy…" at bounding box center [429, 92] width 603 height 24
click at [696, 98] on icon "button" at bounding box center [691, 92] width 11 height 11
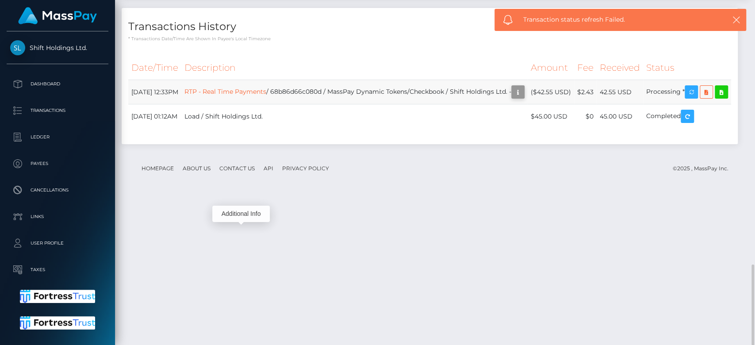
click at [512, 98] on icon "button" at bounding box center [517, 92] width 11 height 11
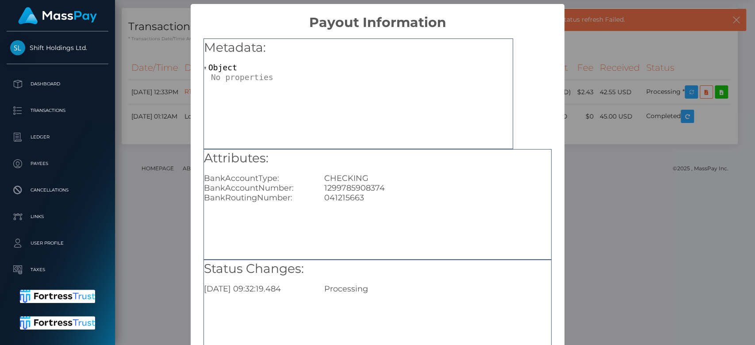
click at [690, 175] on div "× Payout Information Metadata: Object Attributes: BankAccountType: CHECKING Ban…" at bounding box center [377, 172] width 755 height 345
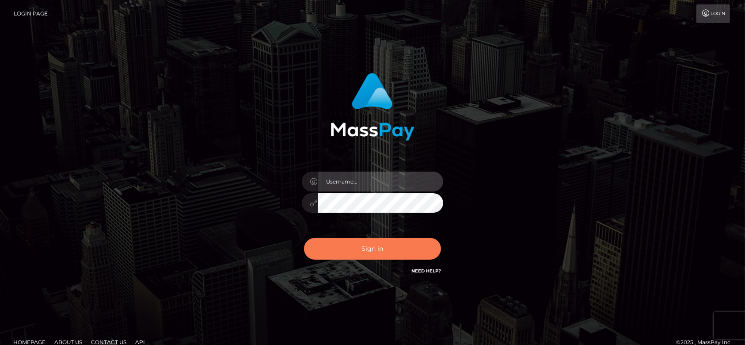
type input "fr.es"
click at [367, 243] on button "Sign in" at bounding box center [372, 249] width 137 height 22
click at [362, 248] on button "Sign in" at bounding box center [372, 249] width 137 height 22
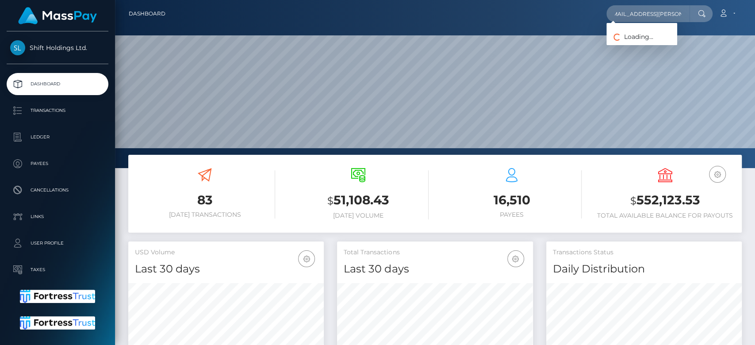
scroll to position [156, 195]
type input "kenia5.moreno@gmail.com"
click at [650, 43] on link "Kenia Moreno Polanco" at bounding box center [641, 46] width 71 height 16
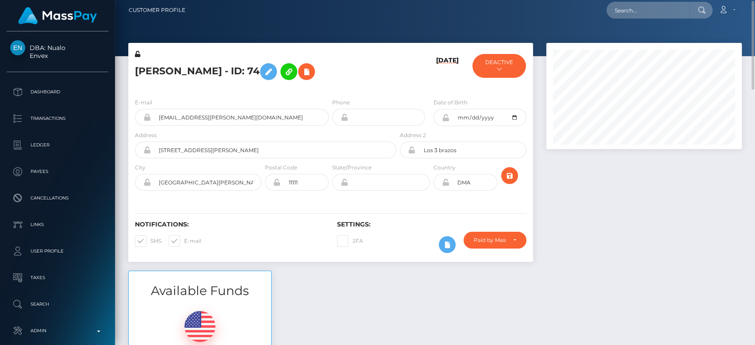
scroll to position [4, 0]
click at [312, 68] on icon at bounding box center [306, 71] width 11 height 11
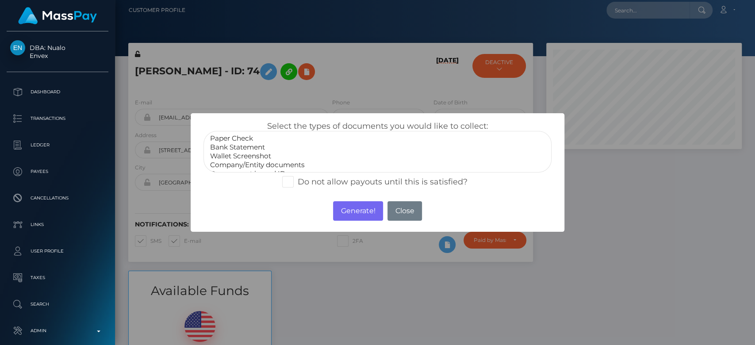
scroll to position [17, 0]
select select "Government issued ID"
click at [241, 157] on option "Government issued ID" at bounding box center [377, 156] width 336 height 9
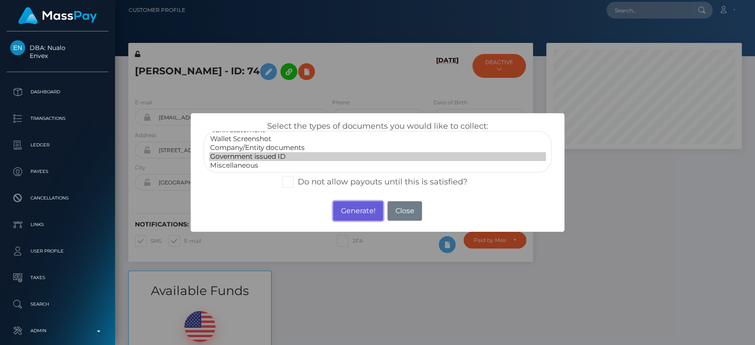
click at [368, 208] on button "Generate!" at bounding box center [358, 210] width 50 height 19
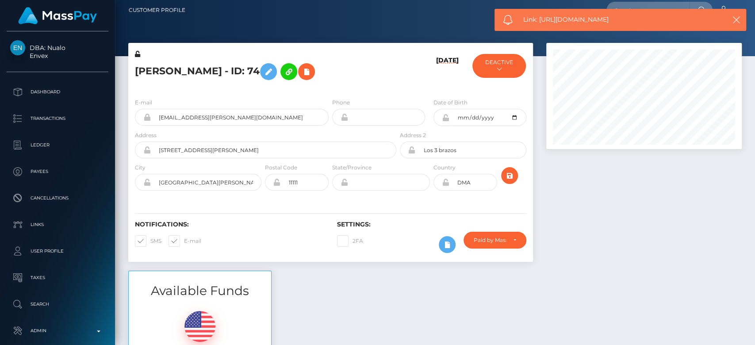
drag, startPoint x: 616, startPoint y: 19, endPoint x: 538, endPoint y: 25, distance: 78.0
click at [538, 25] on div "Link: https://l.maspay.io/sjilr" at bounding box center [620, 20] width 252 height 22
copy span "https://l.maspay.io/sjilr"
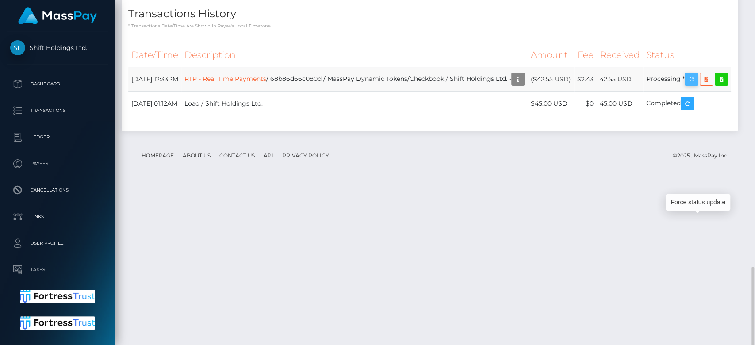
scroll to position [106, 195]
click at [696, 85] on icon "button" at bounding box center [691, 79] width 11 height 11
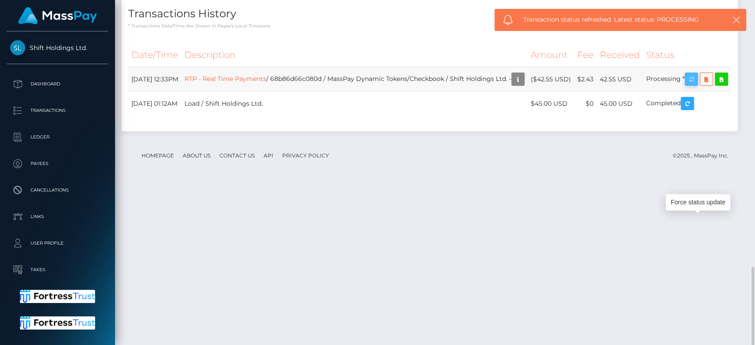
click at [696, 85] on icon "button" at bounding box center [691, 79] width 11 height 11
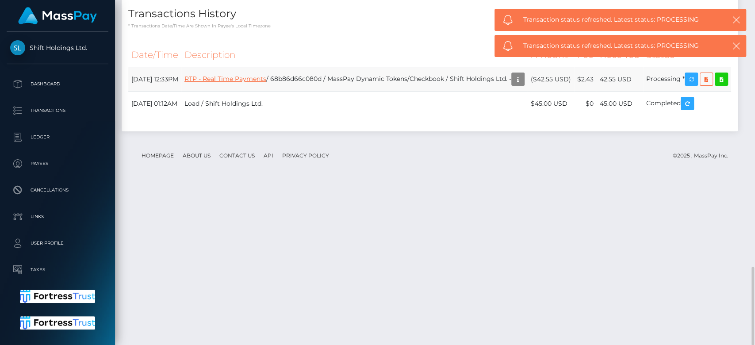
click at [247, 83] on link "RTP - Real Time Payments" at bounding box center [225, 79] width 82 height 8
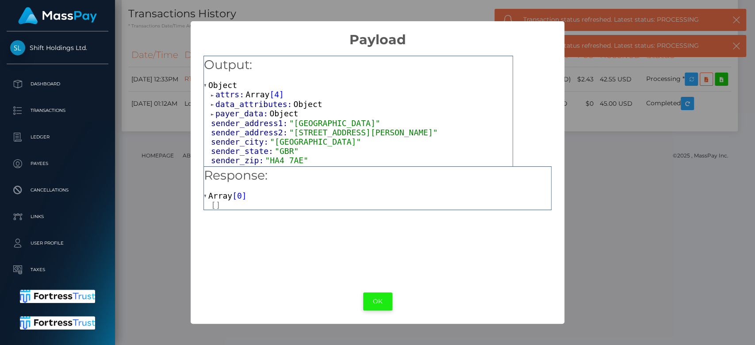
click at [380, 299] on button "OK" at bounding box center [377, 301] width 29 height 18
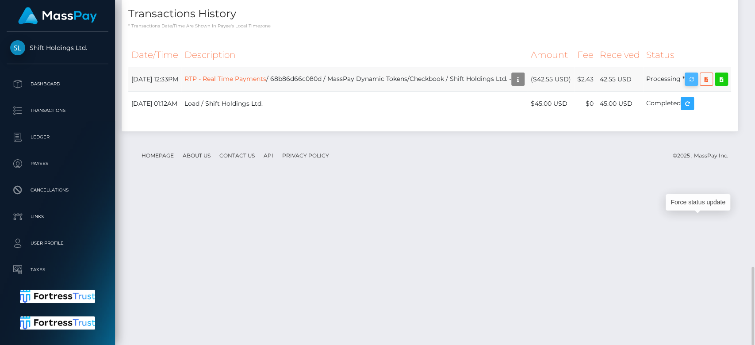
drag, startPoint x: 129, startPoint y: 227, endPoint x: 704, endPoint y: 229, distance: 575.1
click at [704, 92] on tr "[DATE] 12:33PM RTP - Real Time Payments / 68b86d66c080d / MassPay Dynamic Token…" at bounding box center [429, 79] width 603 height 24
copy tr "[DATE] 12:33PM RTP - Real Time Payments / 68b86d66c080d / MassPay Dynamic Token…"
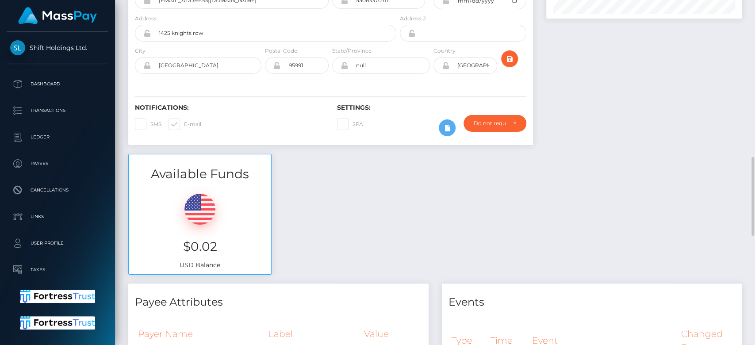
scroll to position [0, 0]
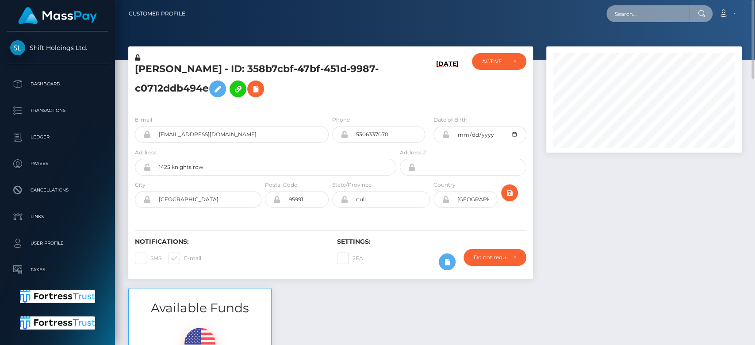
click at [675, 11] on input "text" at bounding box center [647, 13] width 83 height 17
paste input "[EMAIL_ADDRESS][DOMAIN_NAME]"
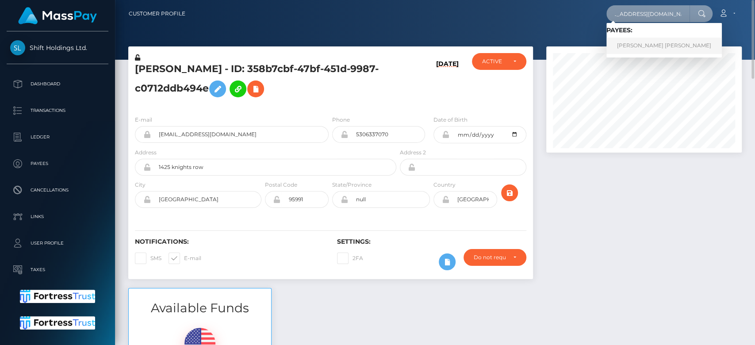
type input "[EMAIL_ADDRESS][DOMAIN_NAME]"
click at [654, 43] on link "WHITNEY ERIN WERNICK" at bounding box center [663, 46] width 115 height 16
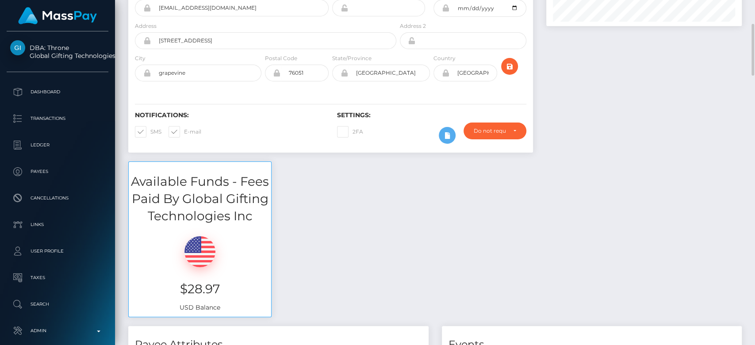
scroll to position [131, 0]
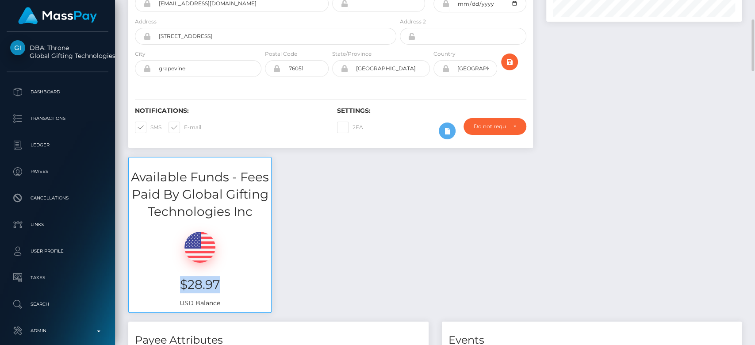
drag, startPoint x: 221, startPoint y: 279, endPoint x: 171, endPoint y: 278, distance: 50.0
click at [171, 278] on h3 "$28.97" at bounding box center [199, 284] width 129 height 17
copy h3 "$28.97"
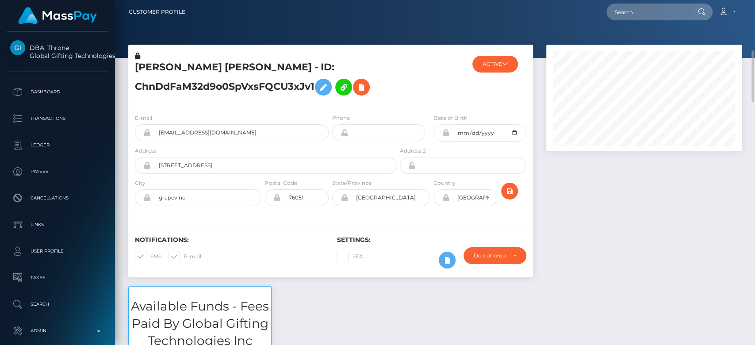
scroll to position [0, 0]
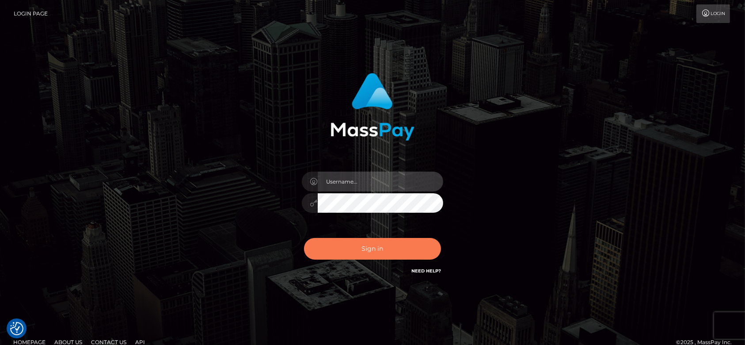
type input "[DOMAIN_NAME]"
click at [376, 245] on button "Sign in" at bounding box center [372, 249] width 137 height 22
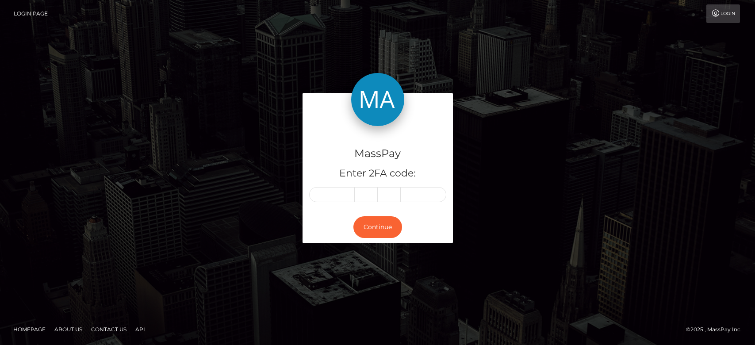
click at [389, 244] on form "MassPay Enter 2FA code: Continue" at bounding box center [377, 172] width 150 height 159
click at [319, 199] on input "text" at bounding box center [320, 194] width 23 height 15
type input "5"
type input "9"
type input "8"
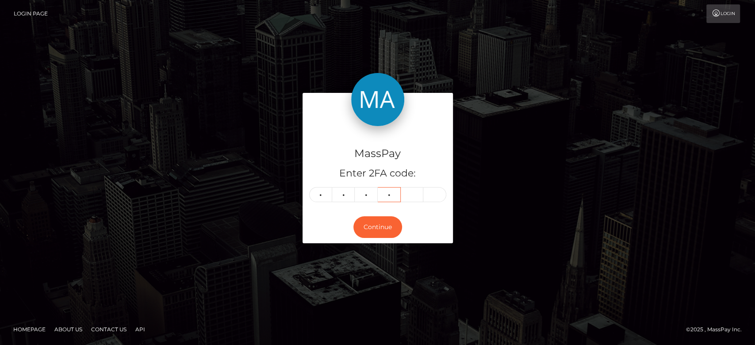
type input "3"
type input "4"
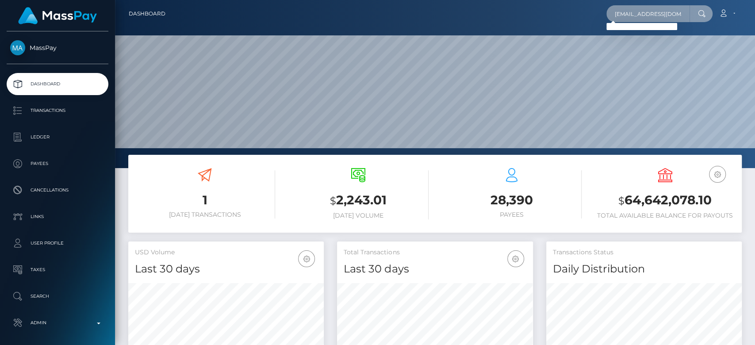
click at [659, 12] on input "lukemackey14@gmail.com" at bounding box center [647, 13] width 83 height 17
paste input "Isabellathemarlin305"
type input "Isabellathemarlin305@gmail.com"
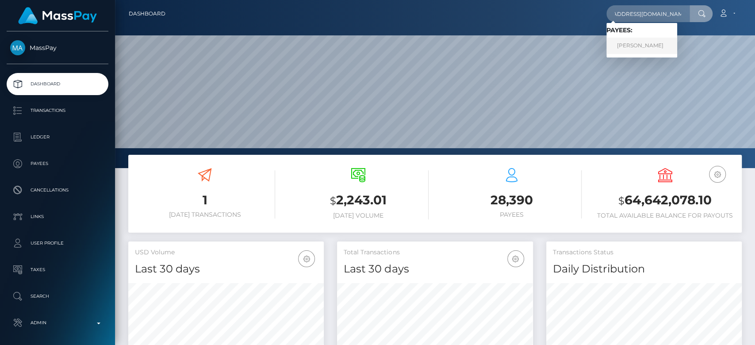
scroll to position [0, 0]
click at [642, 46] on link "ISABELLA HERMIDA" at bounding box center [641, 46] width 71 height 16
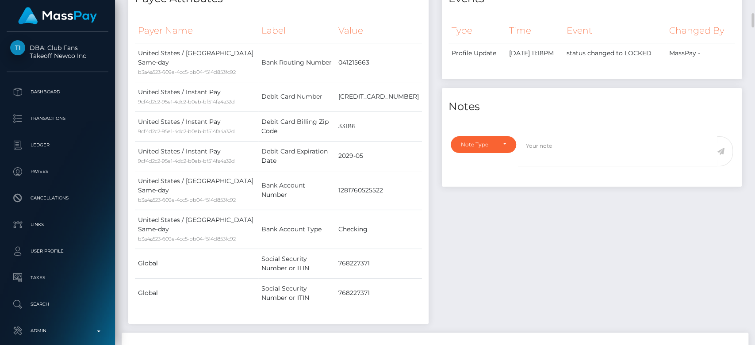
scroll to position [442, 0]
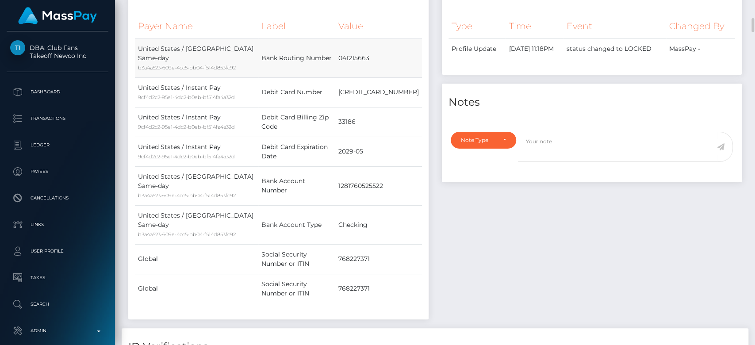
click at [194, 65] on td "United States / ACH Same-day b3a4a523-609e-4cc5-bb04-f514d853fc92" at bounding box center [196, 57] width 123 height 39
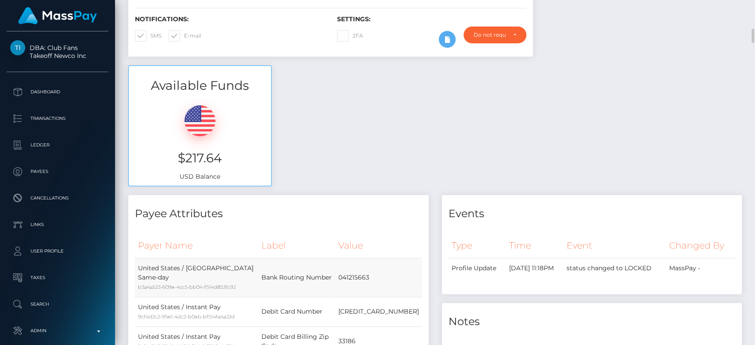
scroll to position [0, 0]
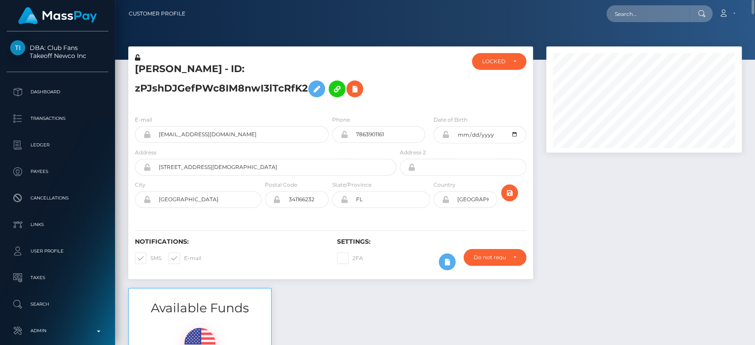
click at [498, 52] on div "ISABELLA HERMIDA - ID: zPJshDJGefPWc8IM8nwI3lTcRfK2 ACTIVE DEACTIVE CLOSED LOCK…" at bounding box center [330, 77] width 404 height 62
click at [498, 56] on div "LOCKED" at bounding box center [499, 61] width 54 height 17
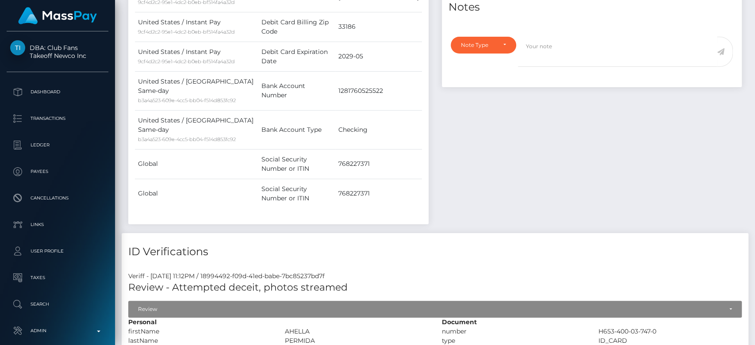
scroll to position [0, 0]
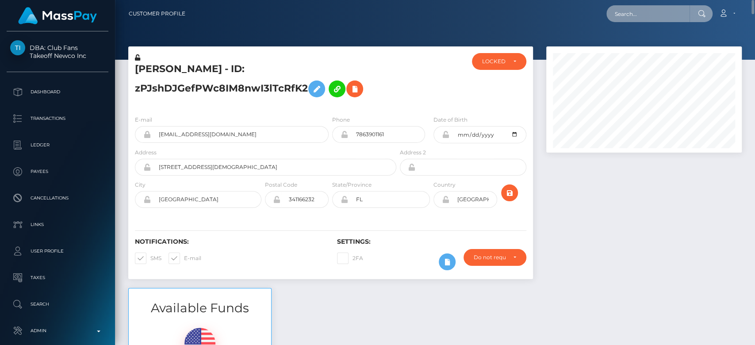
click at [648, 15] on input "text" at bounding box center [647, 13] width 83 height 17
paste input "lizajeiza@gmail.com"
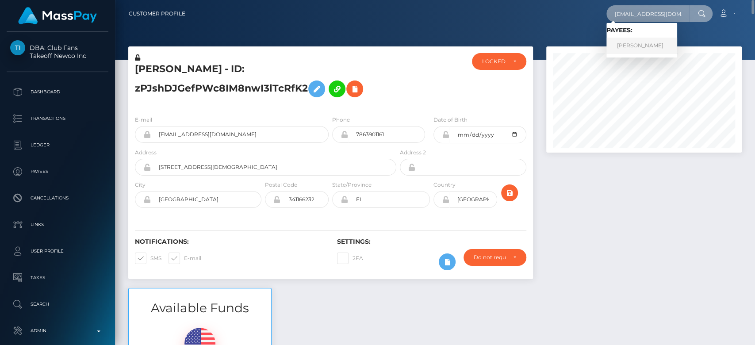
type input "lizajeiza@gmail.com"
click at [644, 41] on link "EMILY MAE LONG" at bounding box center [641, 46] width 71 height 16
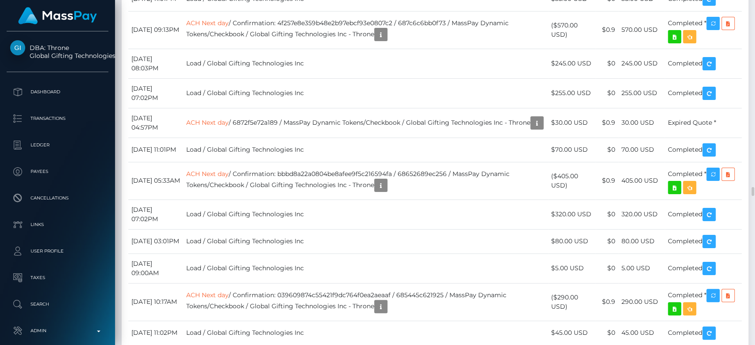
scroll to position [7720, 0]
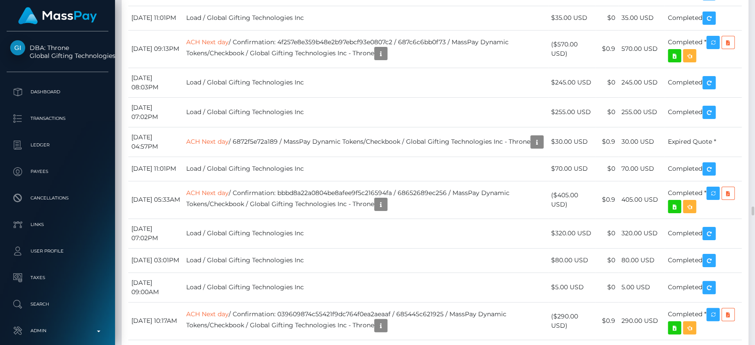
drag, startPoint x: 660, startPoint y: 97, endPoint x: 622, endPoint y: 96, distance: 38.0
copy td "385.00 USD"
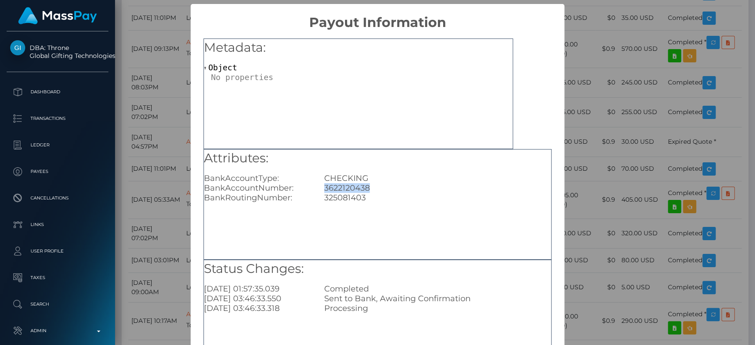
drag, startPoint x: 376, startPoint y: 189, endPoint x: 318, endPoint y: 189, distance: 57.9
click at [318, 189] on div "3622120438" at bounding box center [437, 188] width 240 height 10
copy div "3622120438"
click at [578, 167] on div "× Payout Information Metadata: Object Attributes: BankAccountType: CHECKING Ban…" at bounding box center [377, 172] width 755 height 345
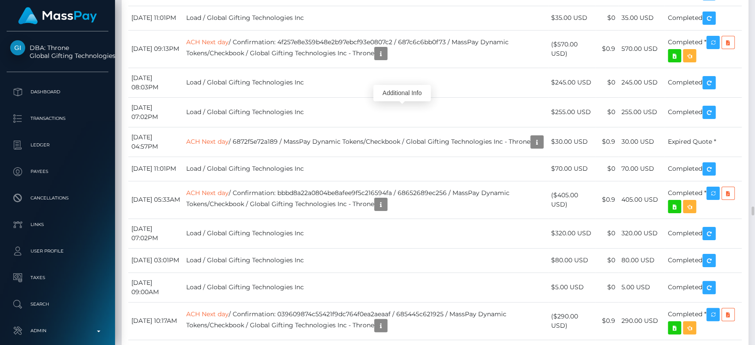
click at [716, 86] on body "DBA: Throne Global Gifting Technologies Inc Dashboard Transactions Ledger Payees" at bounding box center [377, 172] width 755 height 345
click at [713, 92] on div "Force status update" at bounding box center [698, 82] width 65 height 22
drag, startPoint x: 716, startPoint y: 94, endPoint x: 474, endPoint y: 84, distance: 242.0
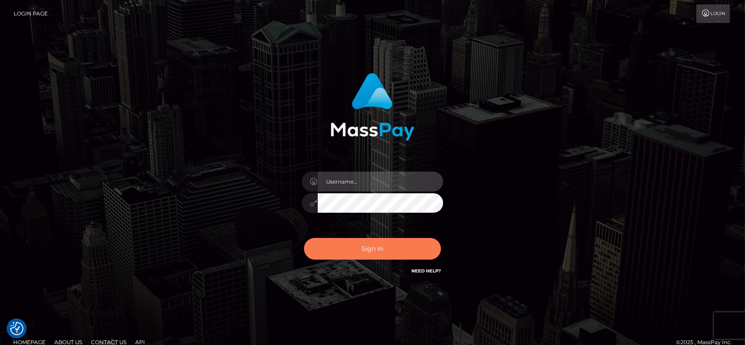
type input "[DOMAIN_NAME]"
click at [364, 245] on button "Sign in" at bounding box center [372, 249] width 137 height 22
type input "[DOMAIN_NAME]"
click at [368, 240] on button "Sign in" at bounding box center [372, 249] width 137 height 22
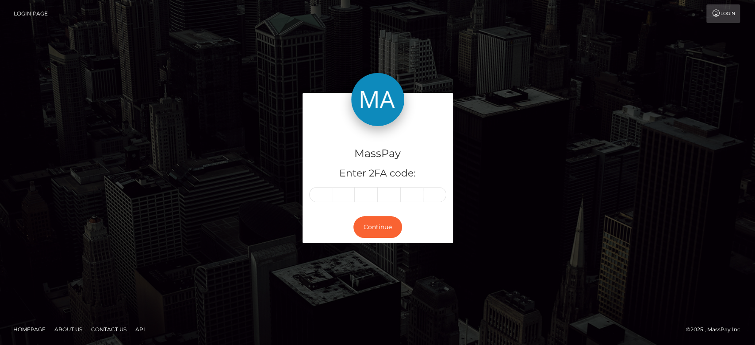
click at [322, 192] on input "text" at bounding box center [320, 194] width 23 height 15
type input "3"
type input "9"
type input "4"
type input "7"
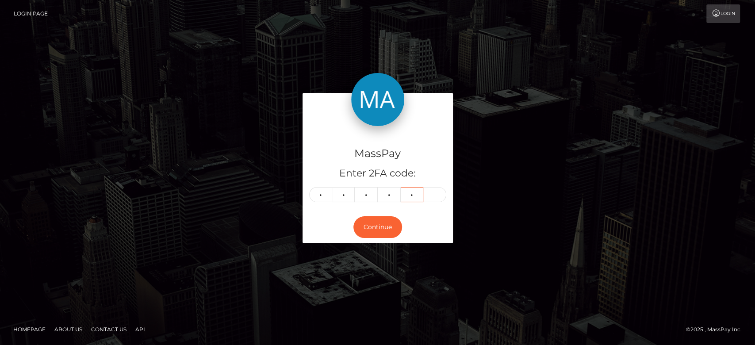
type input "0"
type input "9"
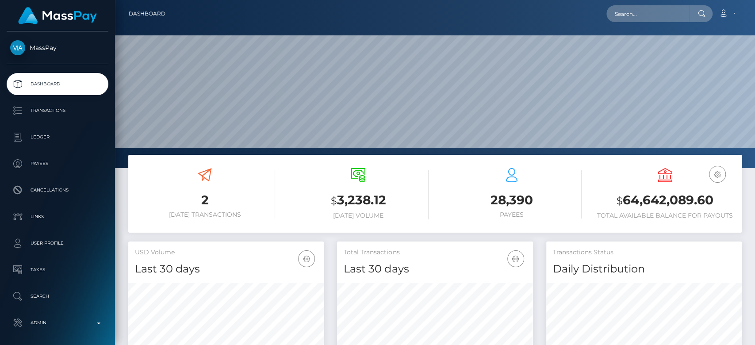
scroll to position [156, 195]
click at [622, 17] on input "text" at bounding box center [647, 13] width 83 height 17
paste input "[EMAIL_ADDRESS][DOMAIN_NAME]"
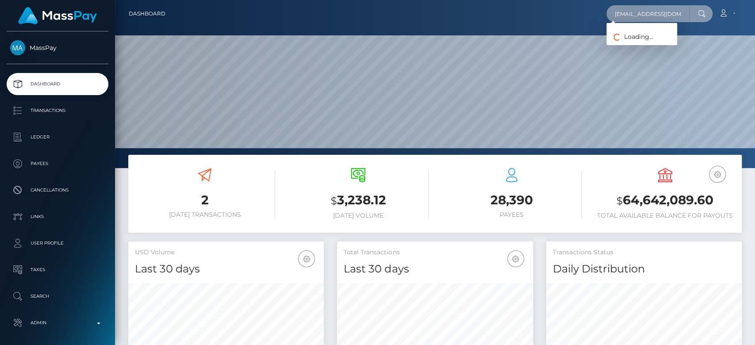
scroll to position [0, 6]
type input "[EMAIL_ADDRESS][DOMAIN_NAME]"
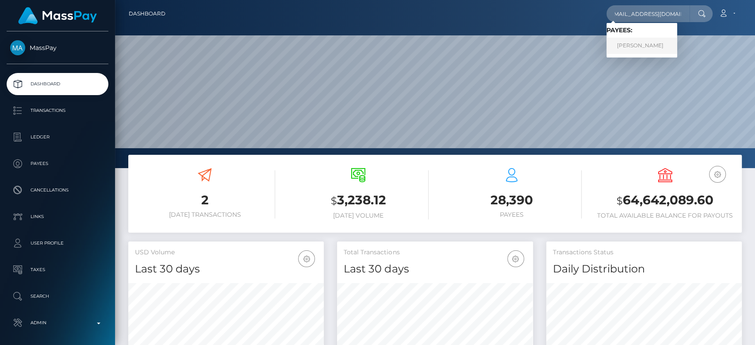
scroll to position [0, 0]
click at [635, 47] on link "GINA MARIA SERVELLO" at bounding box center [641, 46] width 71 height 16
